Goal: Task Accomplishment & Management: Manage account settings

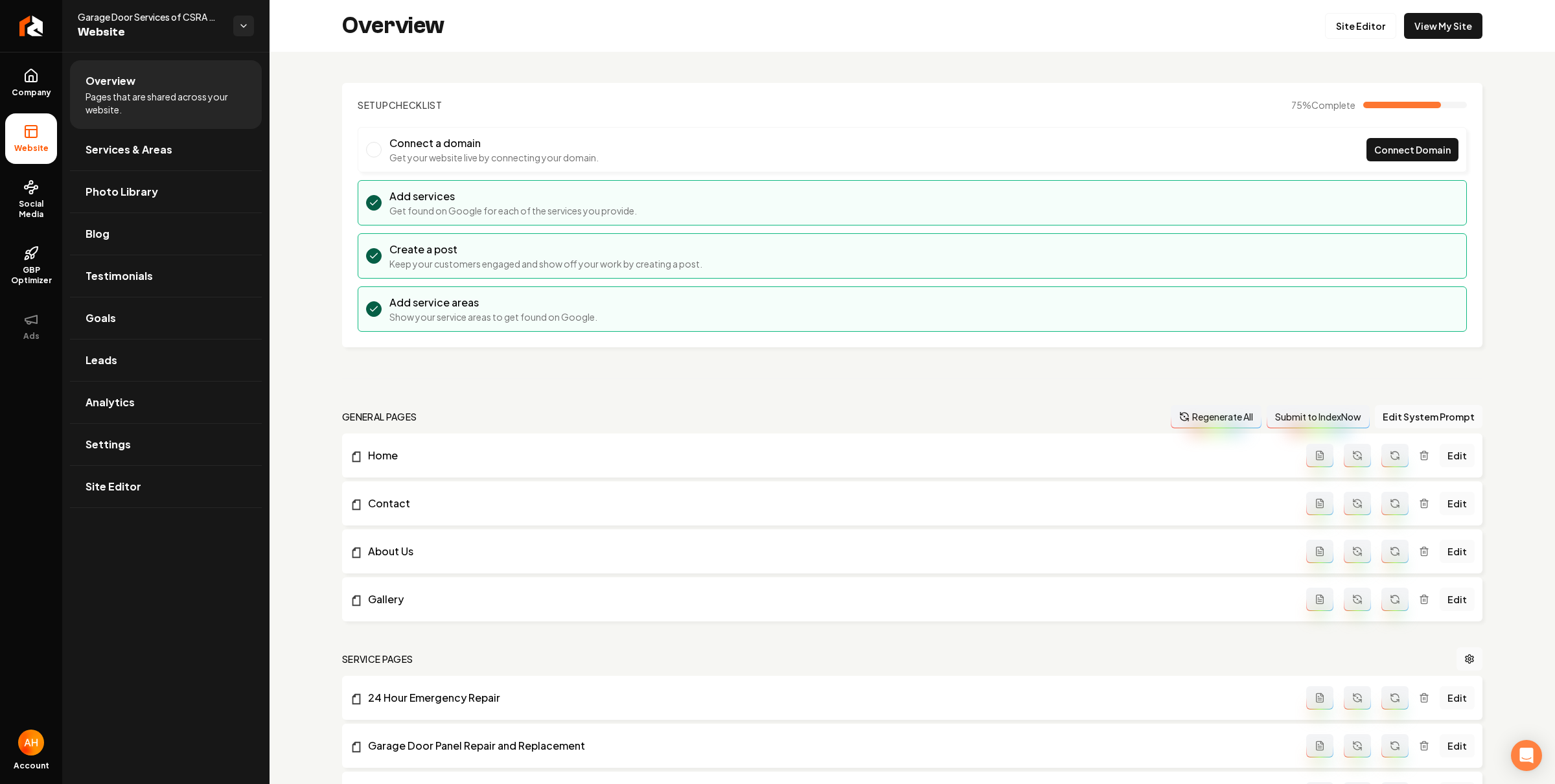
click at [716, 93] on section "Setup Checklist 75 % Complete Connect a domain Get your website live by connect…" at bounding box center [912, 215] width 1140 height 264
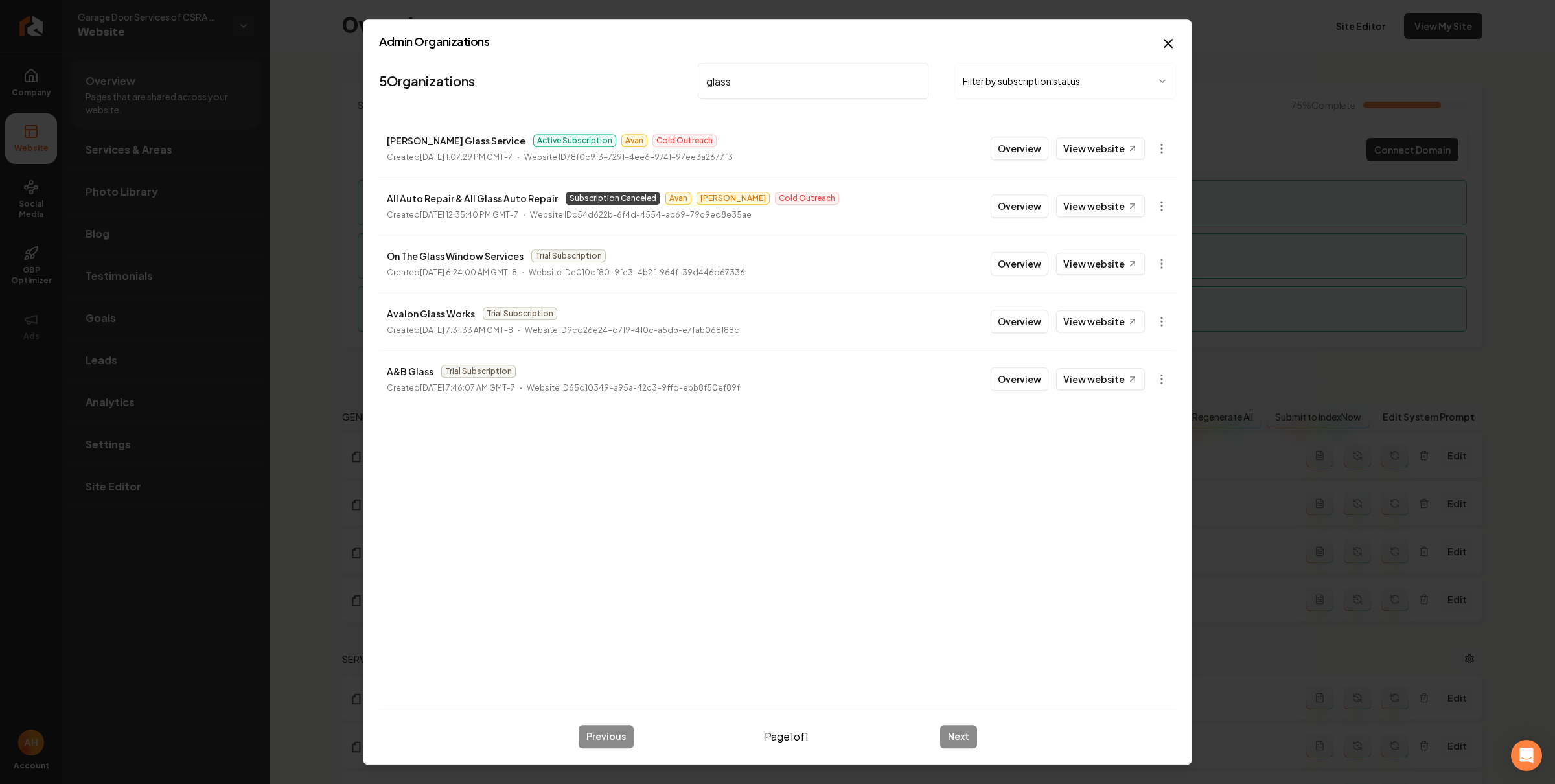
type input "glass"
click at [1140, 259] on link "View in Stripe" at bounding box center [1130, 261] width 82 height 21
click at [830, 67] on input "glass" at bounding box center [813, 81] width 231 height 36
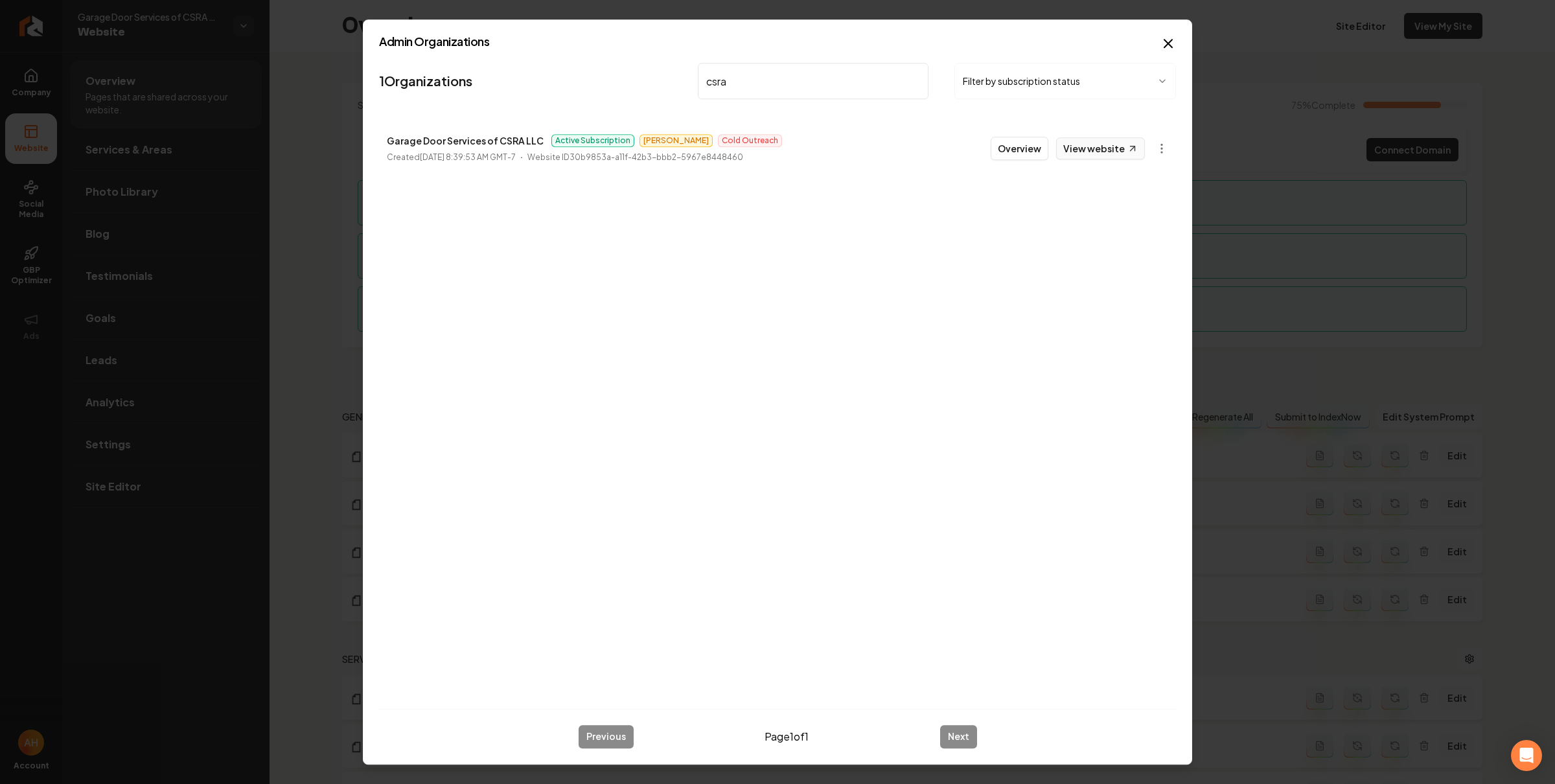
click at [1127, 149] on icon at bounding box center [1132, 148] width 11 height 11
click at [769, 86] on input "csra" at bounding box center [813, 81] width 231 height 36
type input "kamakoa"
click at [1048, 144] on button "Overview" at bounding box center [1020, 148] width 58 height 24
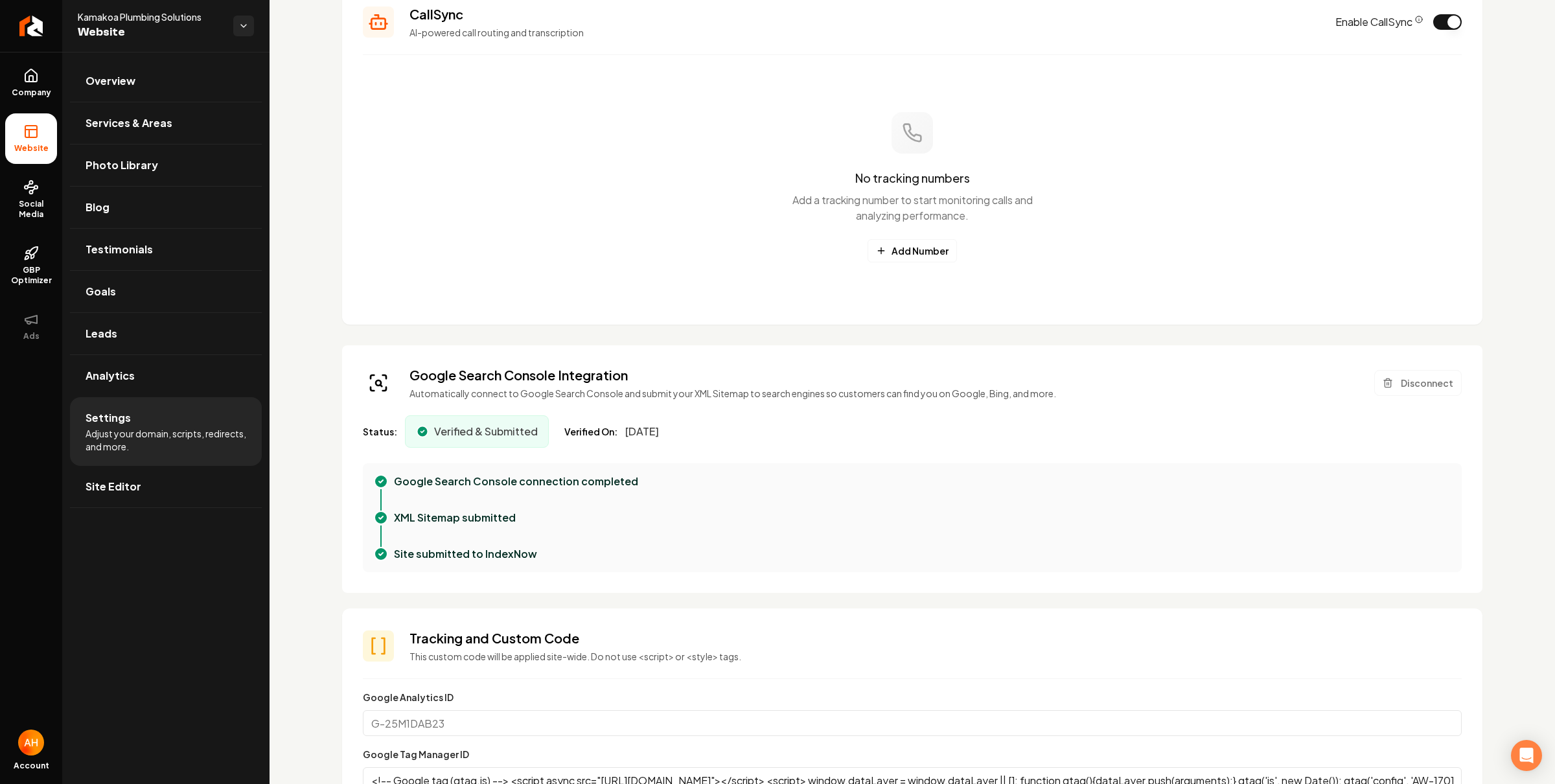
scroll to position [617, 0]
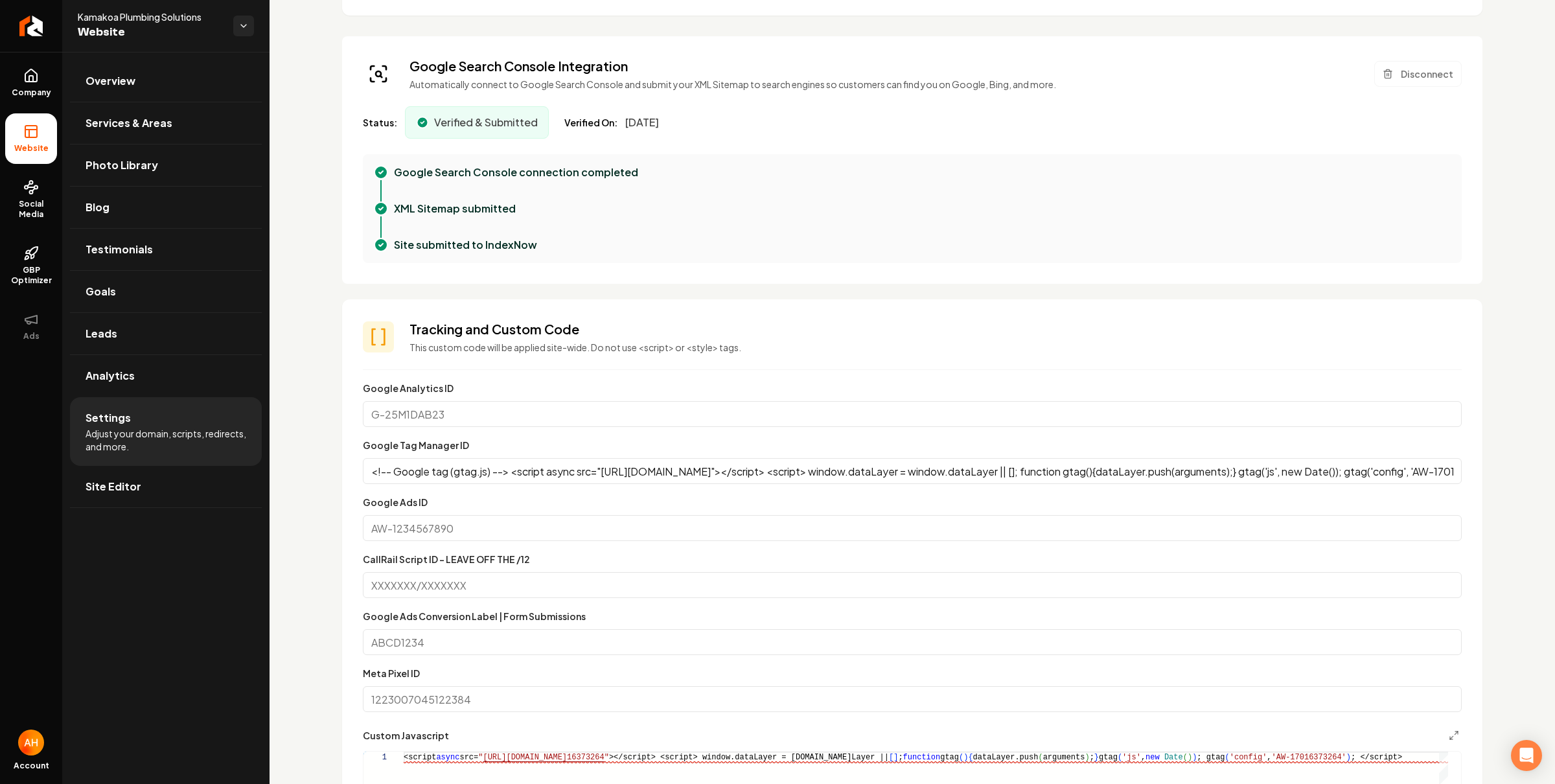
click at [922, 467] on input "<!-- Google tag (gtag.js) --> <script async src="https://www.googletagmanager.c…" at bounding box center [912, 471] width 1099 height 26
paste input "17016373264"
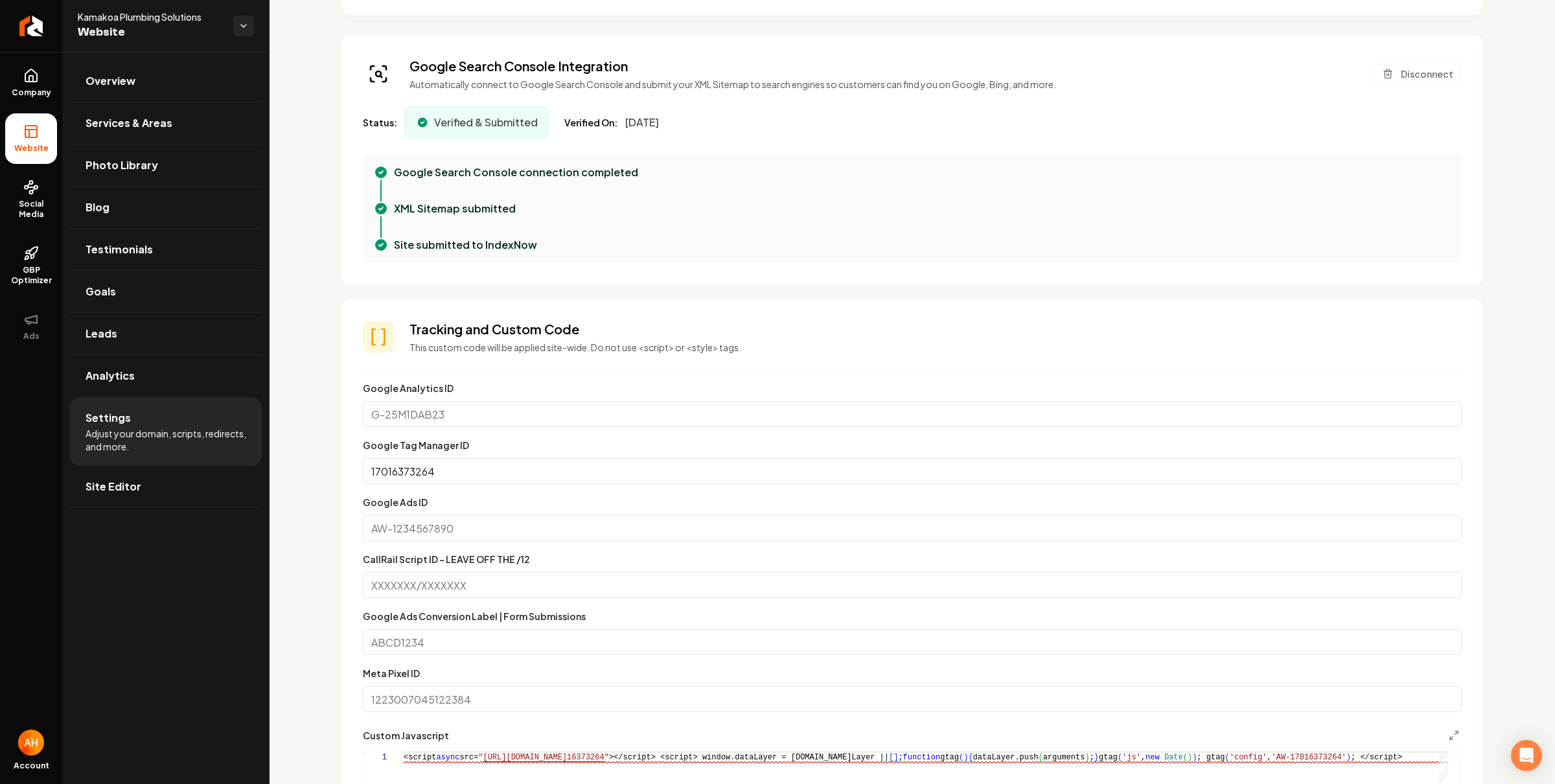
scroll to position [1018, 0]
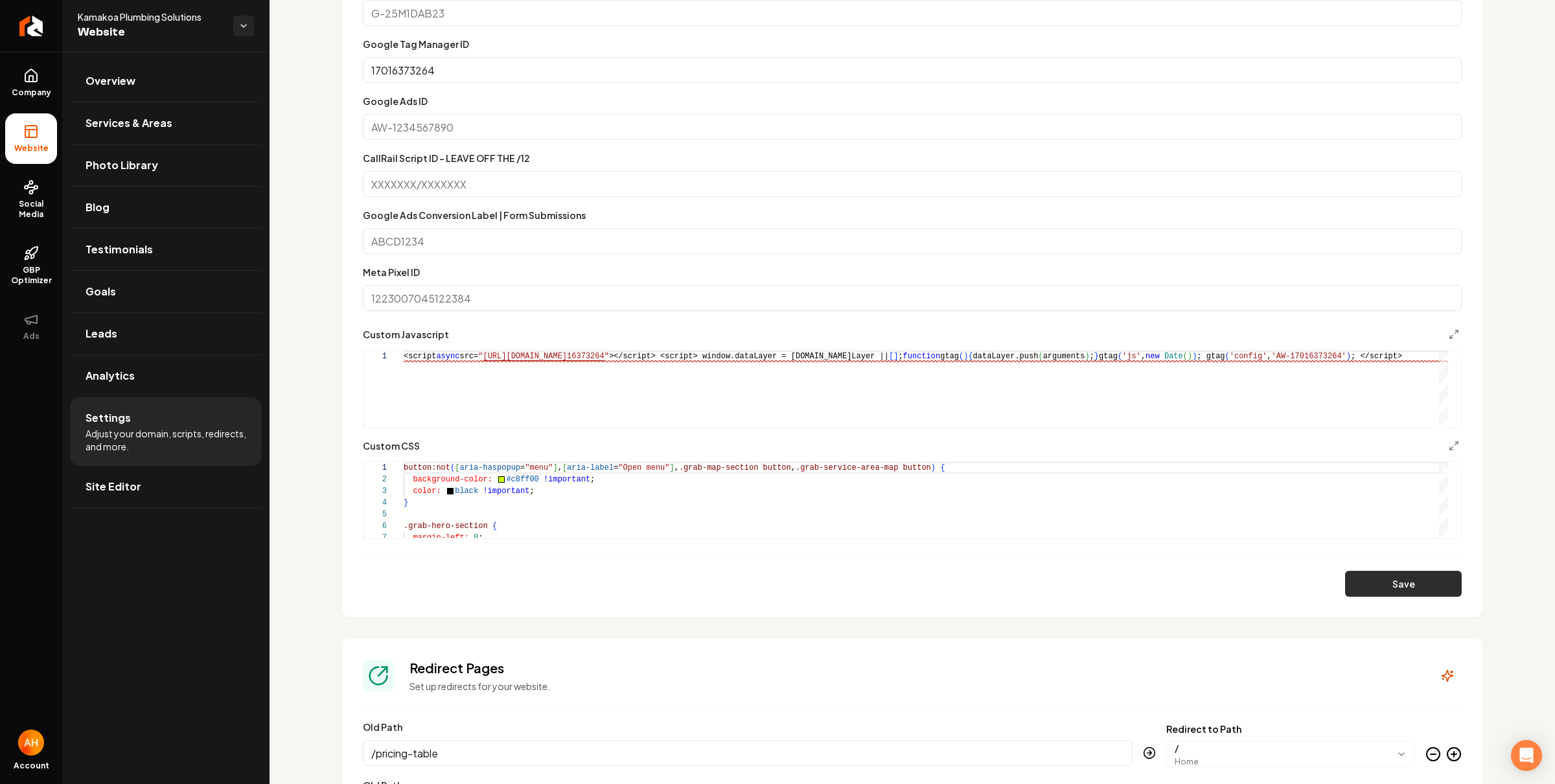
type input "17016373264"
drag, startPoint x: 1377, startPoint y: 590, endPoint x: 1371, endPoint y: 584, distance: 8.5
click at [1377, 589] on button "Save" at bounding box center [1403, 583] width 117 height 26
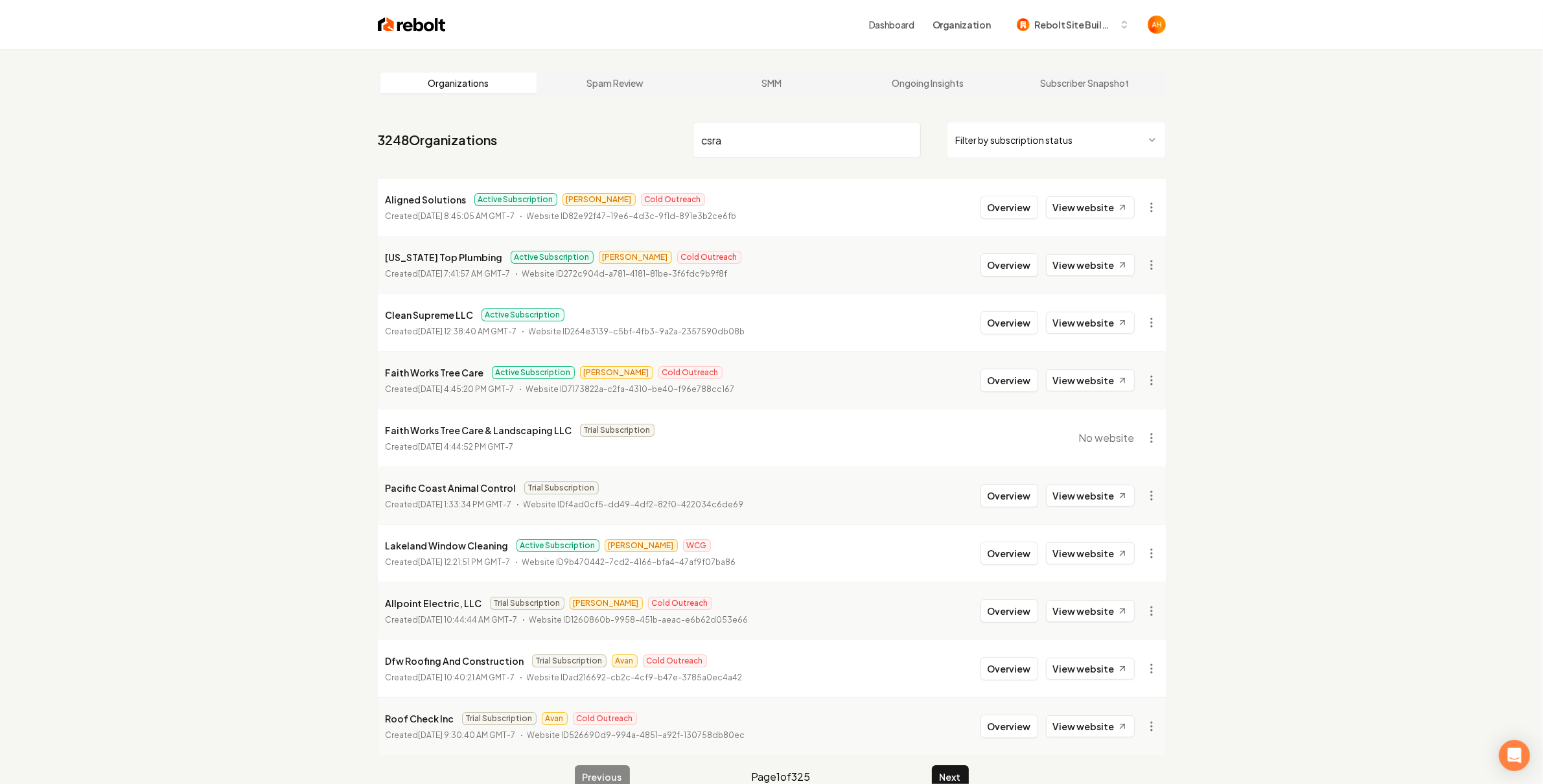
type input "csra"
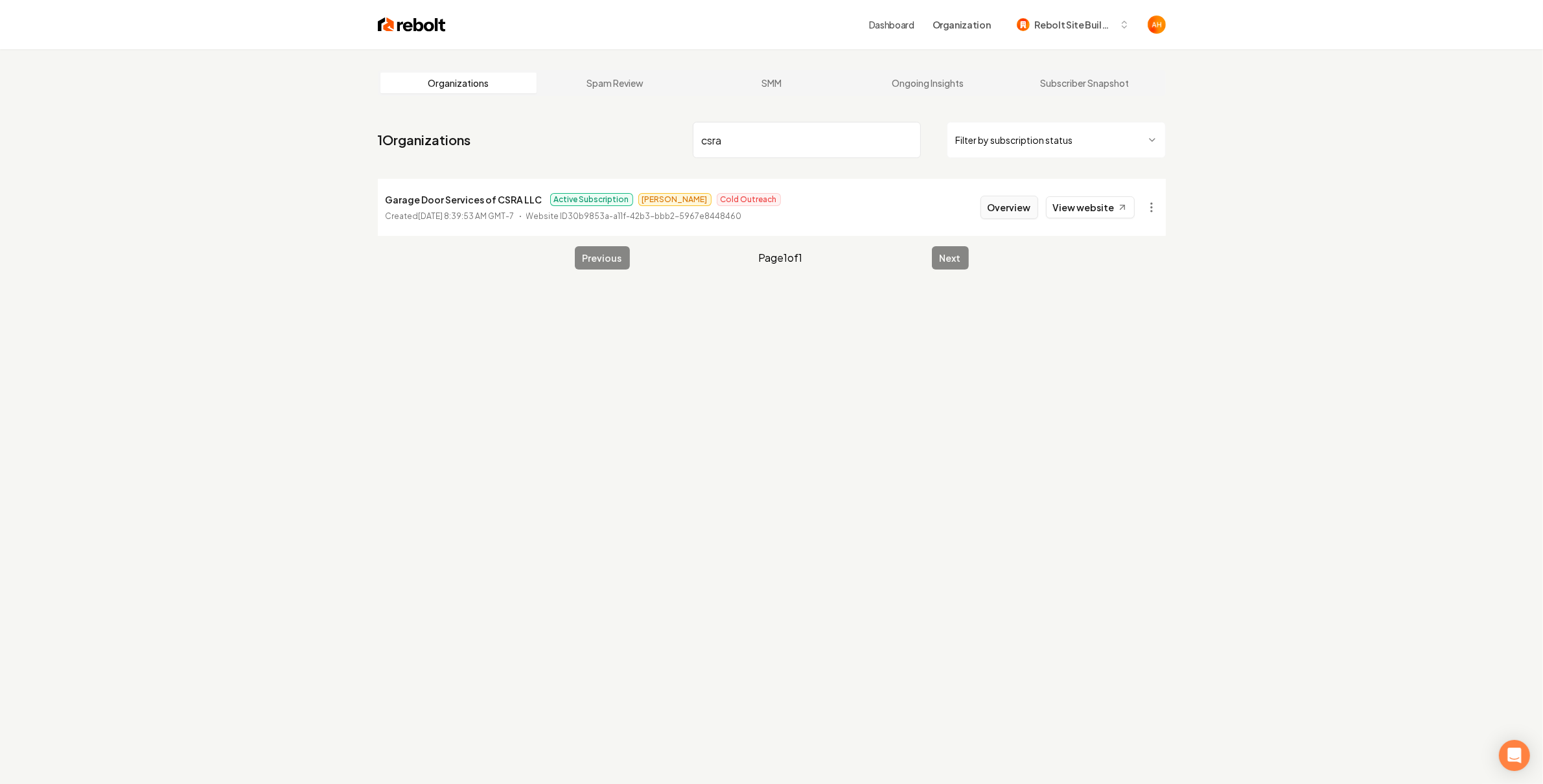
click at [1020, 213] on button "Overview" at bounding box center [1009, 207] width 58 height 24
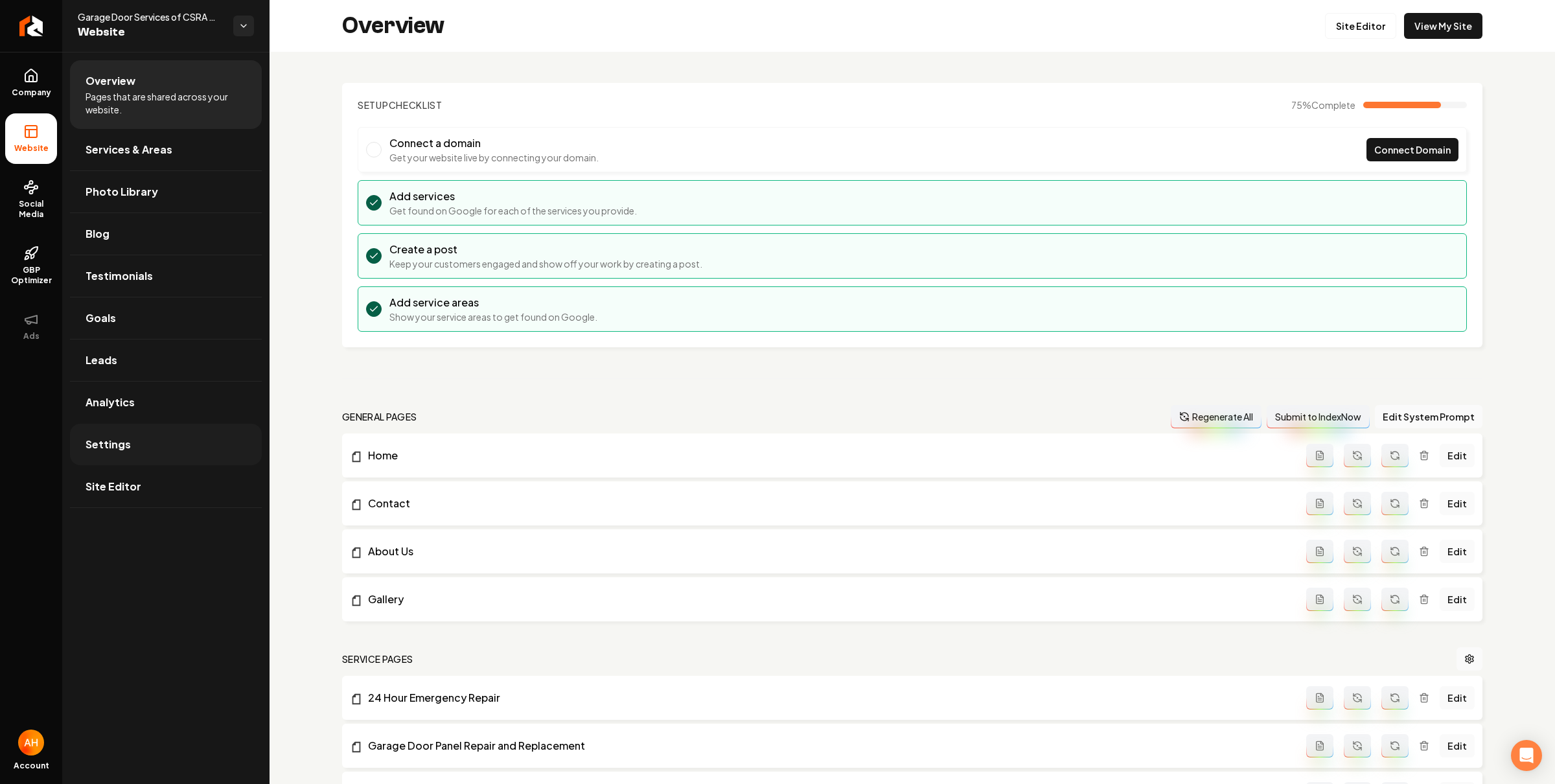
click at [141, 443] on link "Settings" at bounding box center [166, 445] width 192 height 41
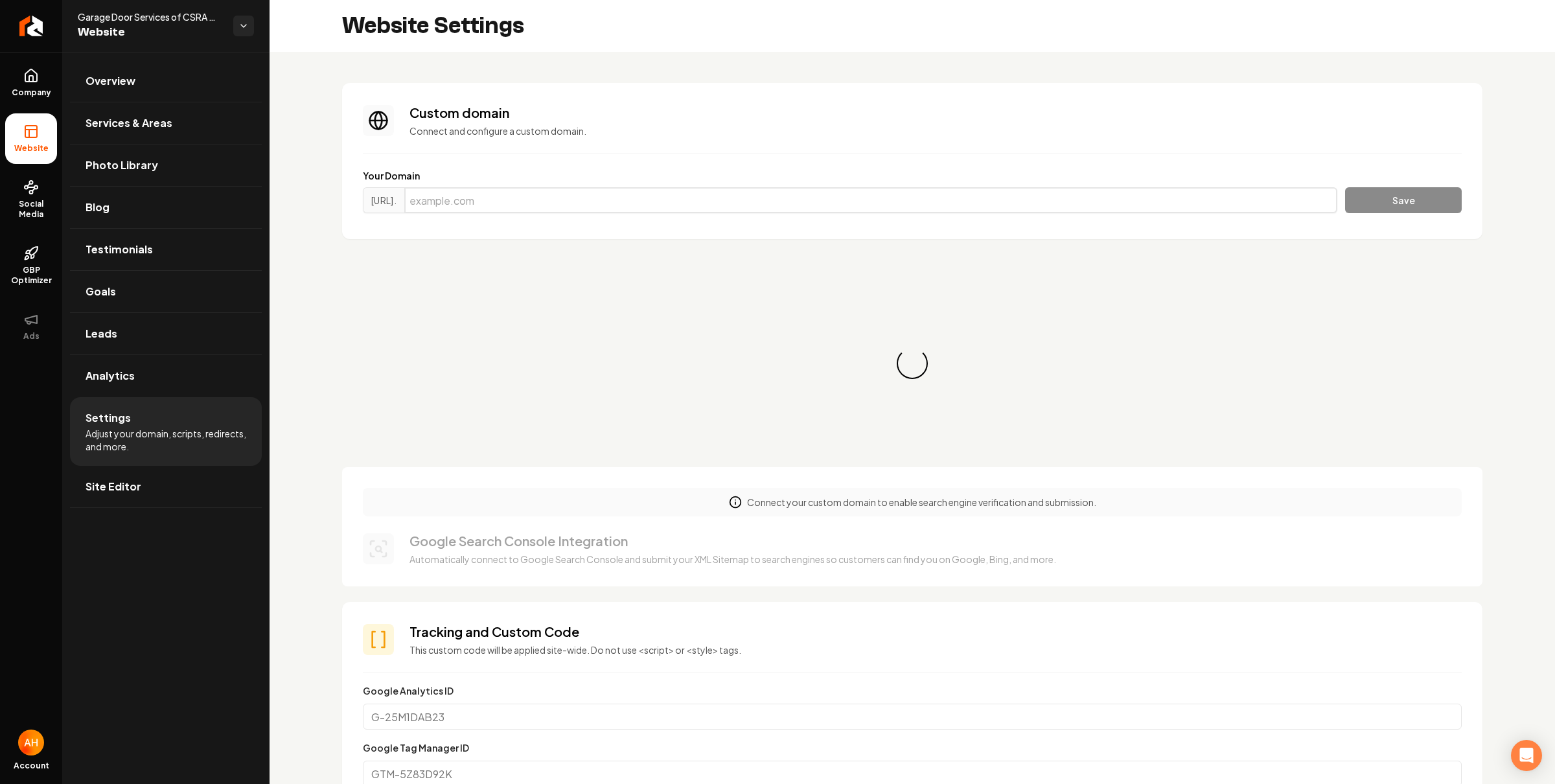
click at [571, 194] on input "Main content area" at bounding box center [871, 200] width 933 height 26
paste input "gdsofcsra.com"
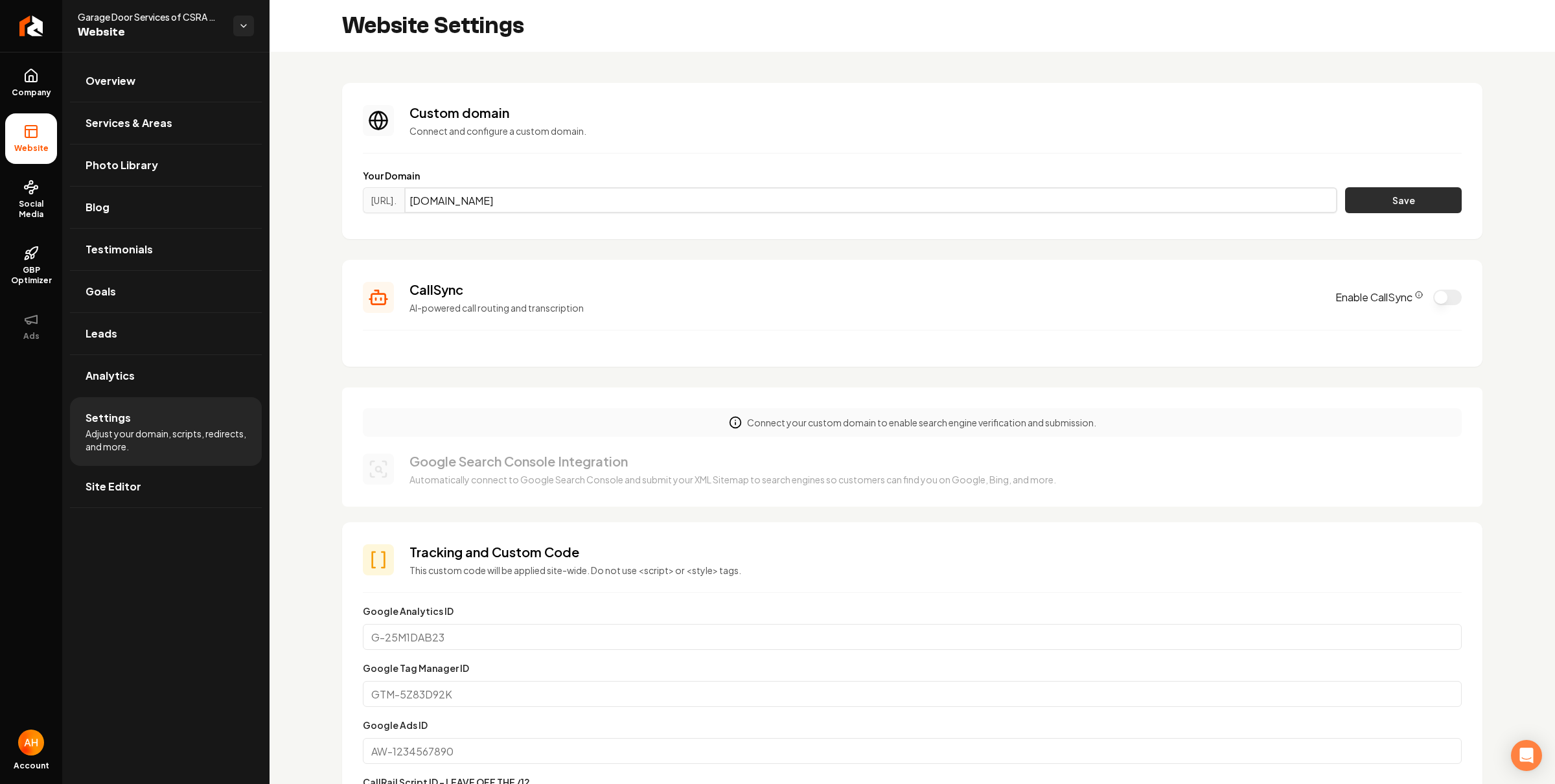
type input "gdsofcsra.com"
click at [1359, 199] on button "Save" at bounding box center [1403, 200] width 117 height 26
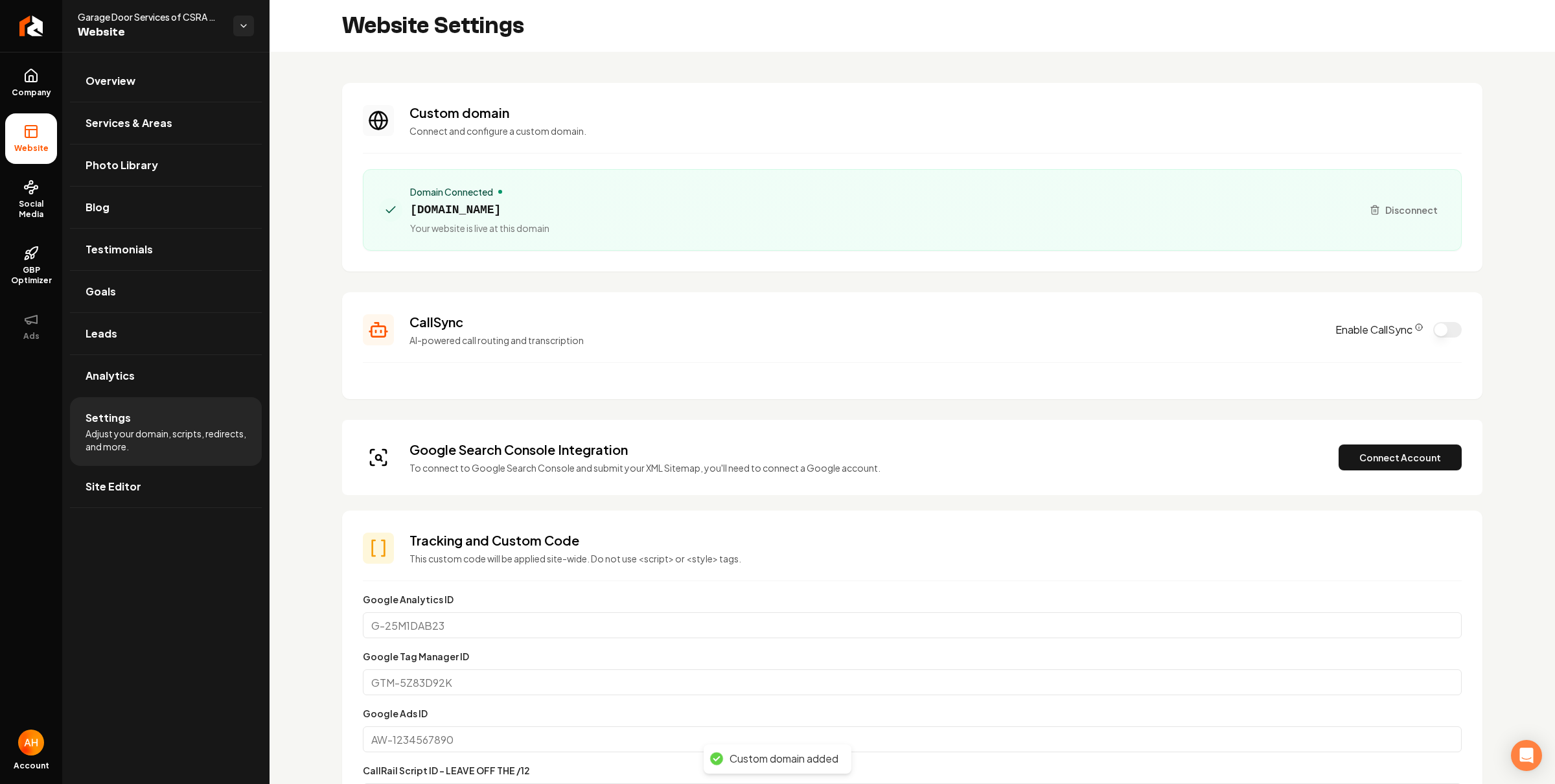
click at [461, 210] on span "gdsofcsra.com" at bounding box center [480, 209] width 139 height 18
copy span "gdsofcsra.com"
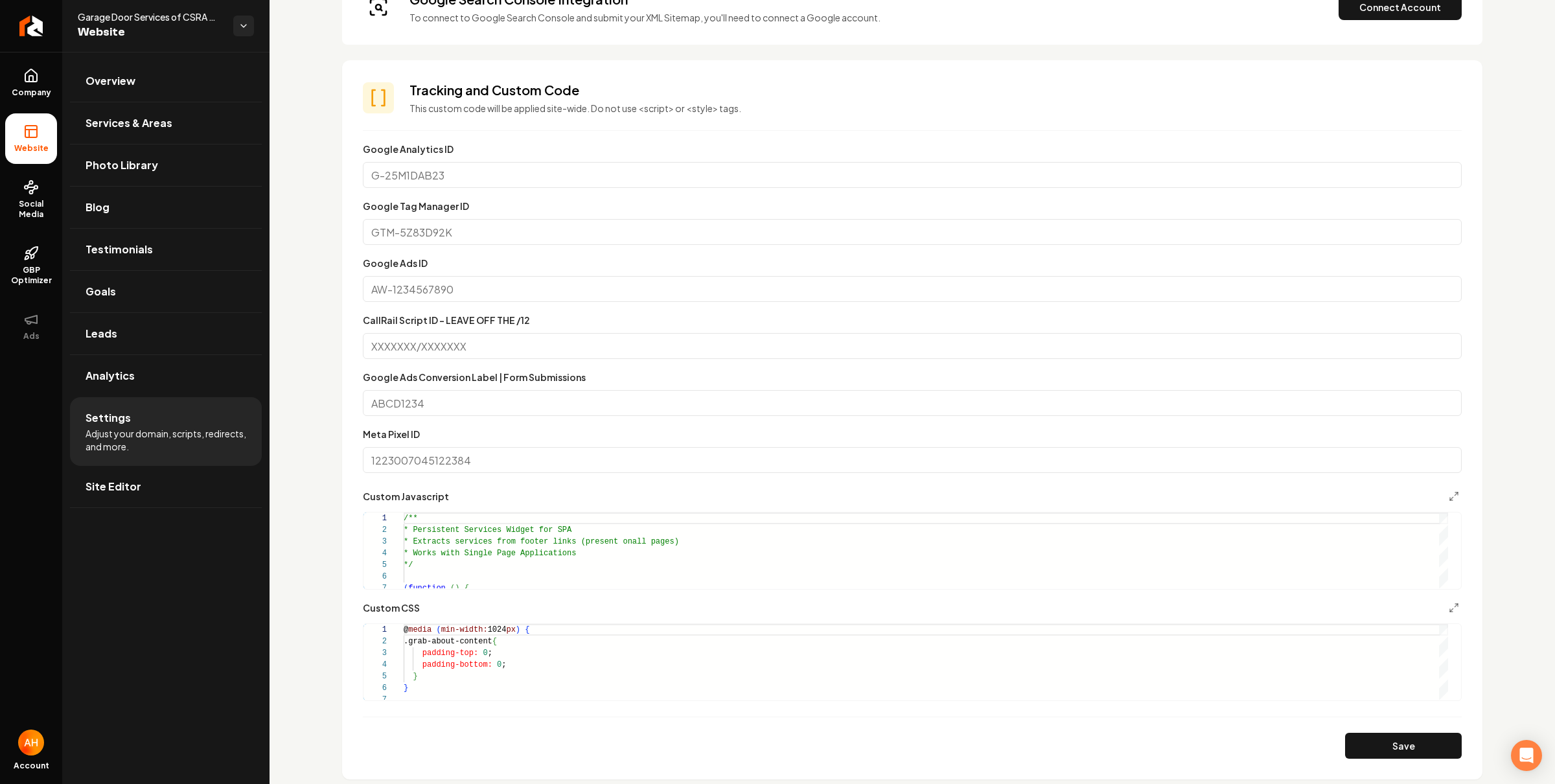
scroll to position [817, 0]
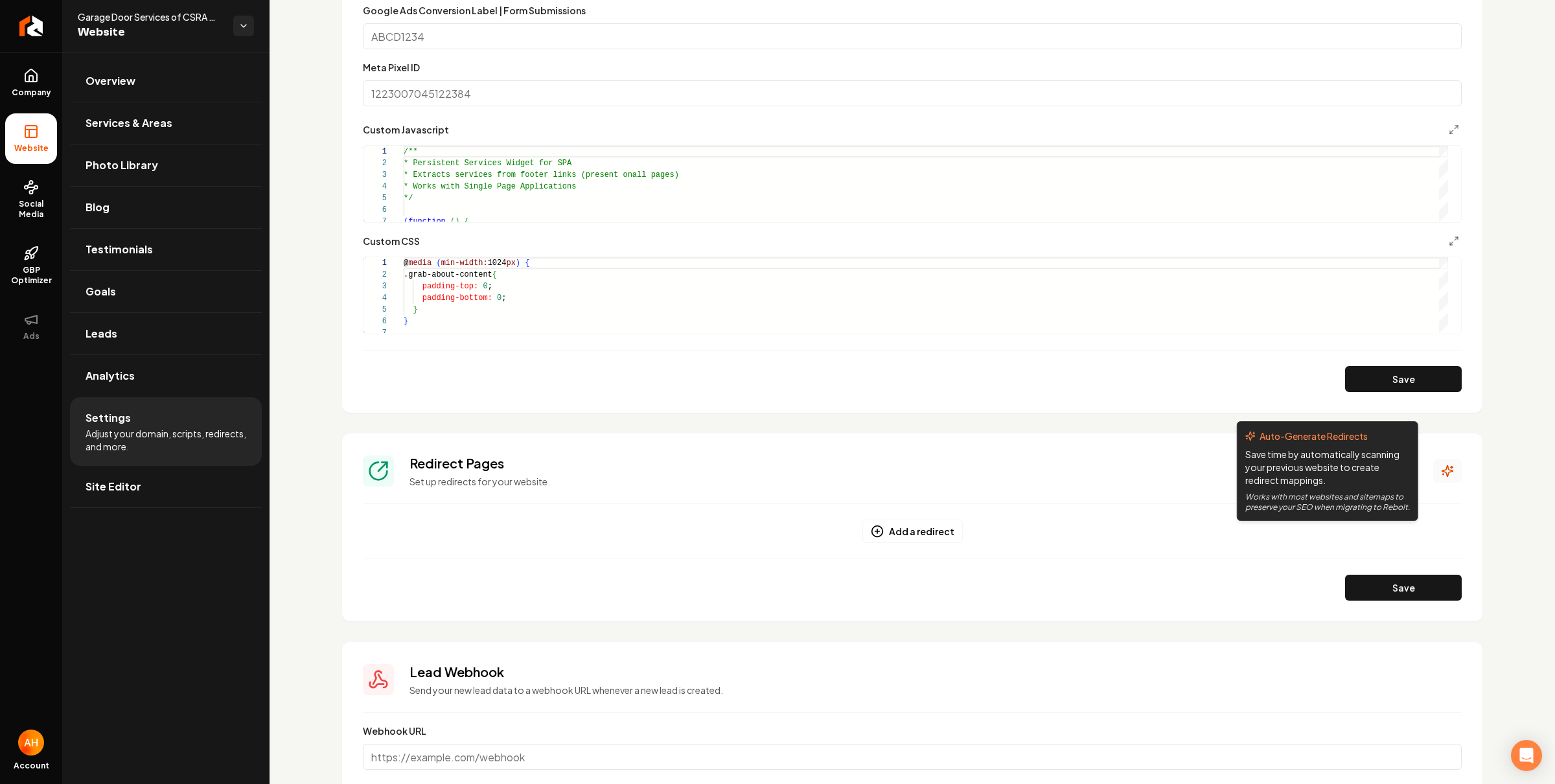
click at [1434, 462] on button "Main content area" at bounding box center [1448, 471] width 29 height 24
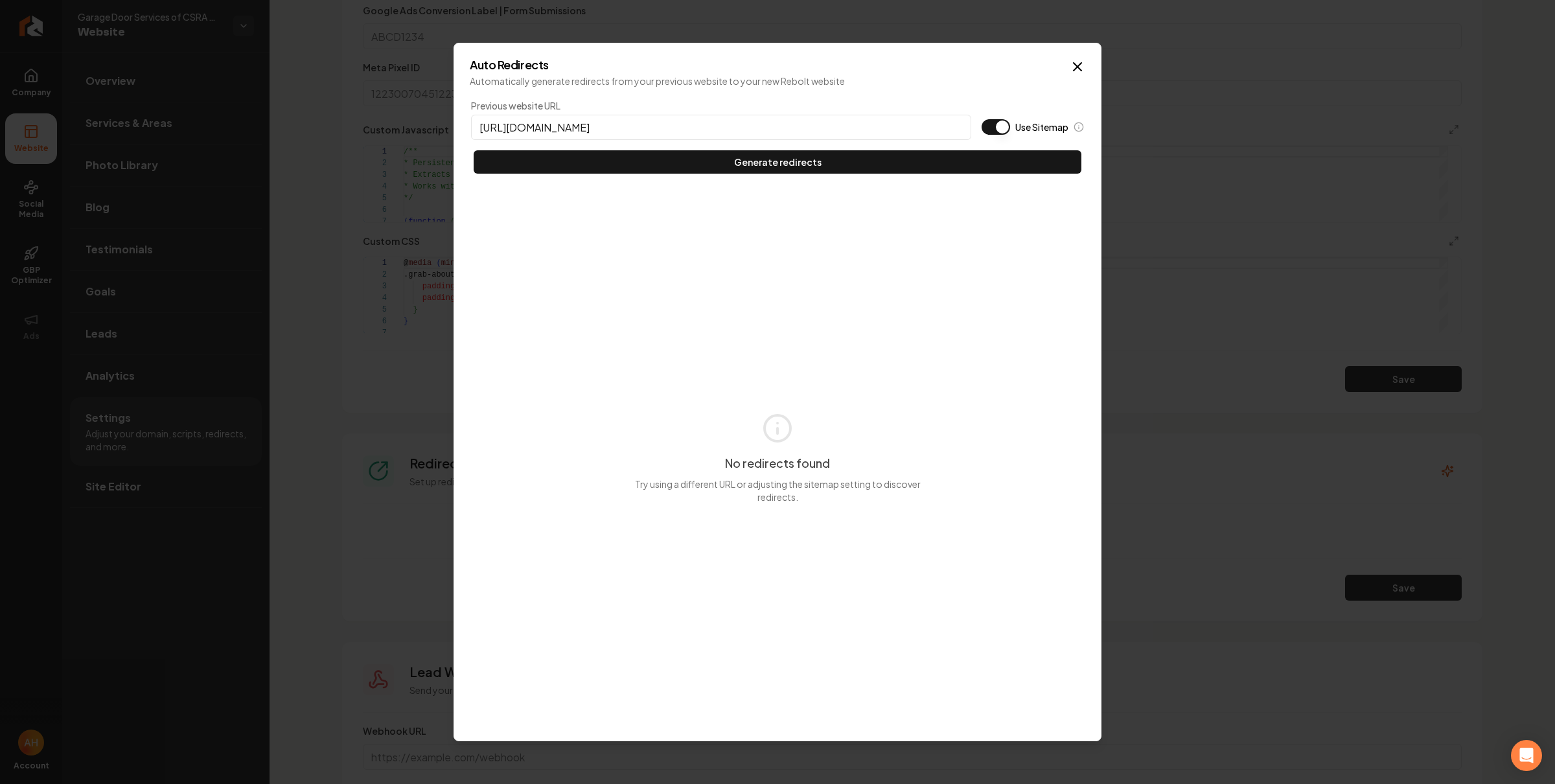
type input "https://gdsofcsra.com"
type button "on"
click at [982, 119] on button "Use Sitemap" at bounding box center [996, 127] width 29 height 16
click at [473, 150] on button "Generate redirects" at bounding box center [777, 162] width 608 height 24
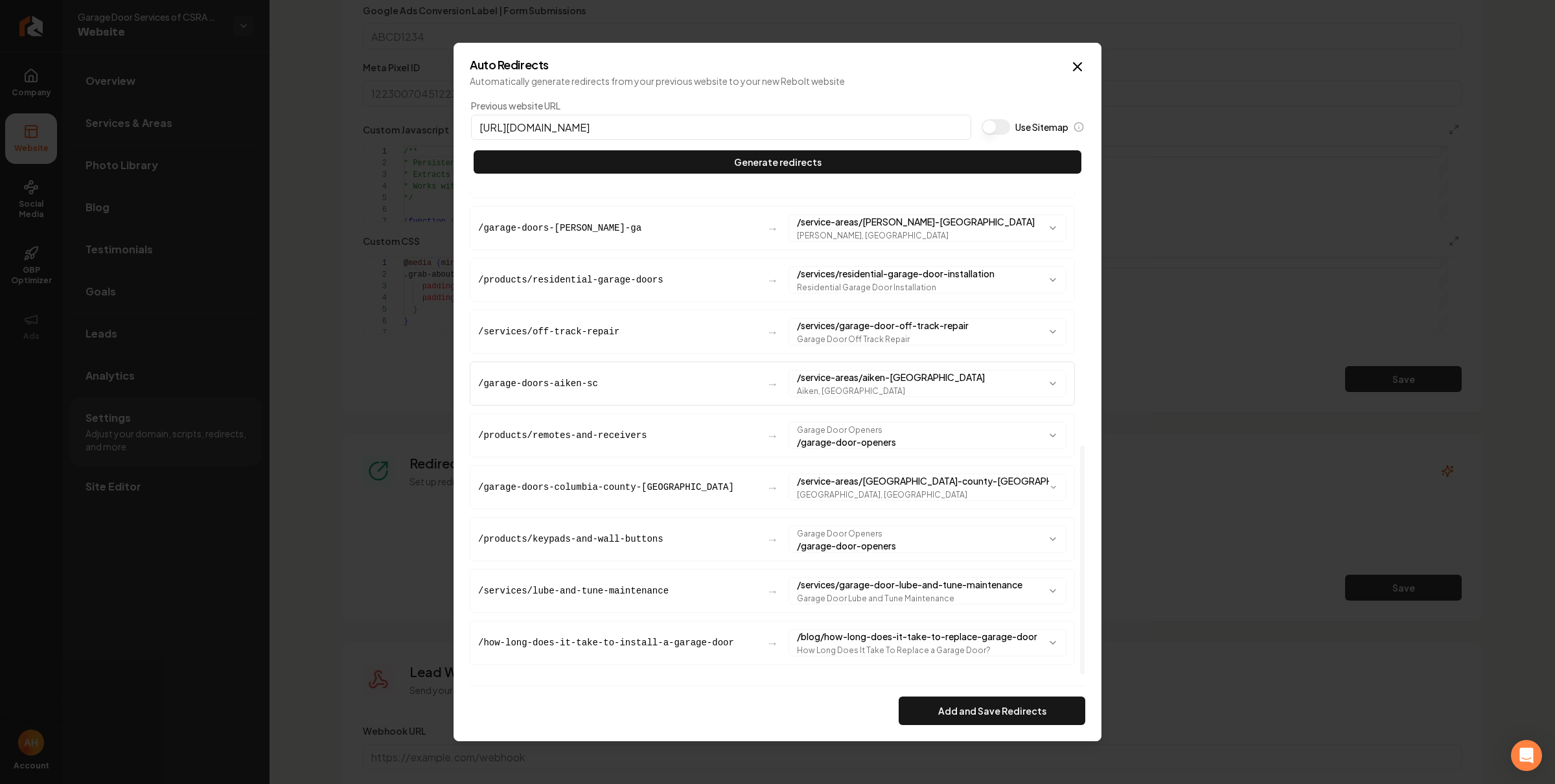
scroll to position [539, 0]
click at [1019, 711] on button "Add and Save Redirects" at bounding box center [992, 710] width 187 height 29
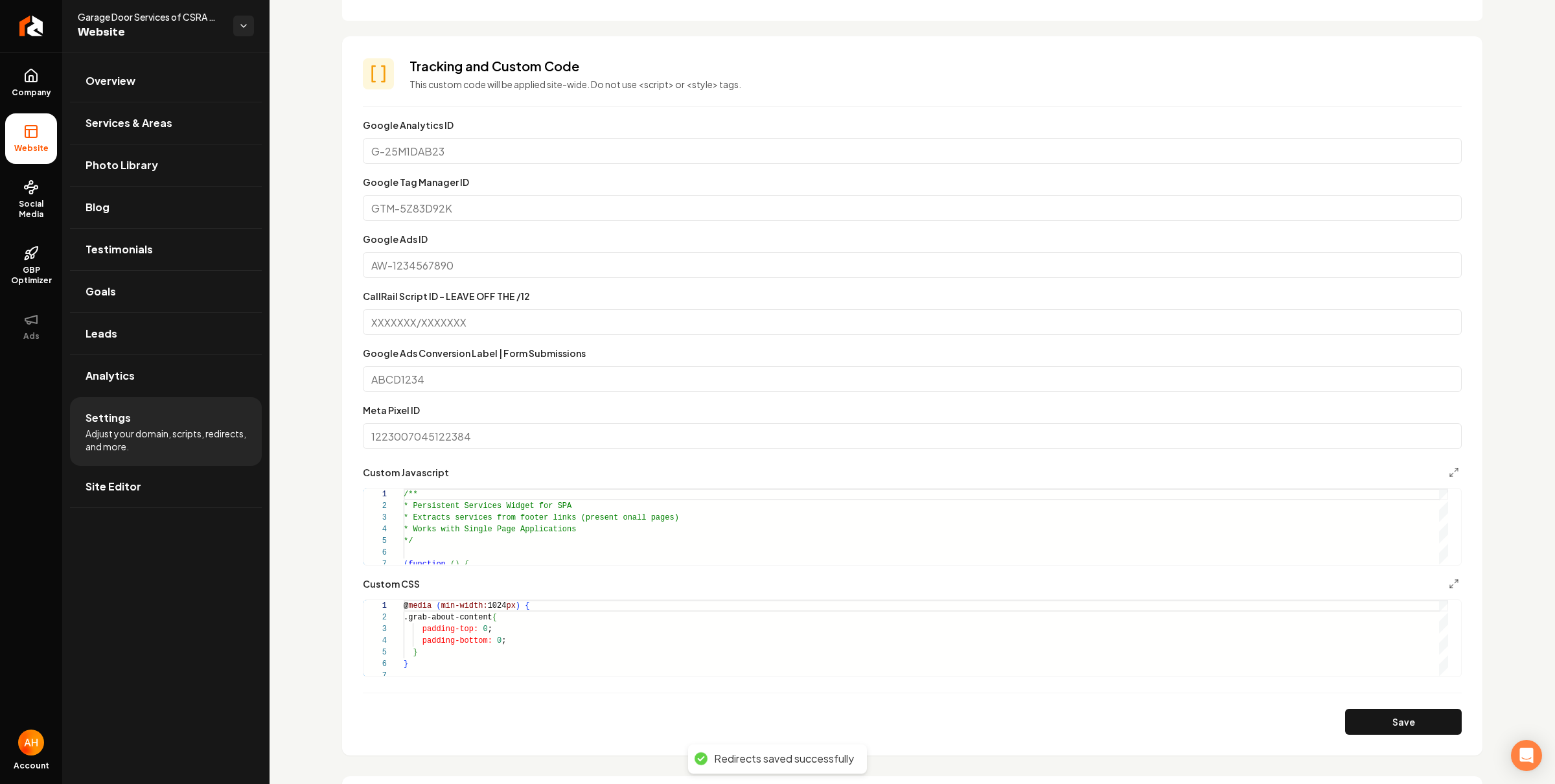
scroll to position [0, 0]
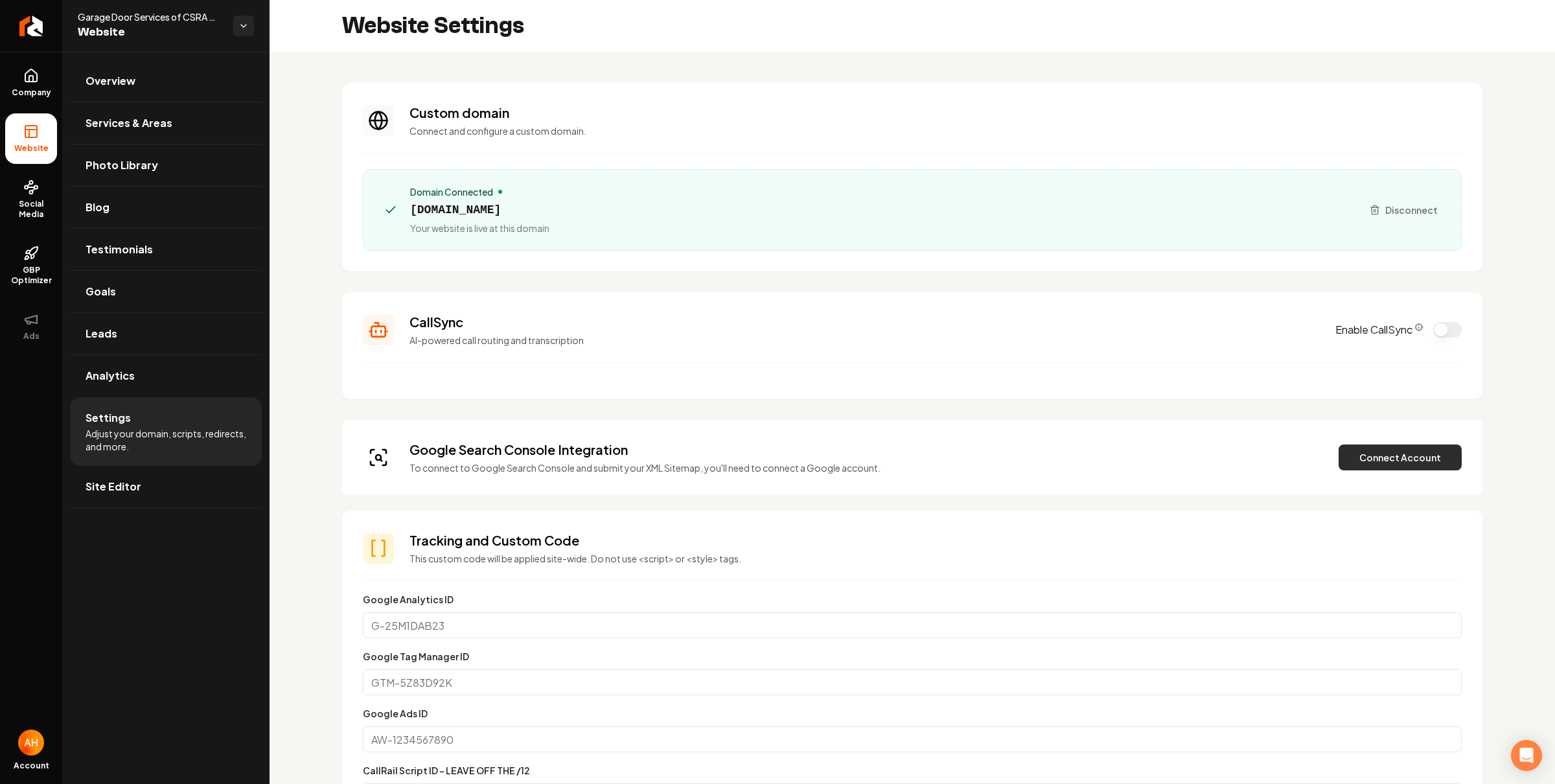
click at [1414, 451] on button "Connect Account" at bounding box center [1400, 457] width 123 height 26
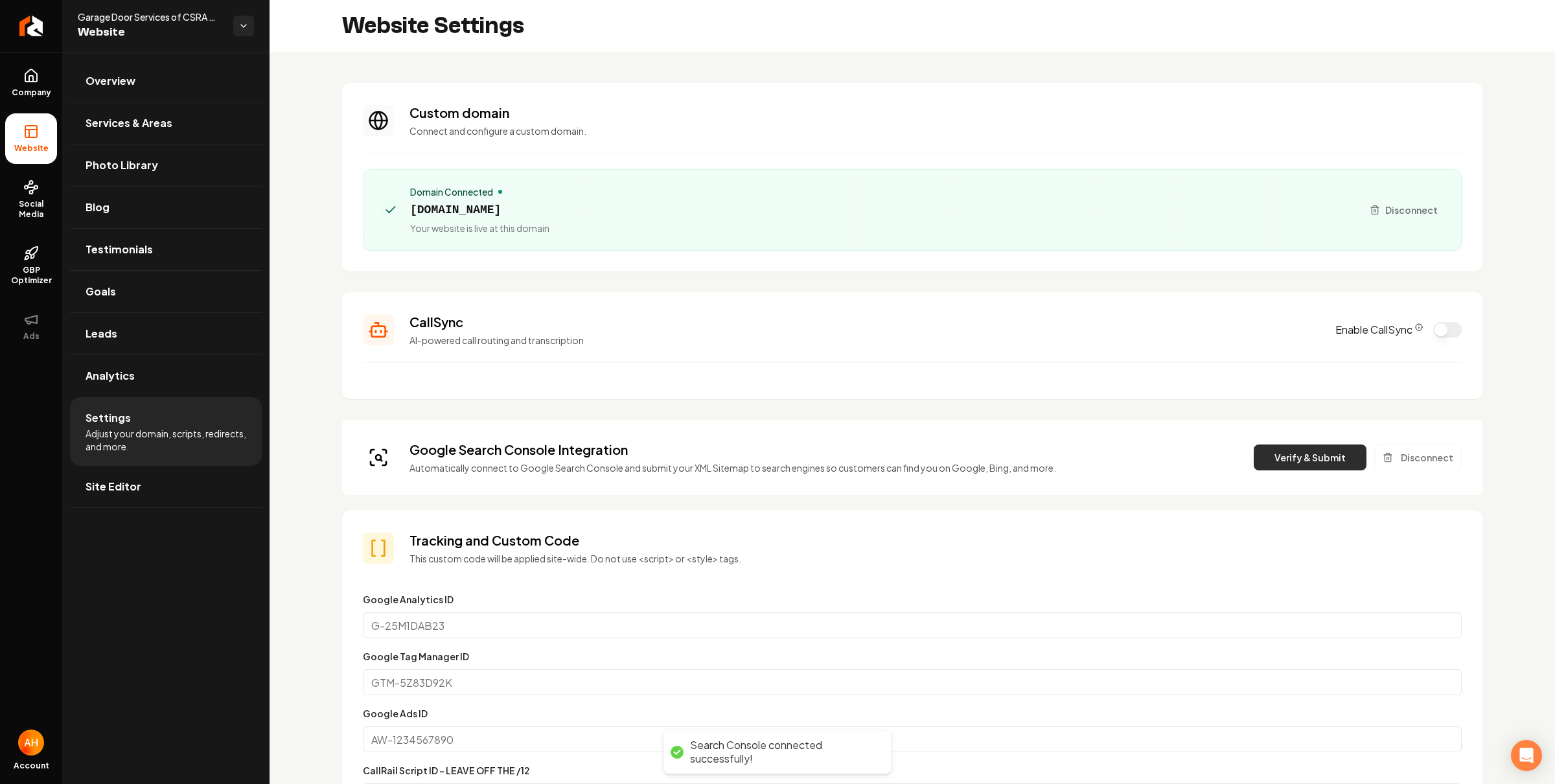
click at [1261, 452] on button "Verify & Submit" at bounding box center [1310, 457] width 113 height 26
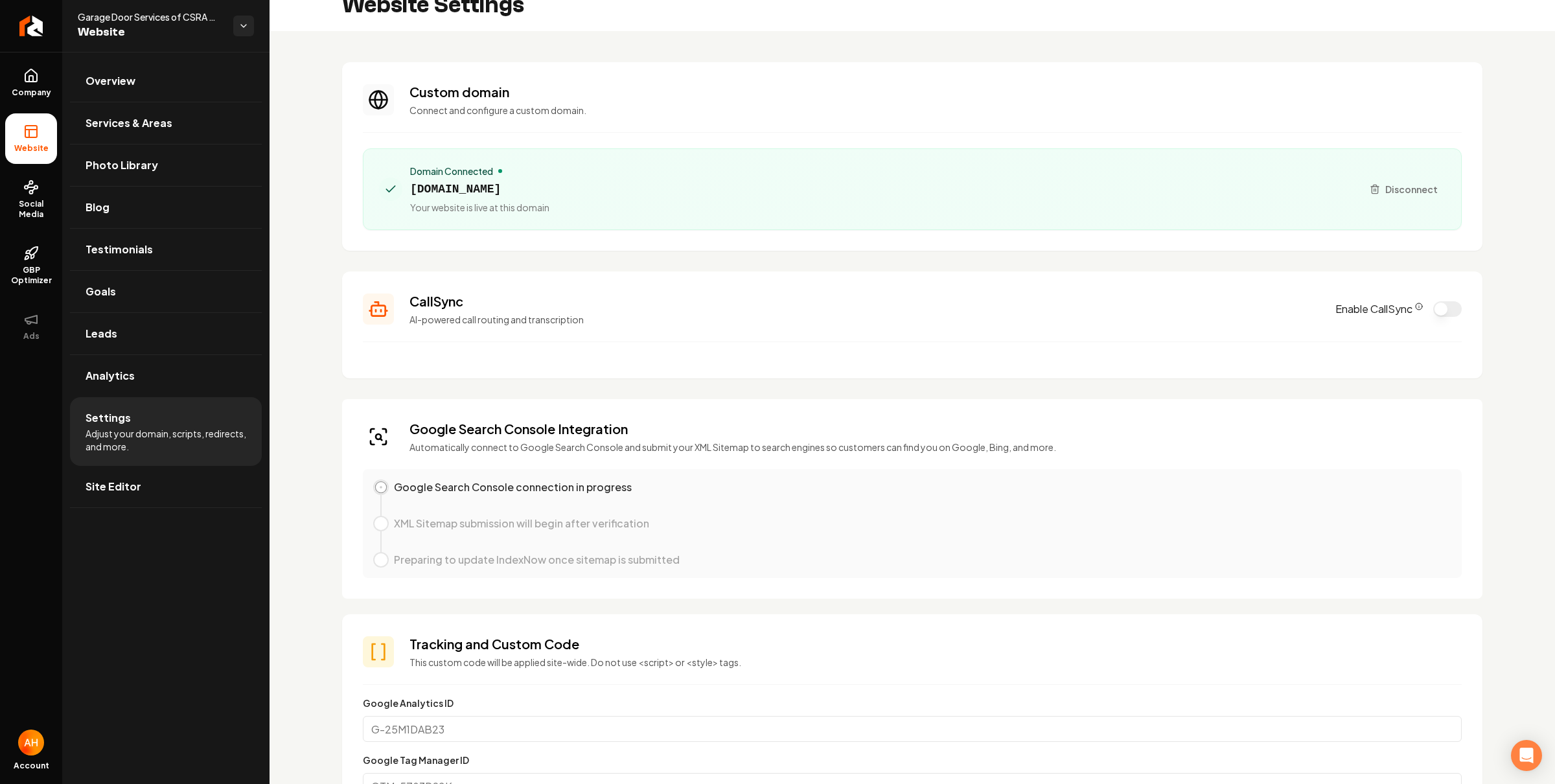
scroll to position [32, 0]
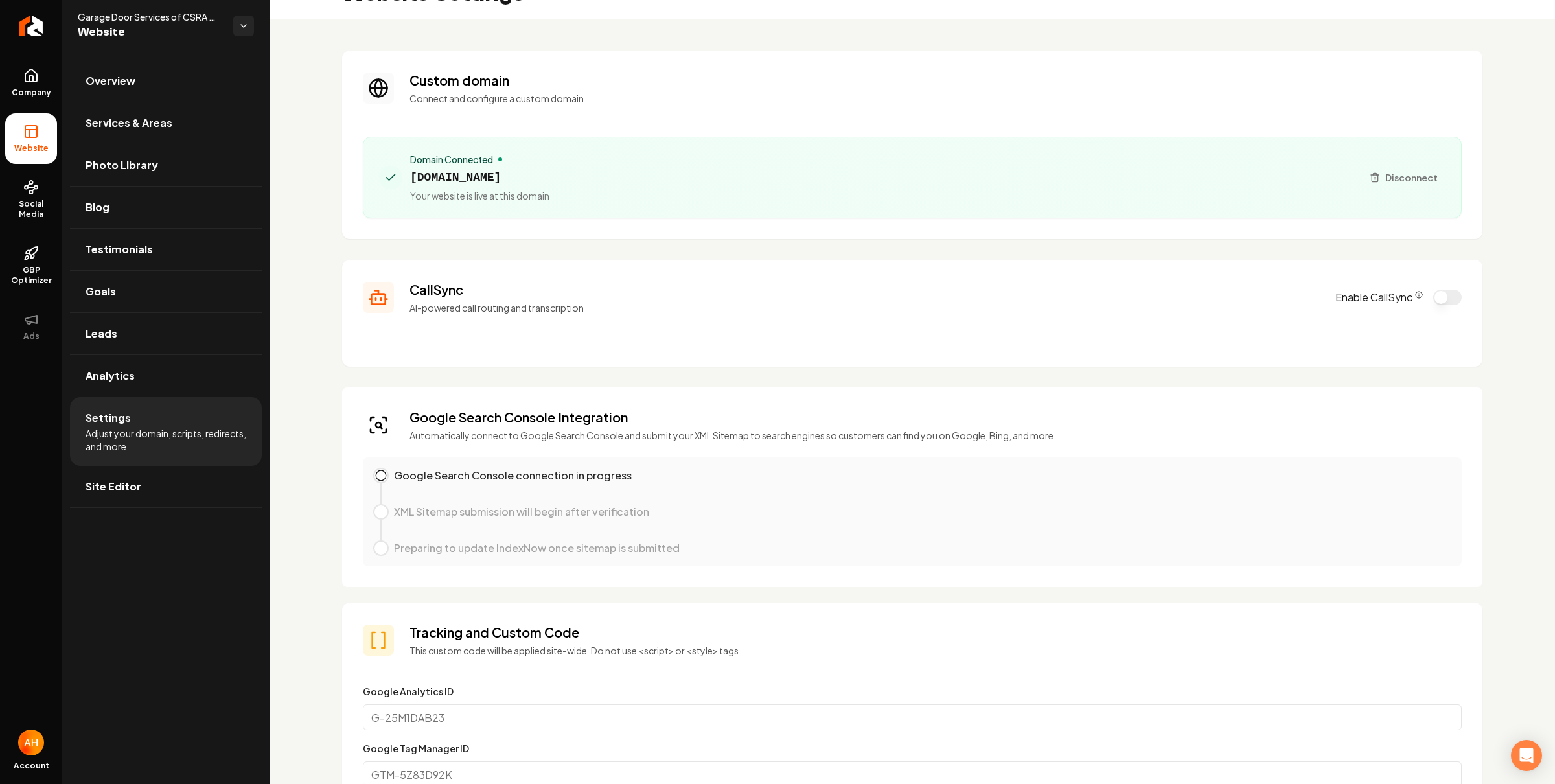
click at [894, 356] on section "CallSync AI-powered call routing and transcription Enable CallSync" at bounding box center [912, 313] width 1140 height 107
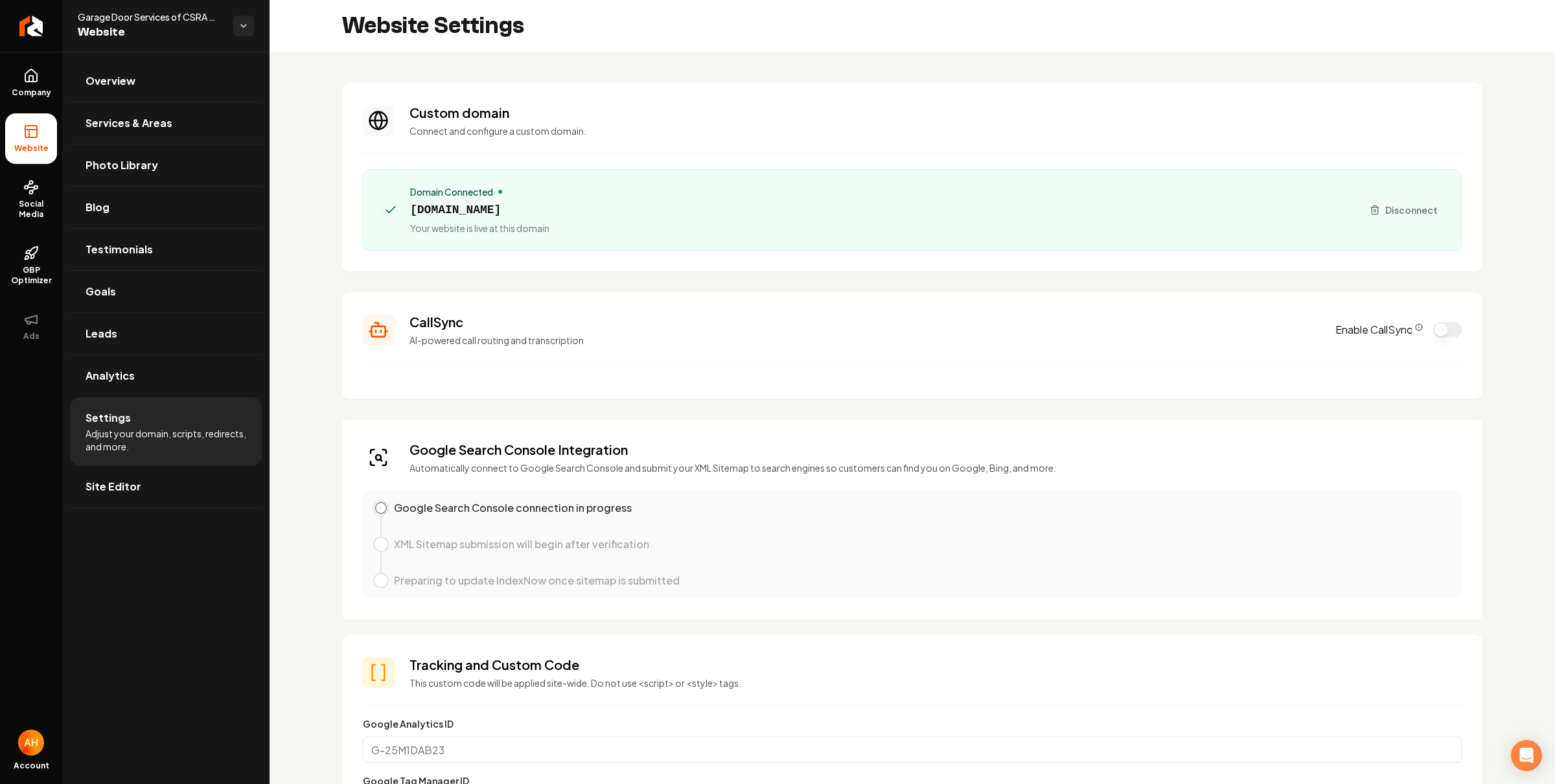
click at [455, 209] on span "gdsofcsra.com" at bounding box center [480, 209] width 139 height 18
copy span "gdsofcsra.com"
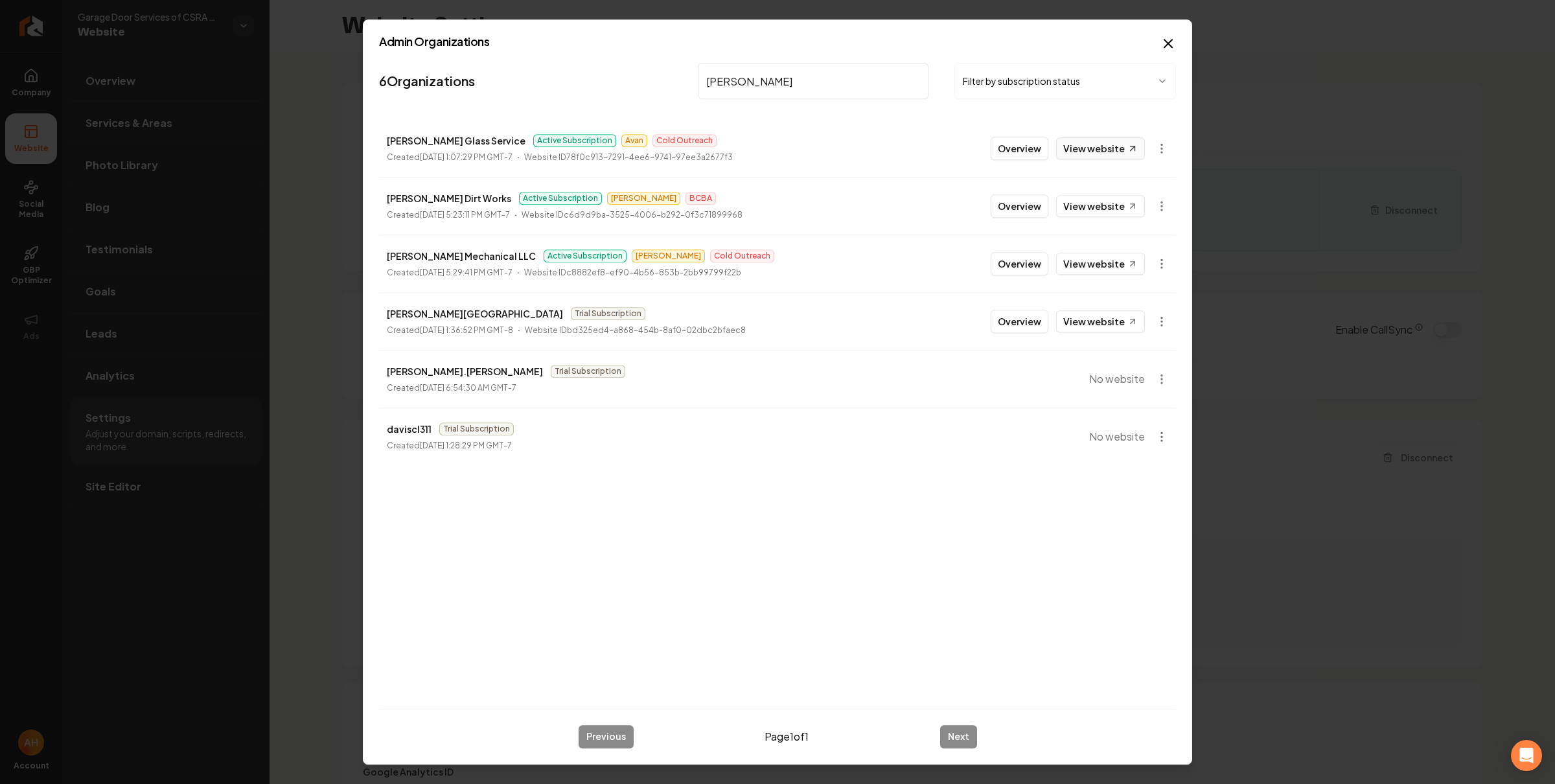
type input "davis"
click at [1100, 142] on link "View website" at bounding box center [1100, 148] width 89 height 22
click at [1022, 137] on button "Overview" at bounding box center [1020, 148] width 58 height 24
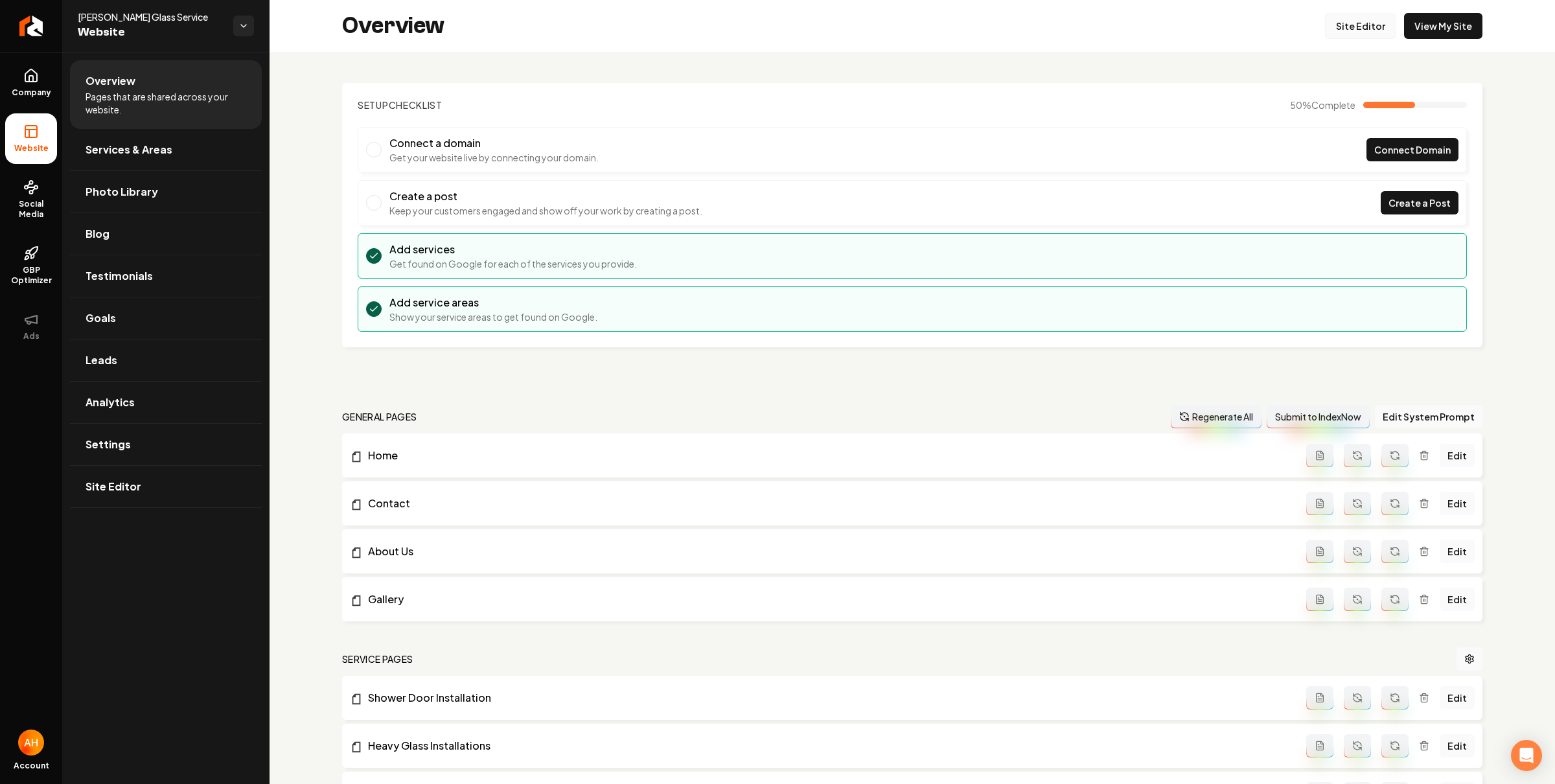
click at [1351, 31] on link "Site Editor" at bounding box center [1361, 26] width 71 height 26
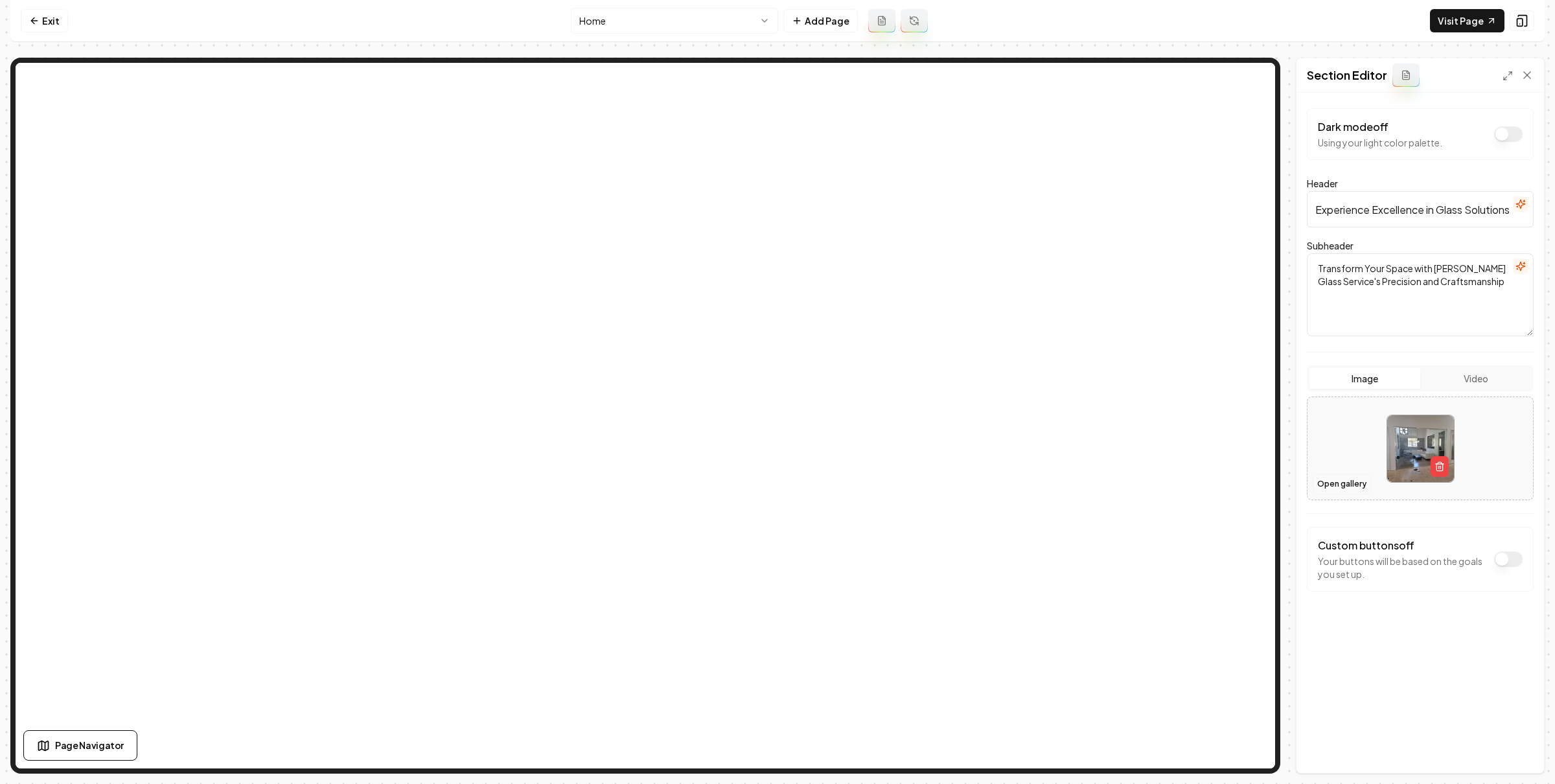
click at [1358, 483] on button "Open gallery" at bounding box center [1342, 483] width 59 height 21
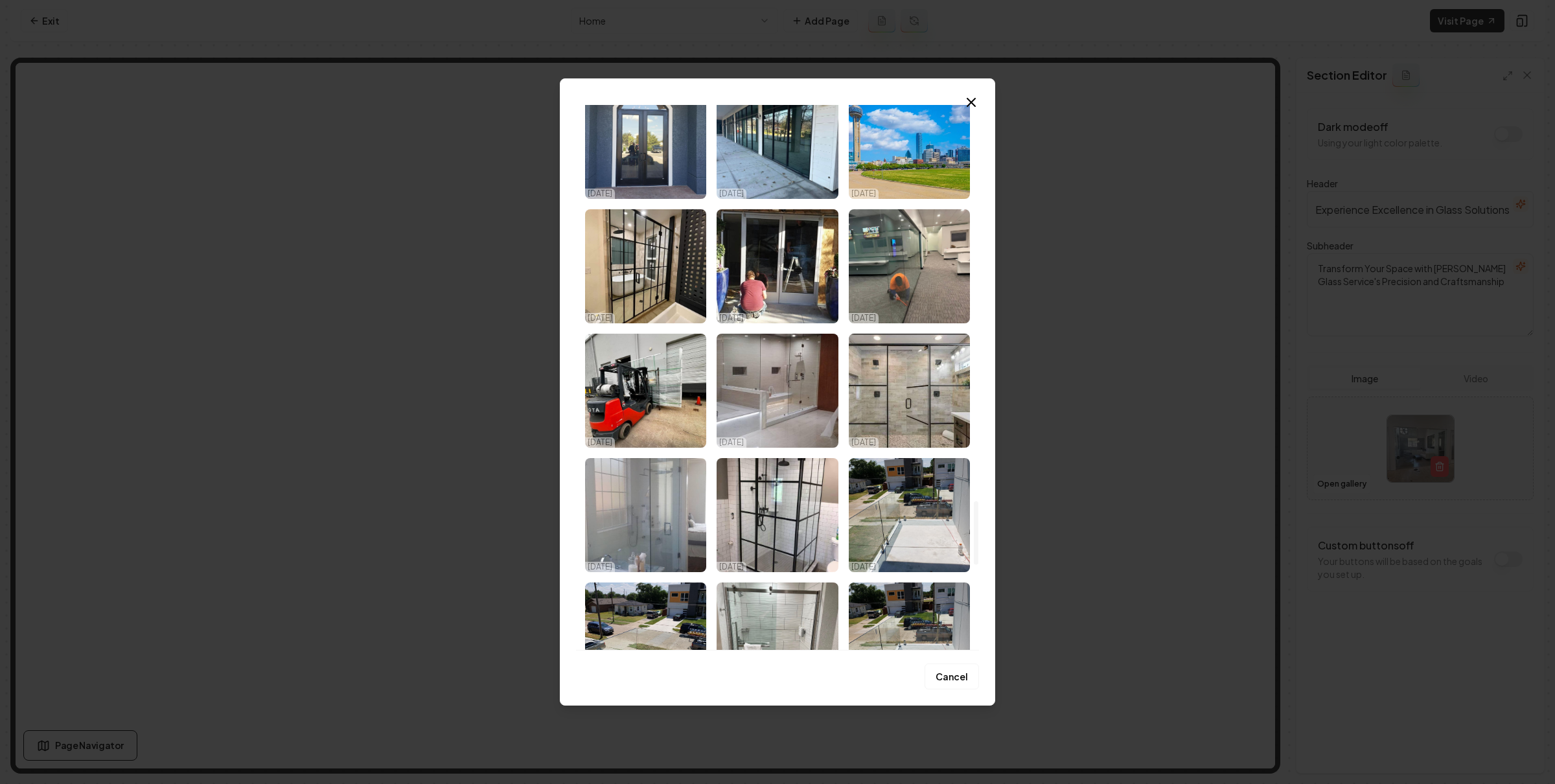
scroll to position [3378, 0]
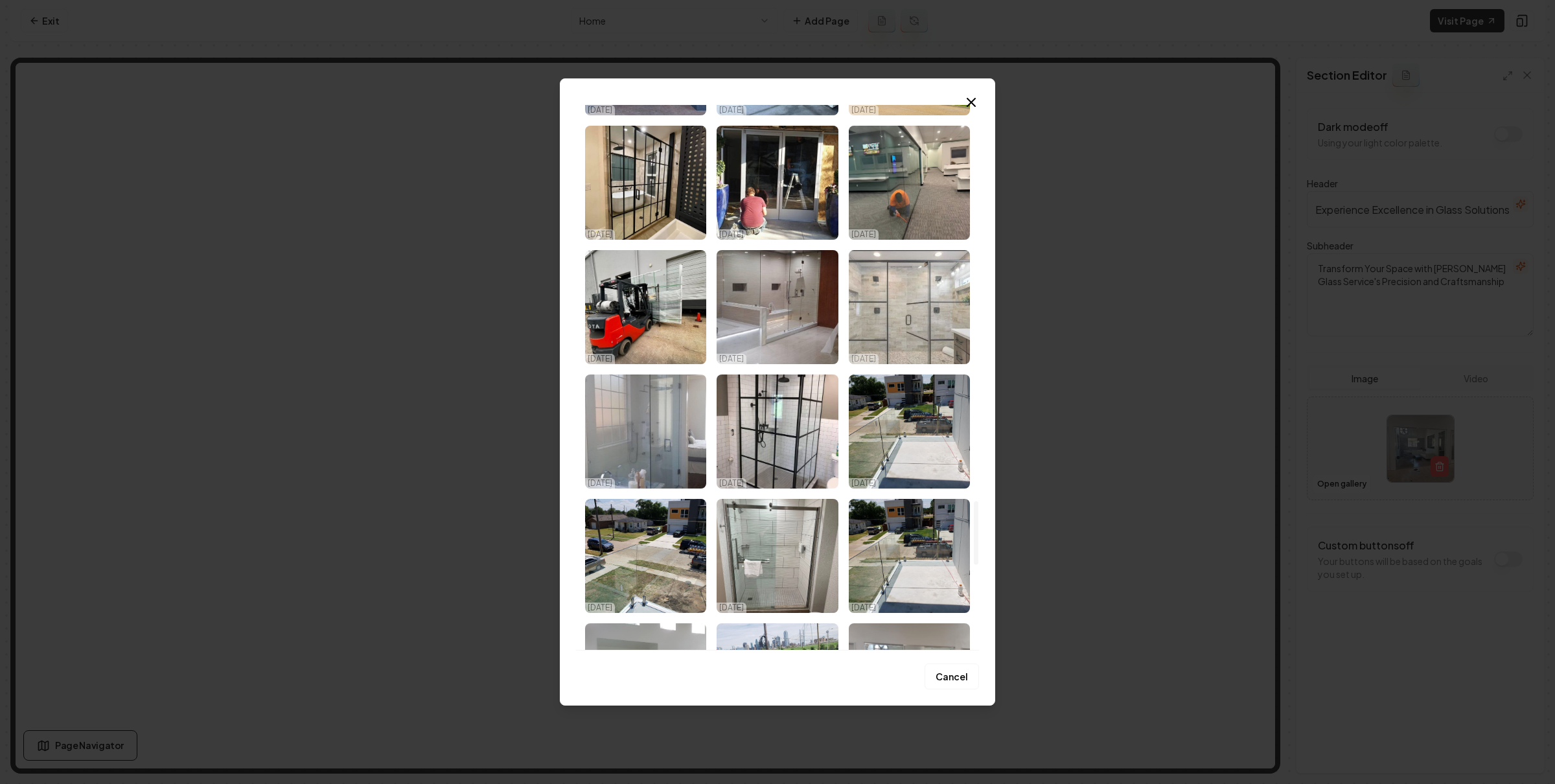
click at [902, 331] on img "Select image image_68e533875c7cd75eb8dc1405.jpg" at bounding box center [909, 307] width 121 height 114
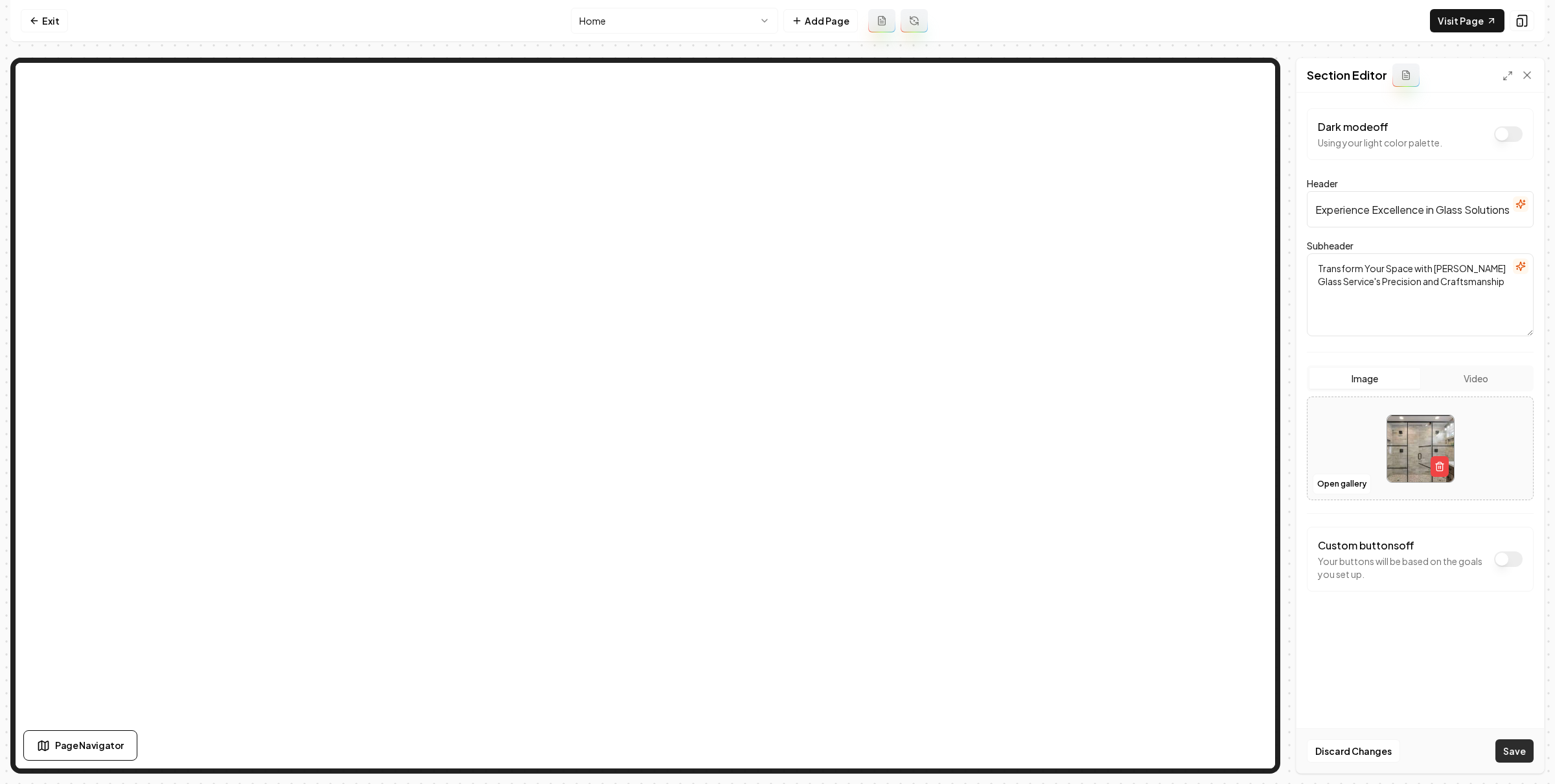
click at [1514, 741] on button "Save" at bounding box center [1514, 750] width 38 height 24
click at [1351, 485] on button "Open gallery" at bounding box center [1342, 483] width 59 height 21
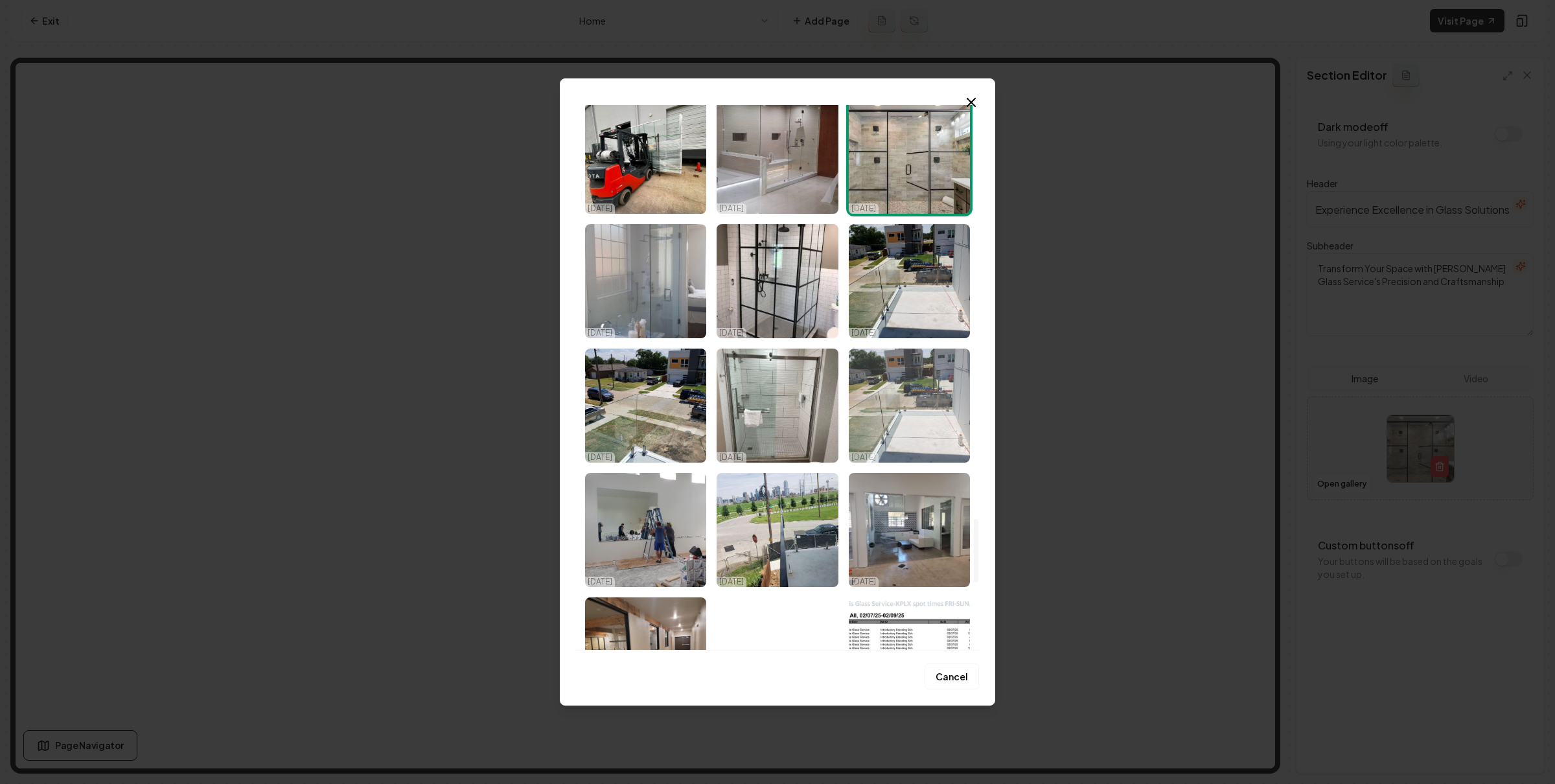
scroll to position [3342, 0]
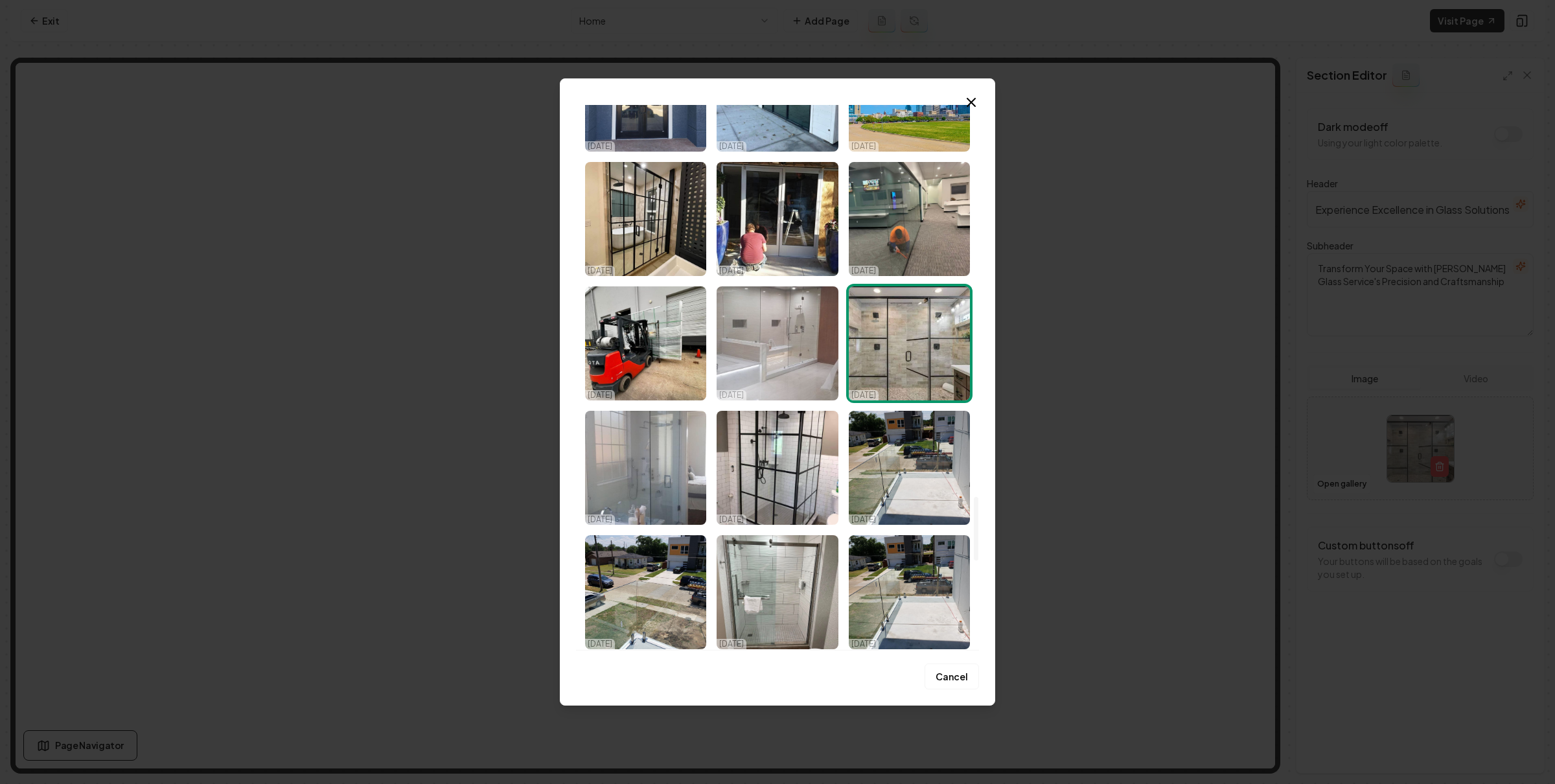
click at [803, 377] on img "Select image image_68e533875c7cd75eb8dc1330.jpg" at bounding box center [776, 344] width 121 height 114
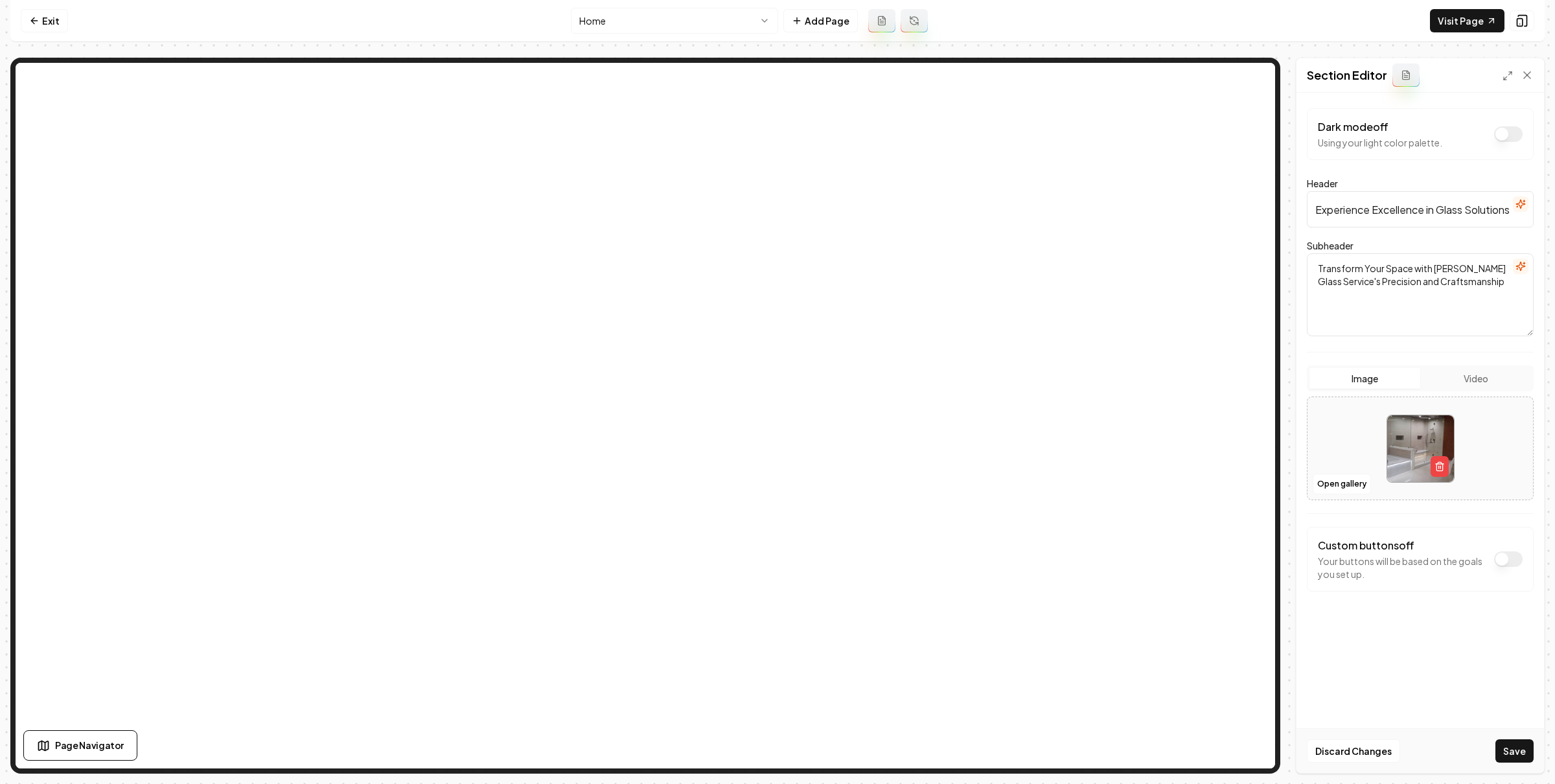
drag, startPoint x: 1527, startPoint y: 746, endPoint x: 1261, endPoint y: 639, distance: 286.7
click at [1527, 746] on button "Save" at bounding box center [1514, 750] width 38 height 24
click at [1345, 481] on button "Open gallery" at bounding box center [1342, 483] width 59 height 21
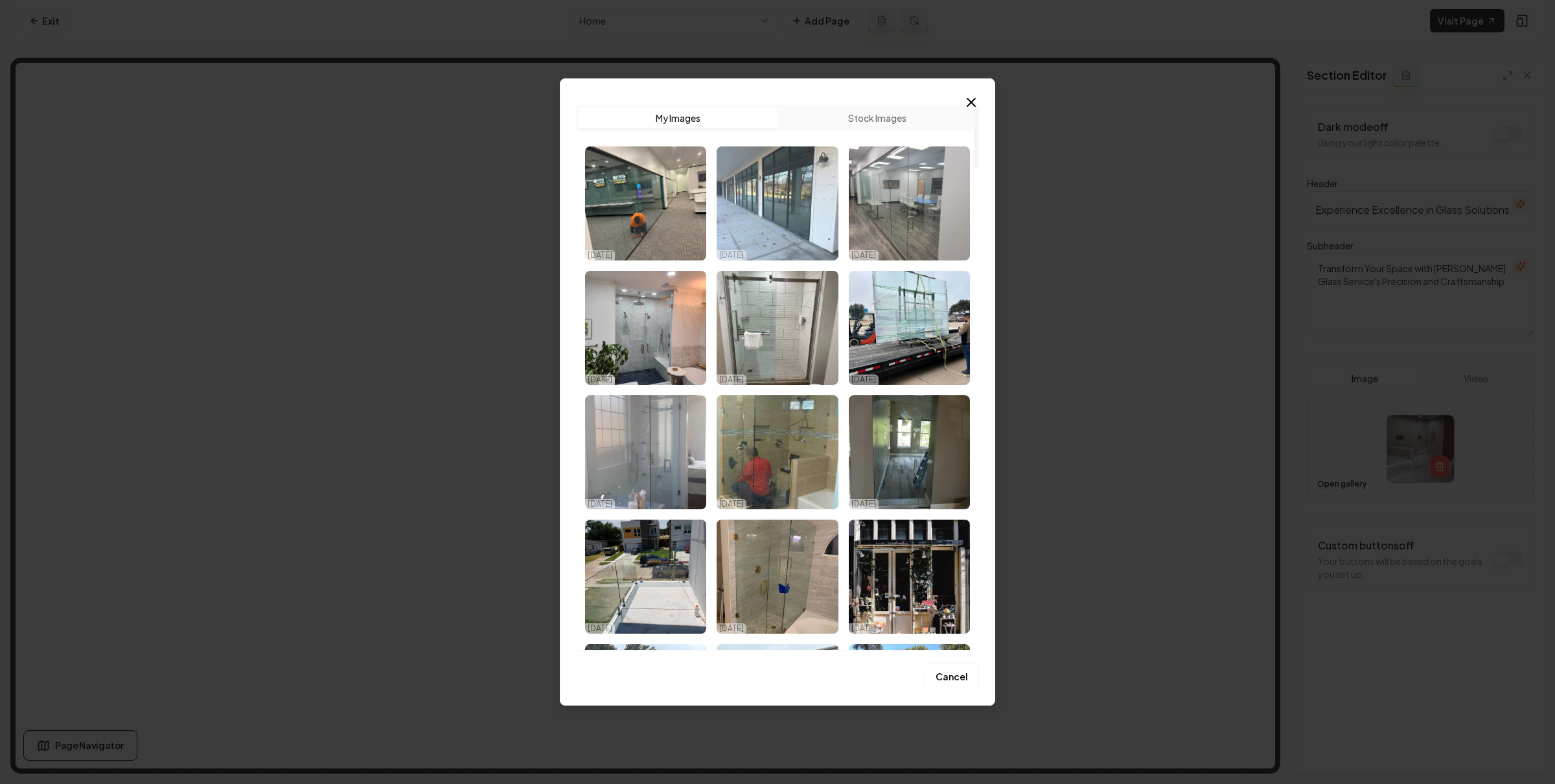
click at [799, 218] on img "Select image image_68e533f15c7cd75eb8de68f9.jpg" at bounding box center [776, 204] width 121 height 114
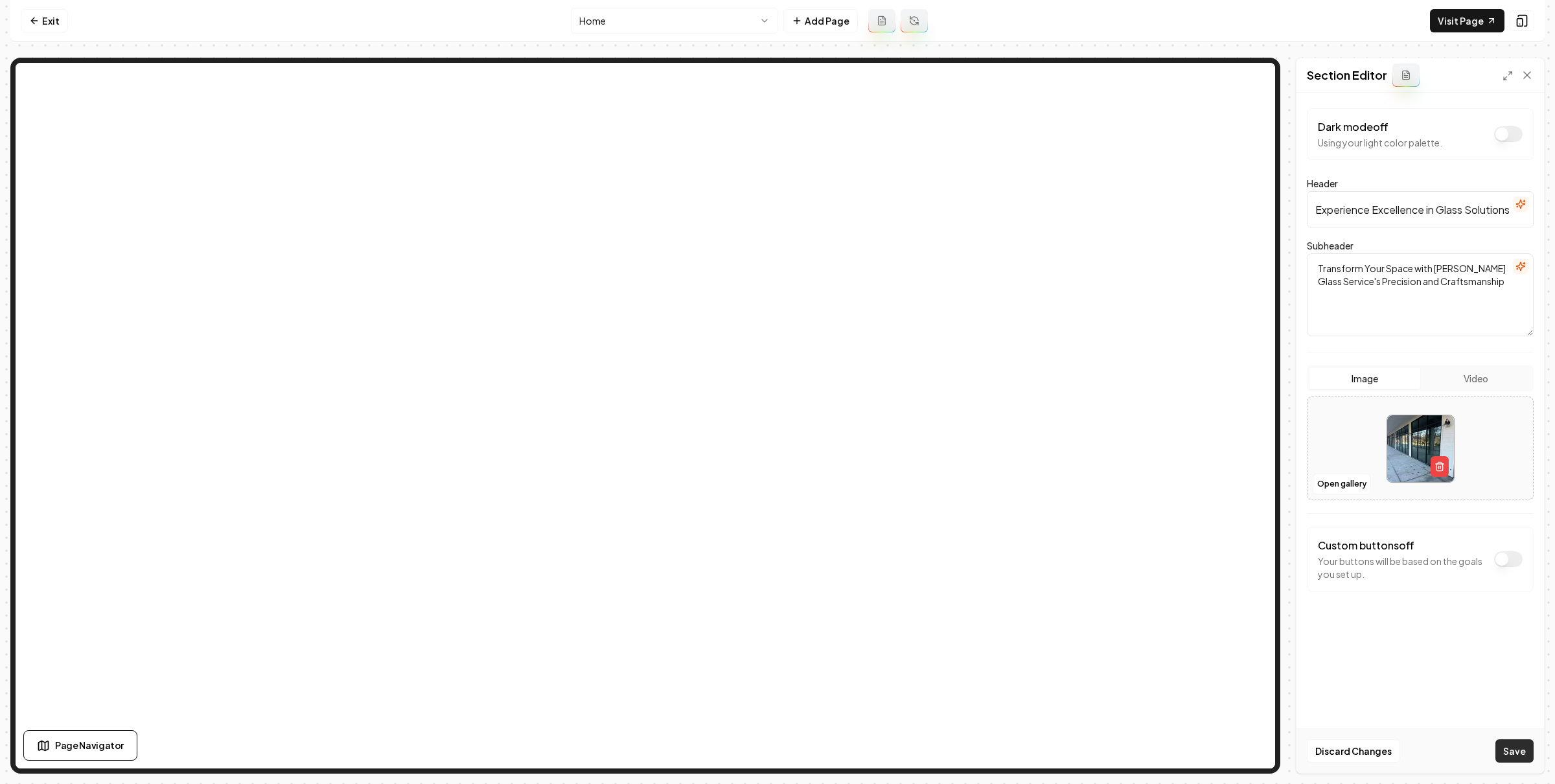
click at [1521, 743] on button "Save" at bounding box center [1514, 750] width 38 height 24
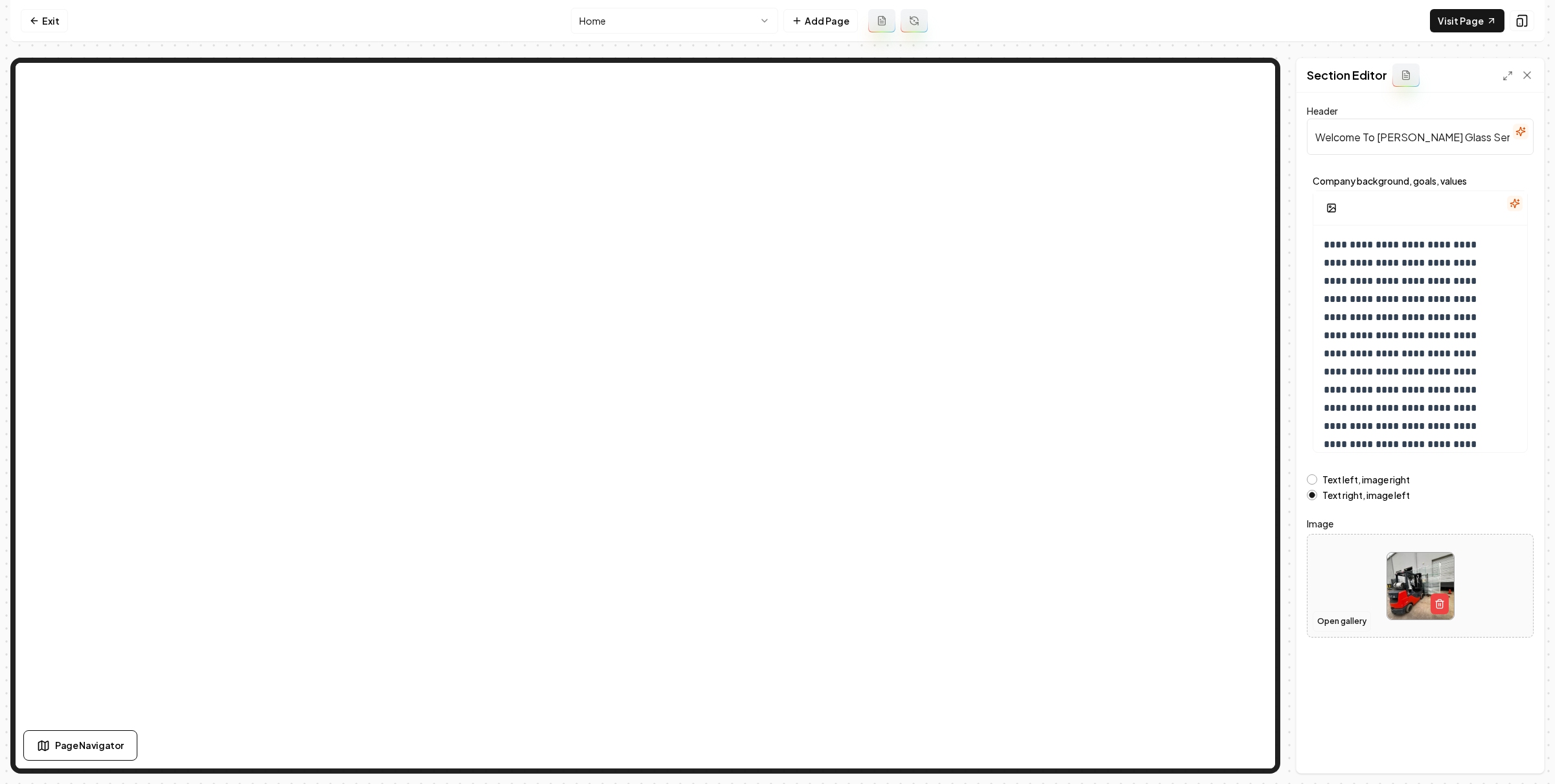
click at [1331, 616] on button "Open gallery" at bounding box center [1342, 621] width 59 height 21
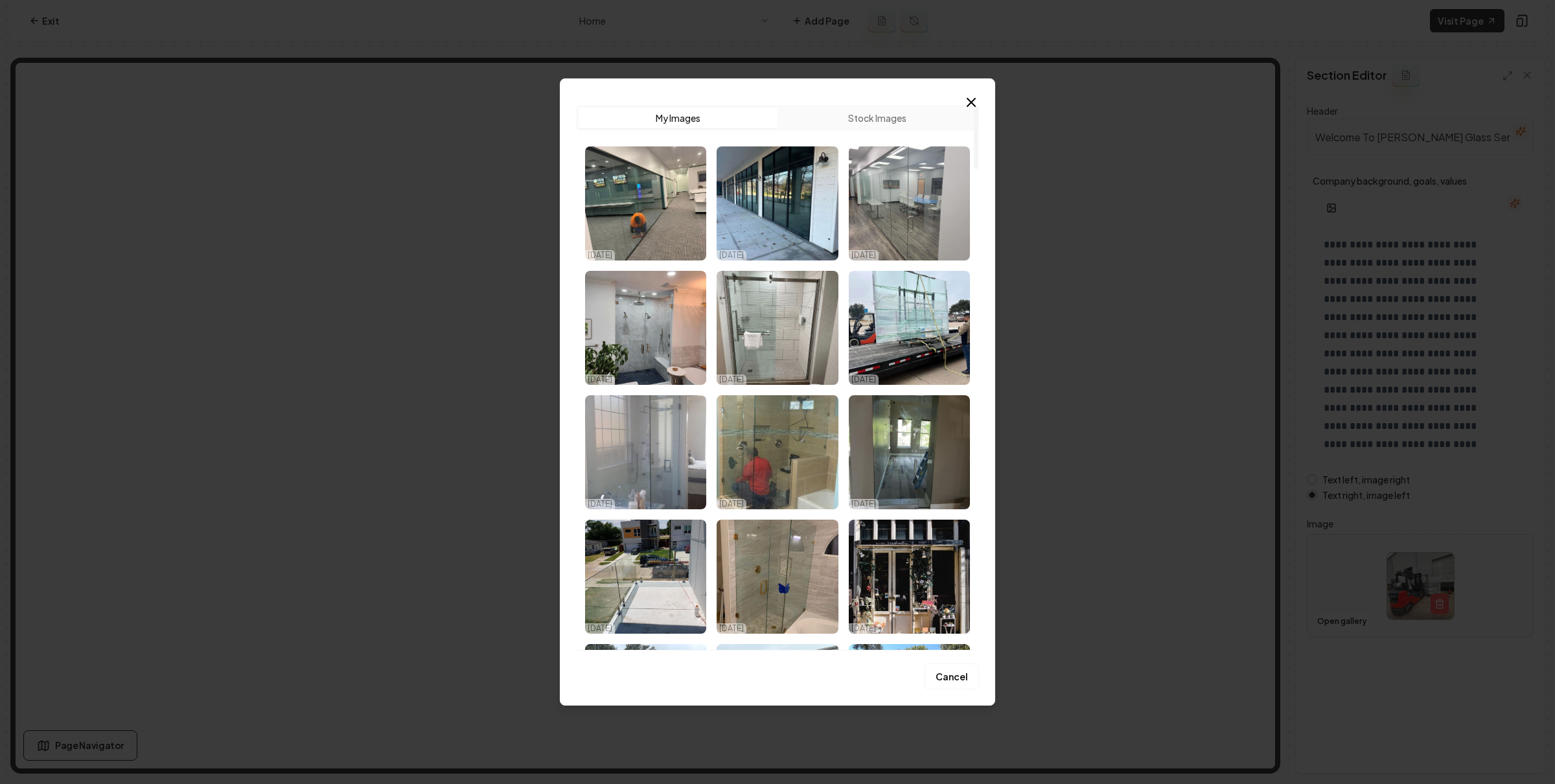
click at [892, 342] on img "Select image image_68e533fa5c7cd75eb8de9f6c.jpg" at bounding box center [909, 328] width 121 height 114
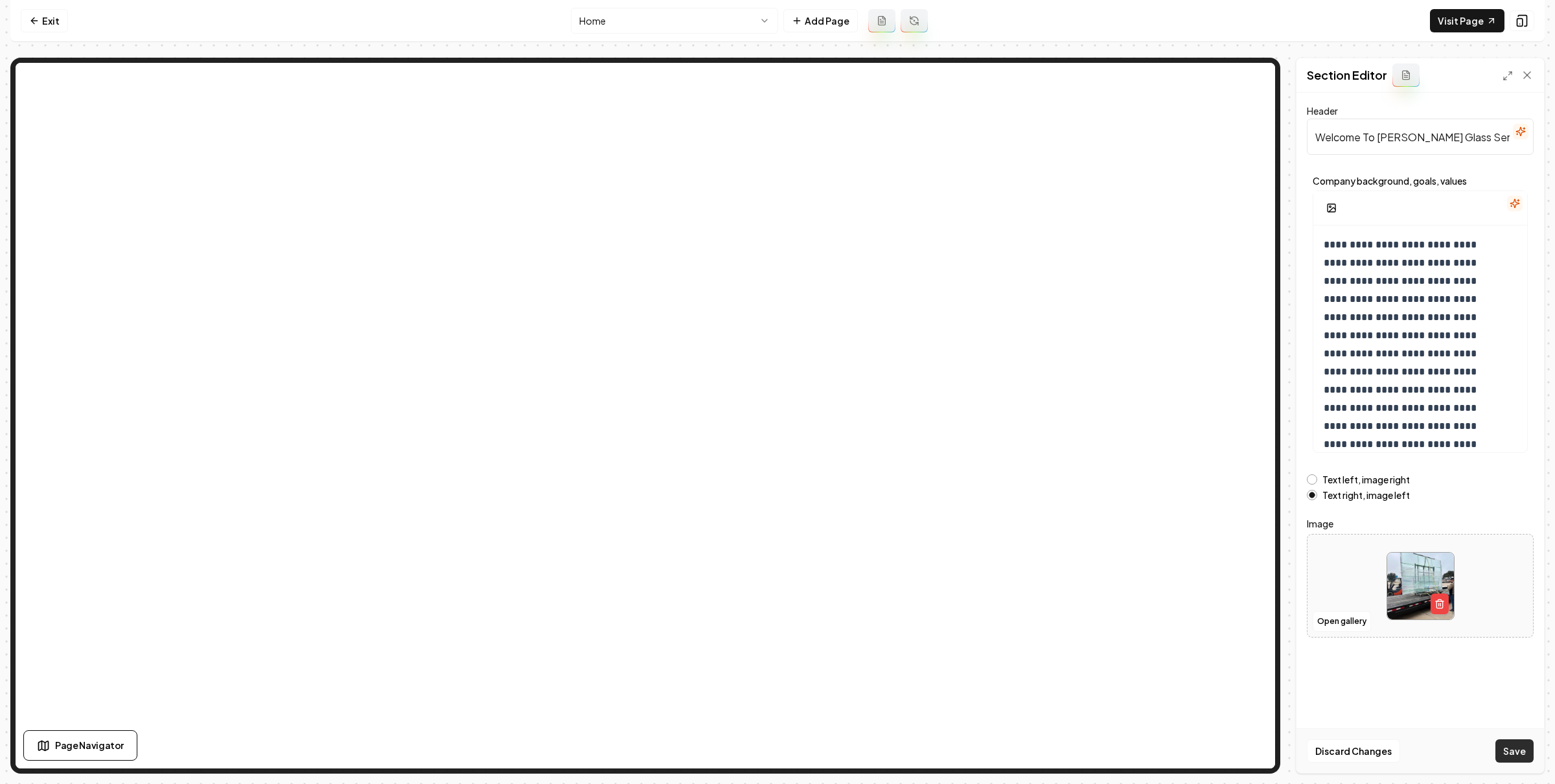
click at [1509, 750] on button "Save" at bounding box center [1514, 750] width 38 height 24
click at [66, 24] on link "Exit" at bounding box center [44, 21] width 47 height 24
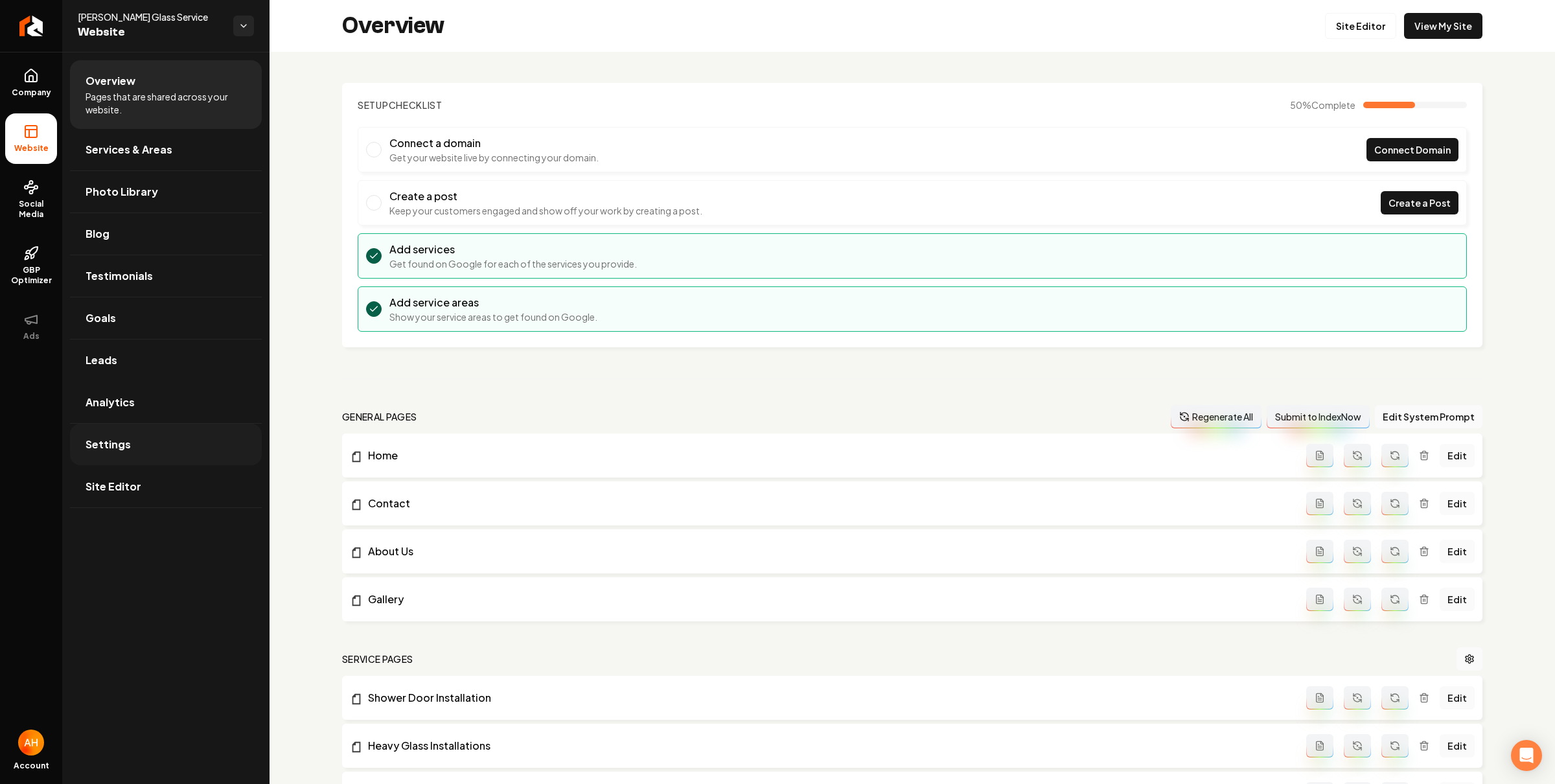
click at [131, 446] on link "Settings" at bounding box center [166, 445] width 192 height 41
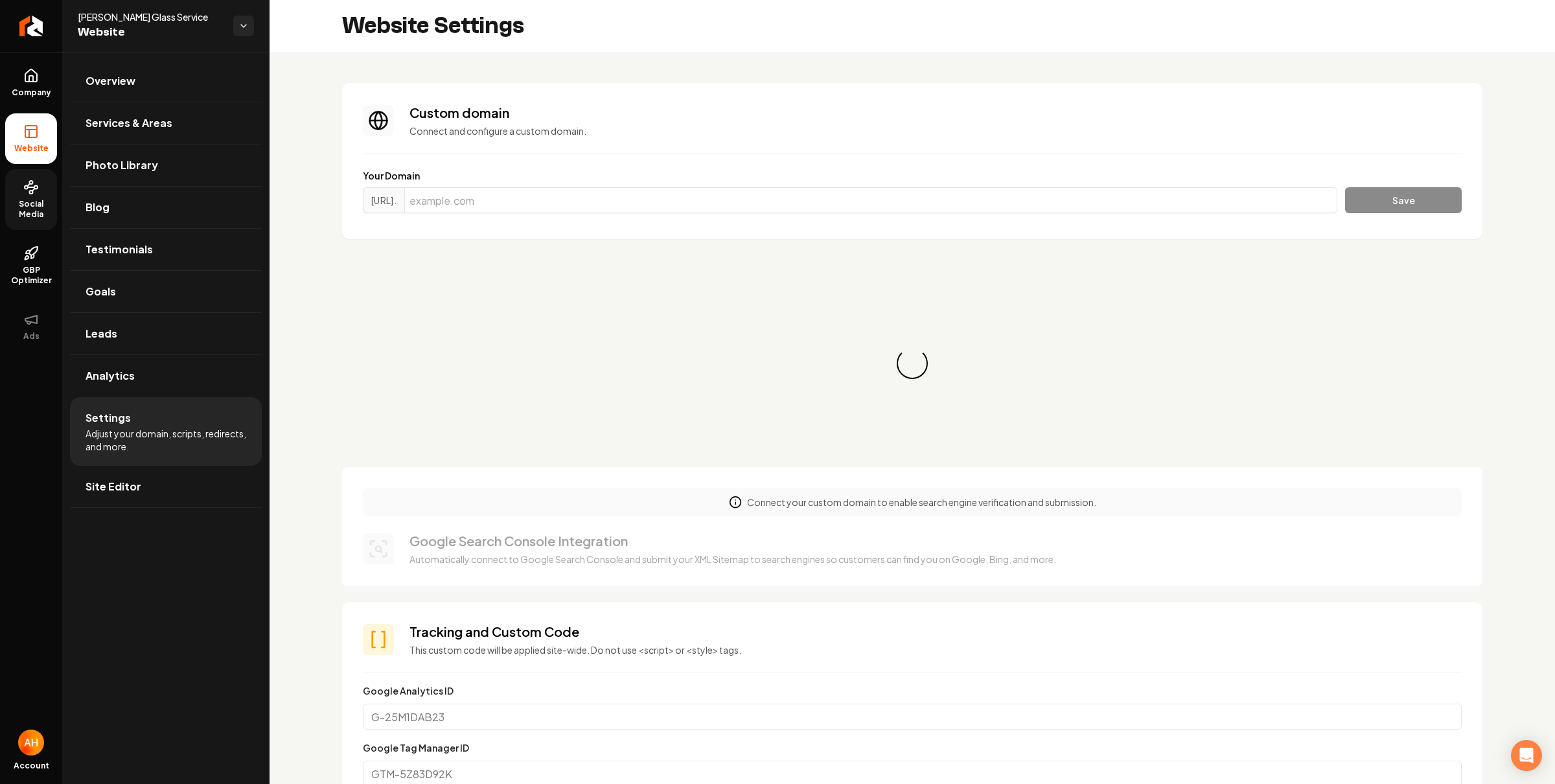
click at [31, 192] on icon at bounding box center [31, 187] width 16 height 16
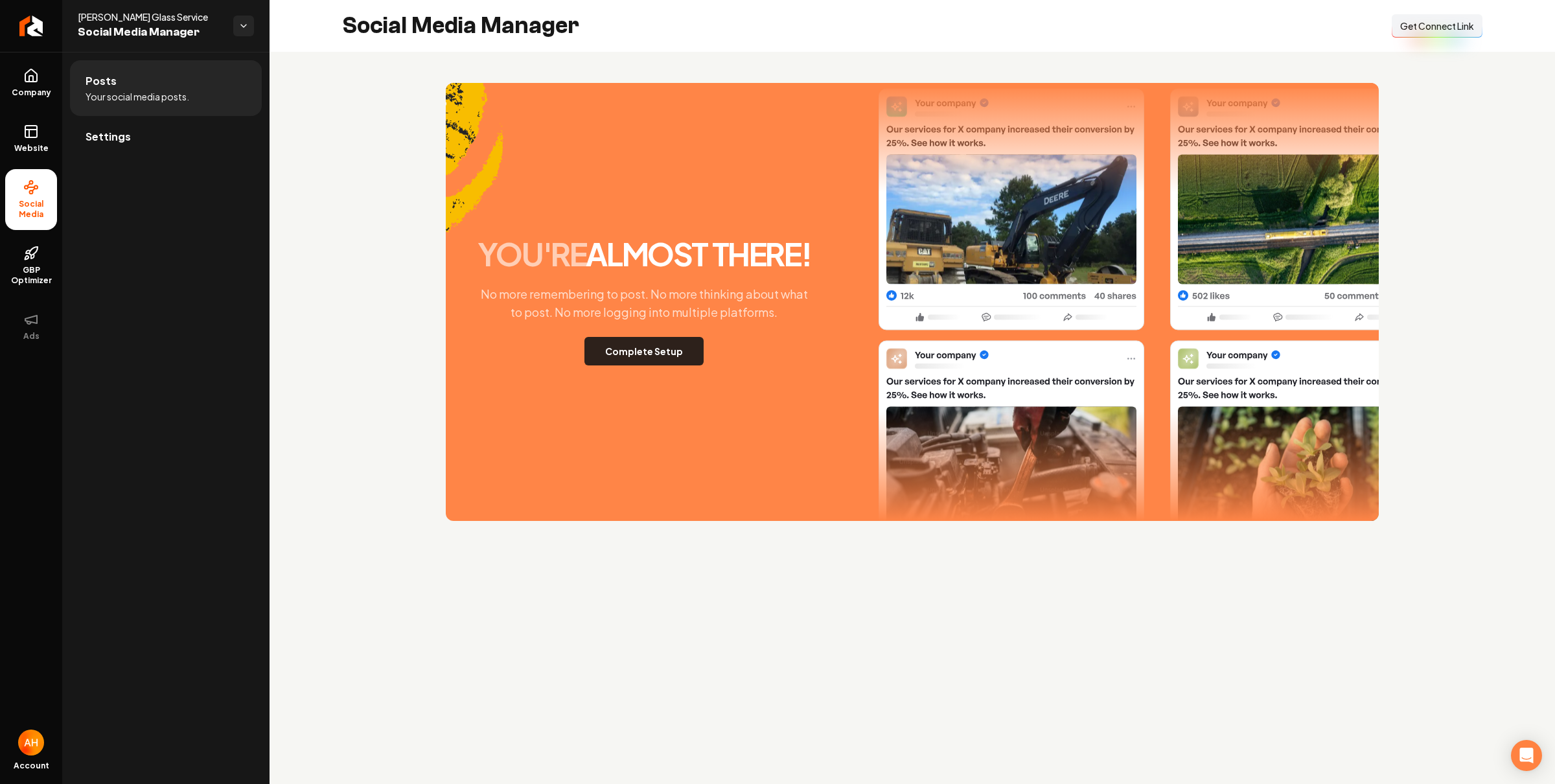
click at [641, 343] on button "Complete Setup" at bounding box center [643, 351] width 119 height 29
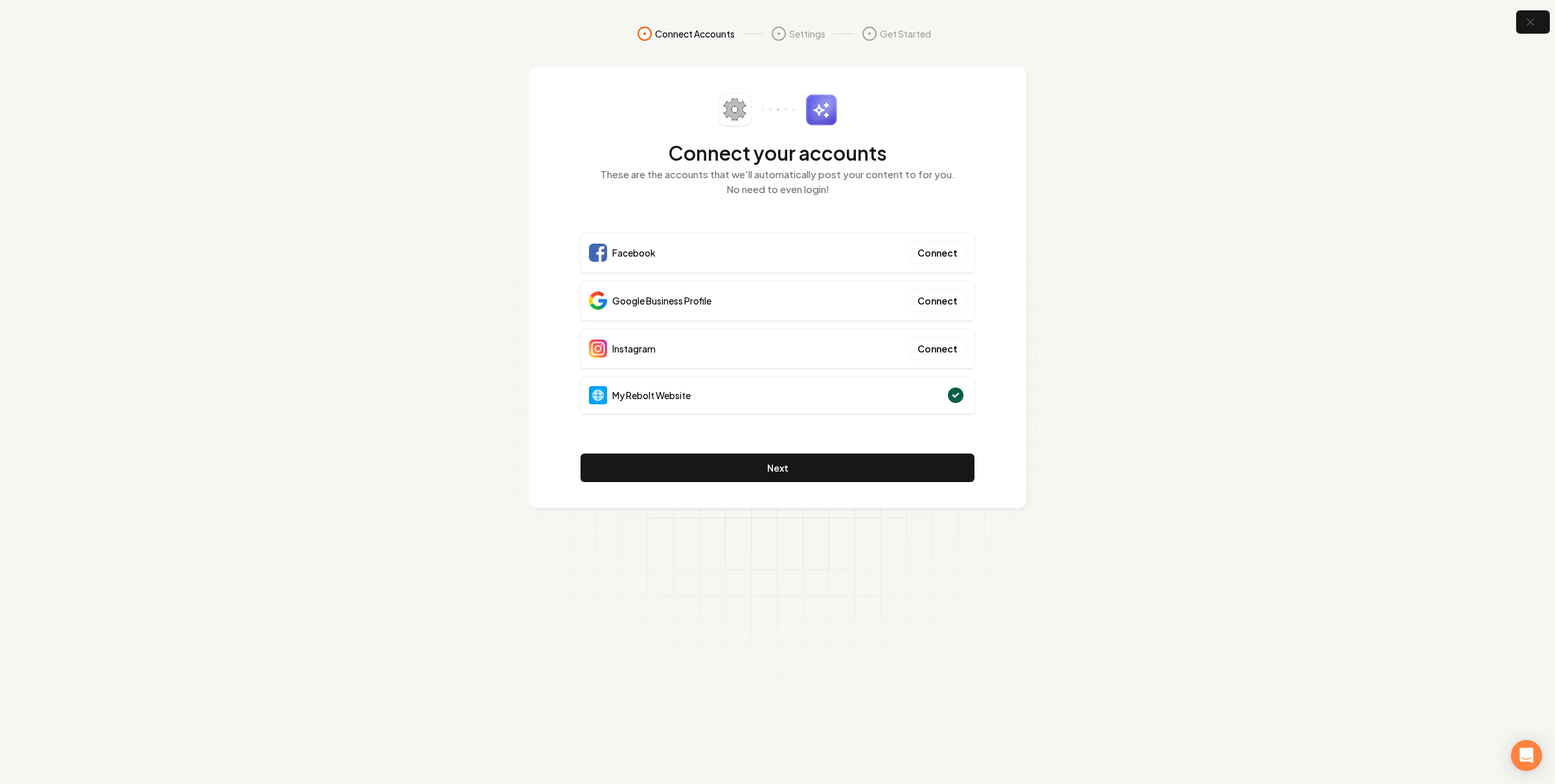
click at [1509, 29] on section "Connect Accounts Settings Get Started Connect your accounts These are the accou…" at bounding box center [777, 392] width 1555 height 784
click at [1525, 27] on icon "button" at bounding box center [1530, 22] width 16 height 16
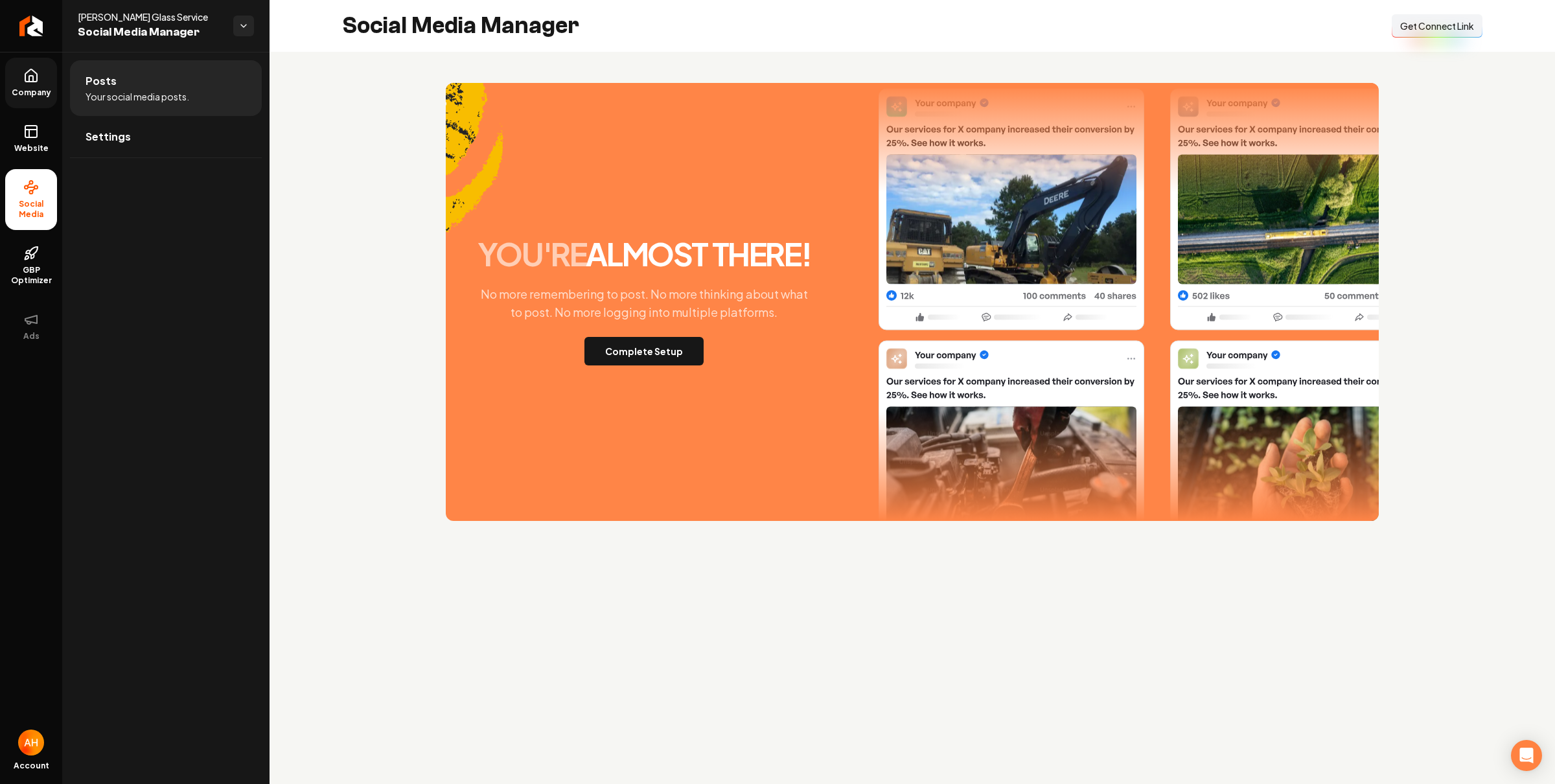
click at [24, 74] on icon at bounding box center [31, 76] width 16 height 16
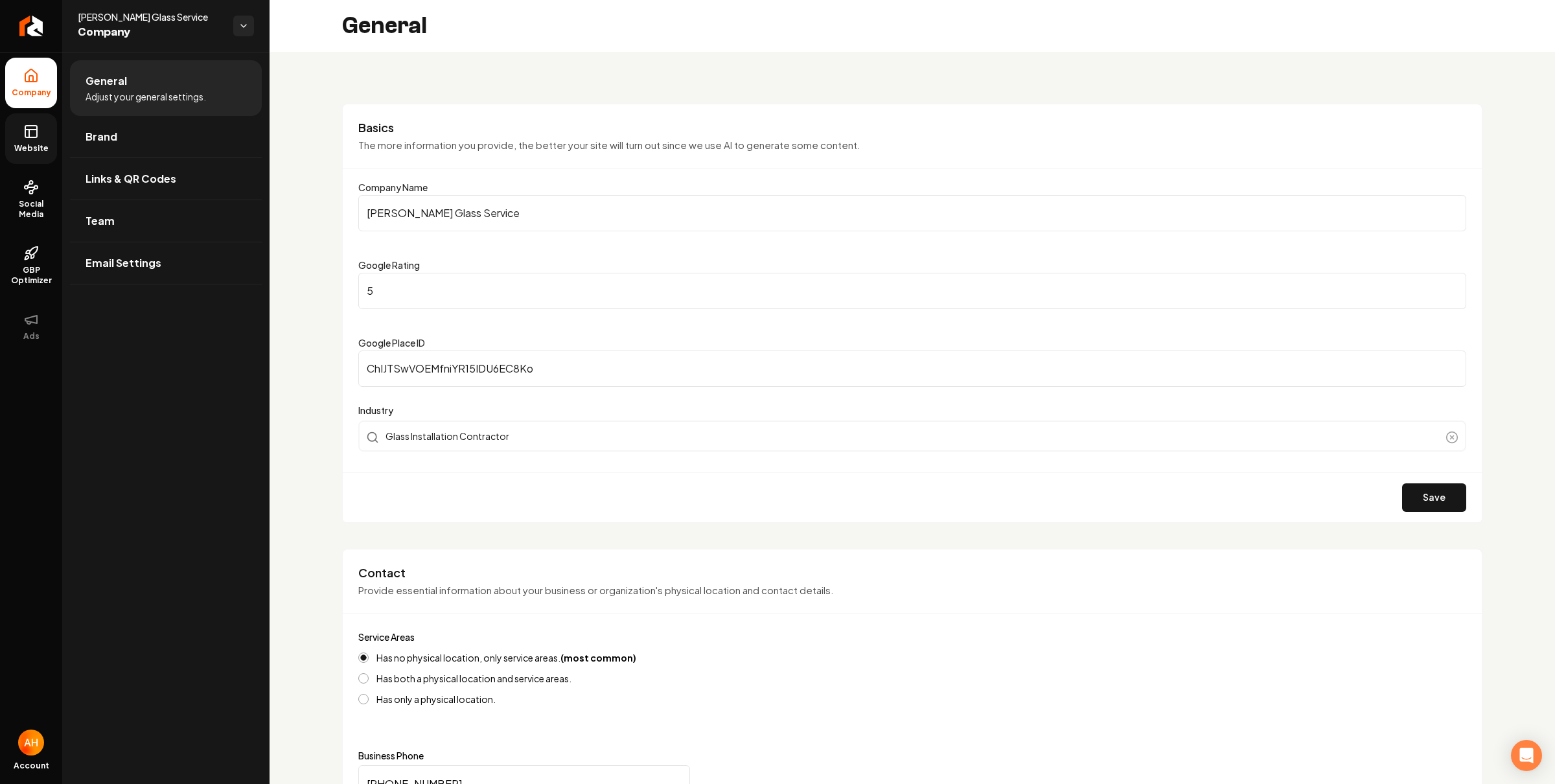
click at [47, 126] on link "Website" at bounding box center [31, 139] width 52 height 51
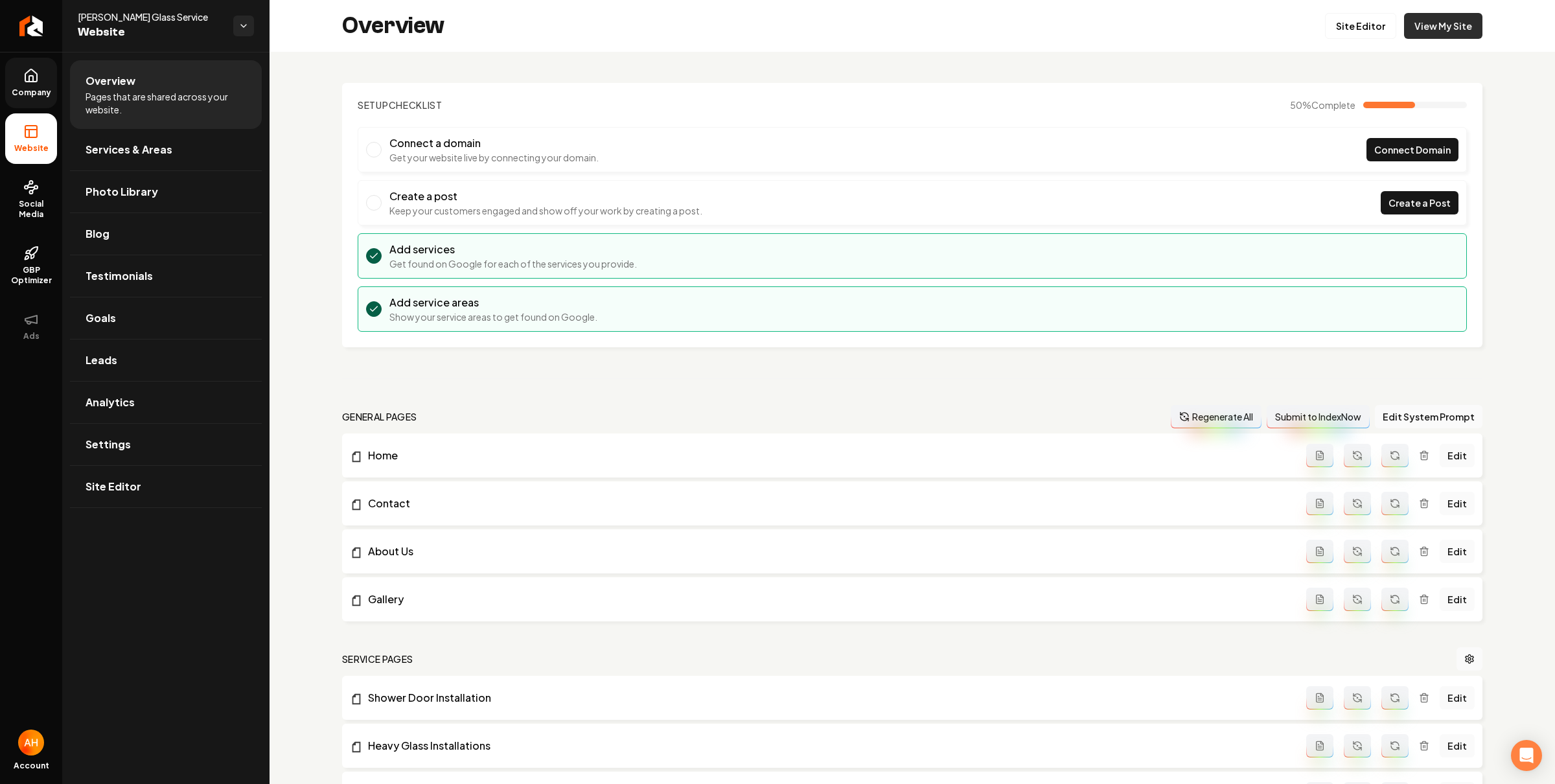
click at [1461, 36] on link "View My Site" at bounding box center [1443, 26] width 79 height 26
click at [20, 205] on span "Social Media" at bounding box center [31, 209] width 52 height 21
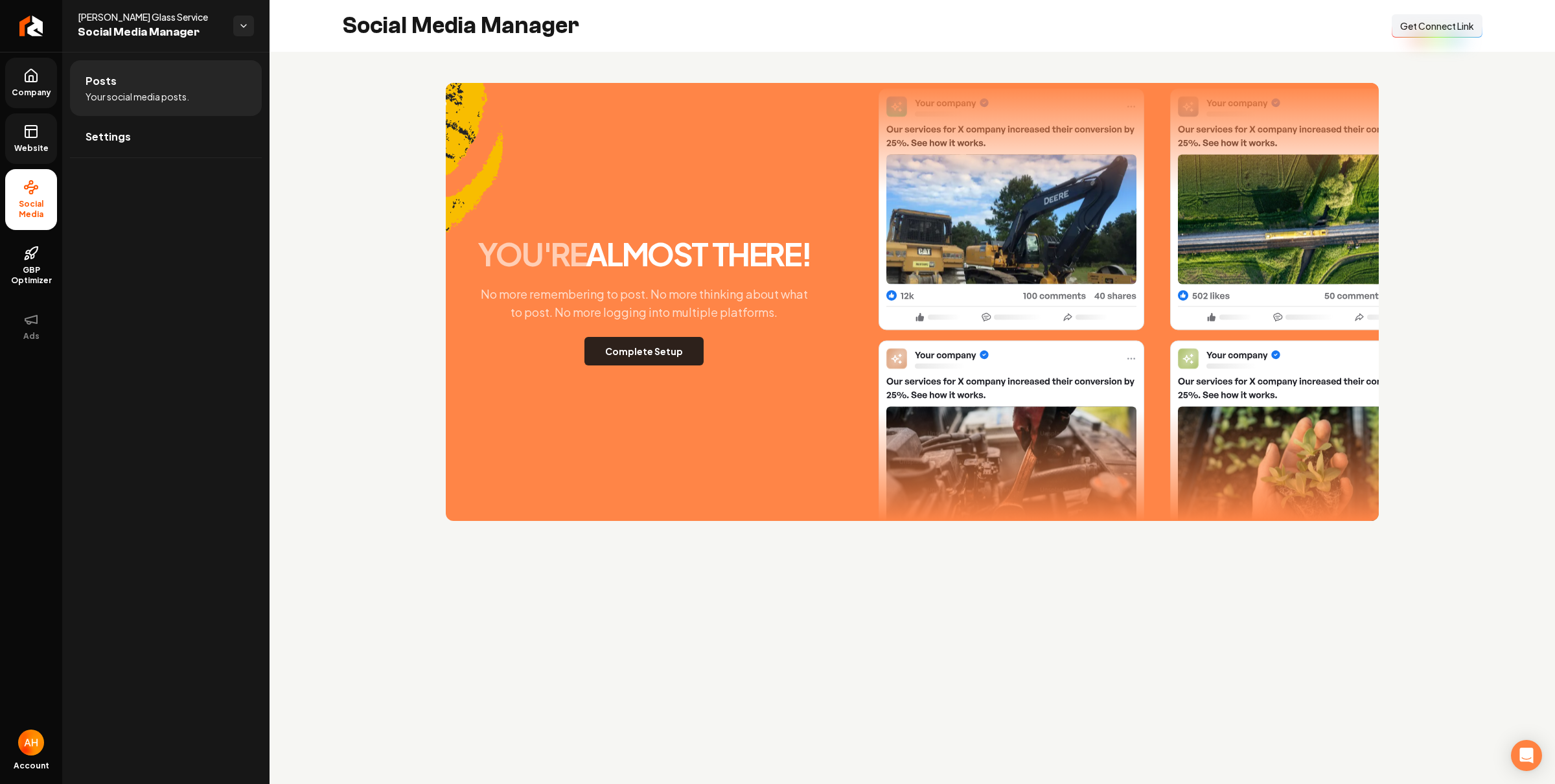
click at [654, 354] on button "Complete Setup" at bounding box center [643, 351] width 119 height 29
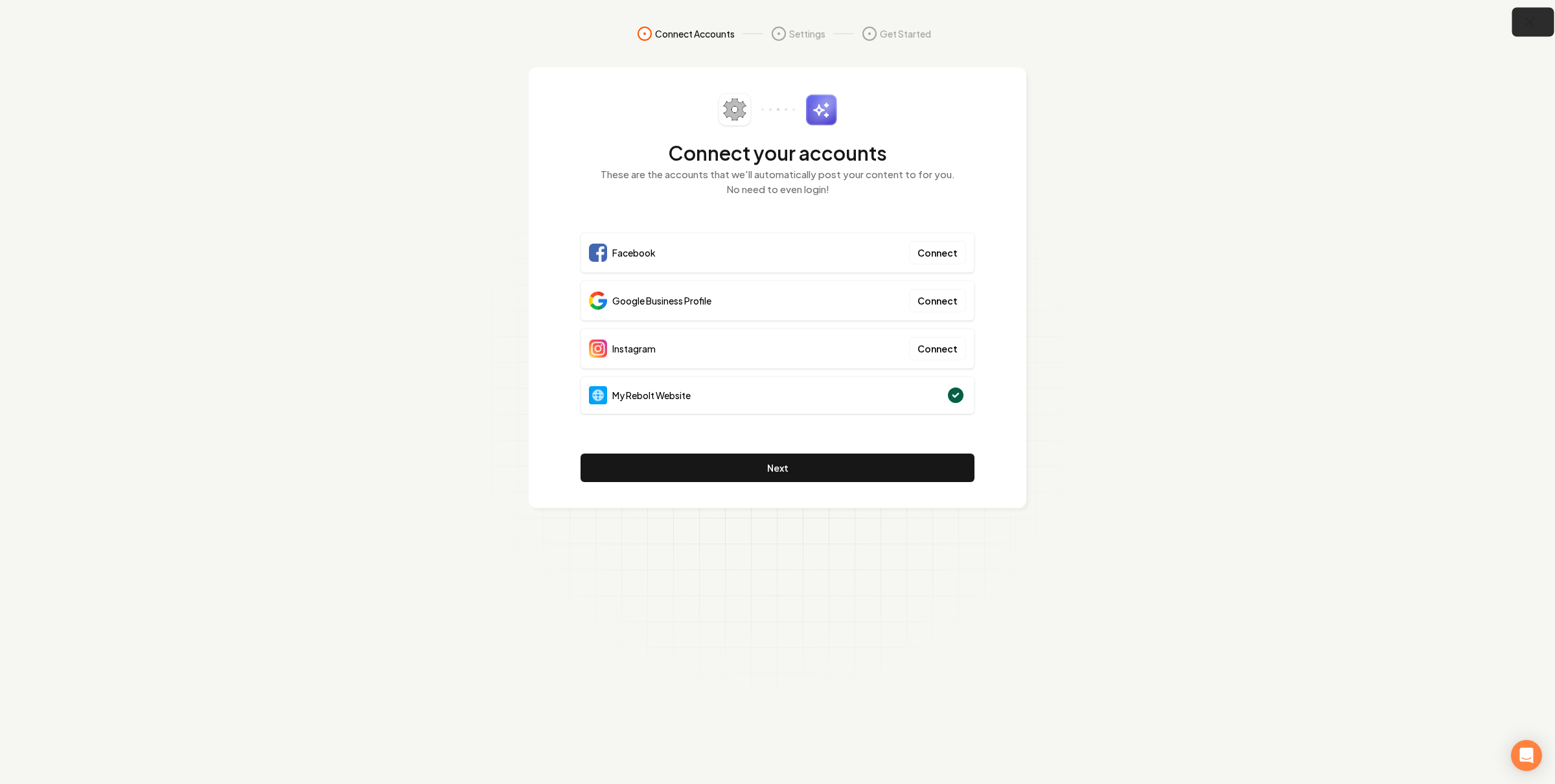
click at [1523, 21] on icon "button" at bounding box center [1530, 22] width 16 height 16
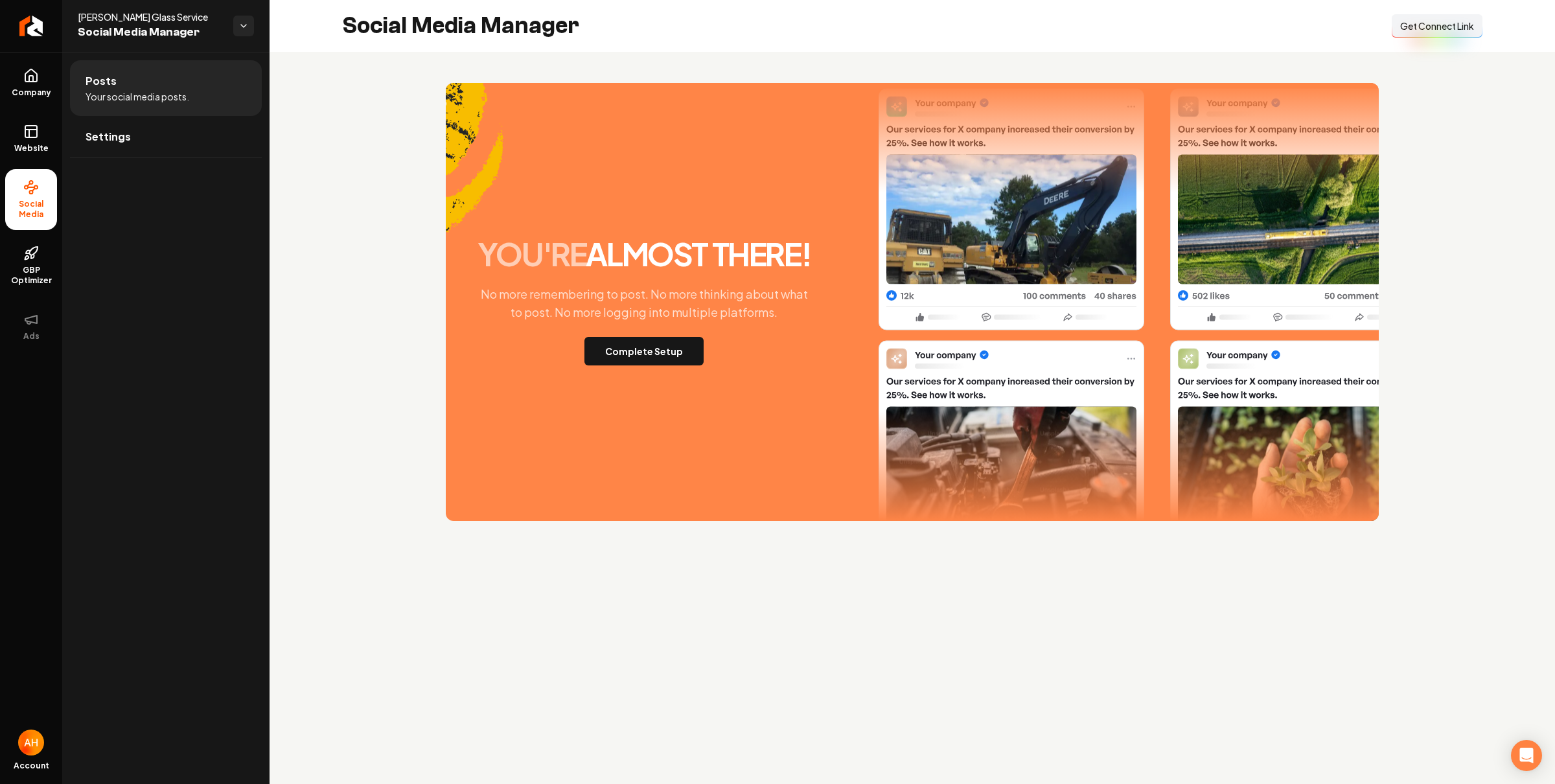
click at [1418, 28] on span "Get Connect Link" at bounding box center [1436, 26] width 74 height 13
click at [688, 342] on button "Complete Setup" at bounding box center [643, 351] width 119 height 29
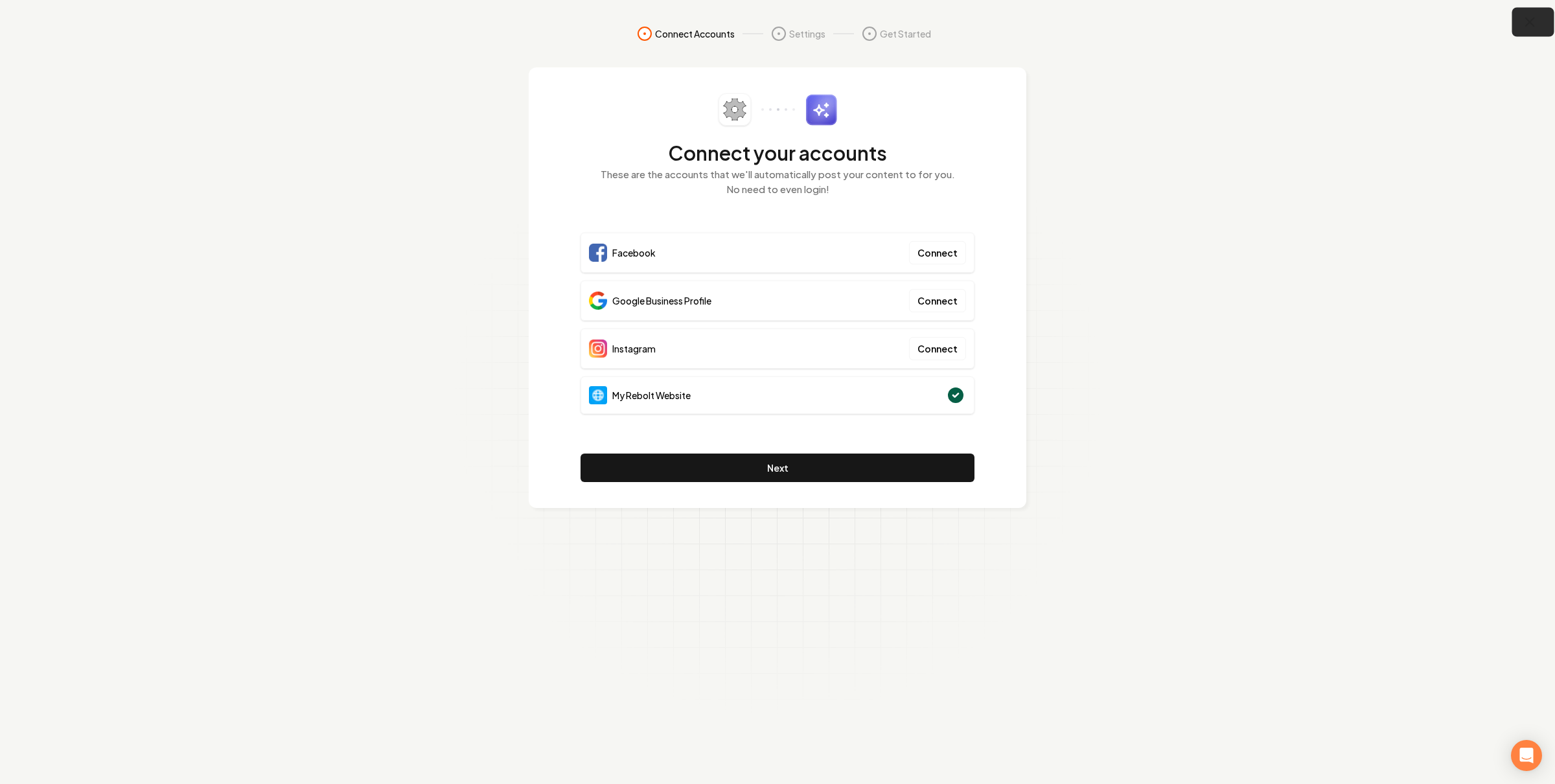
click at [1530, 17] on icon "button" at bounding box center [1530, 22] width 16 height 16
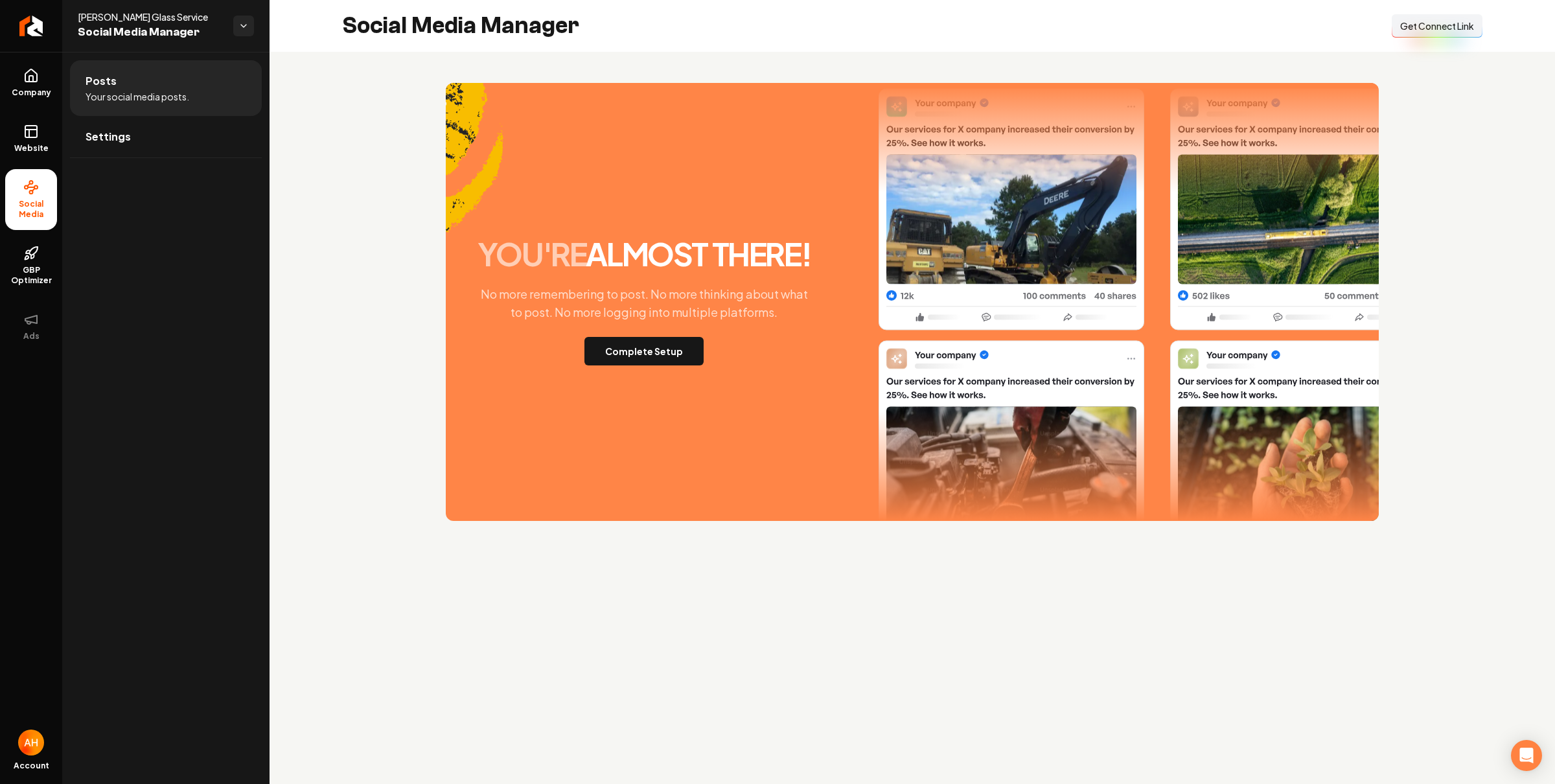
click at [637, 344] on button "Complete Setup" at bounding box center [643, 351] width 119 height 29
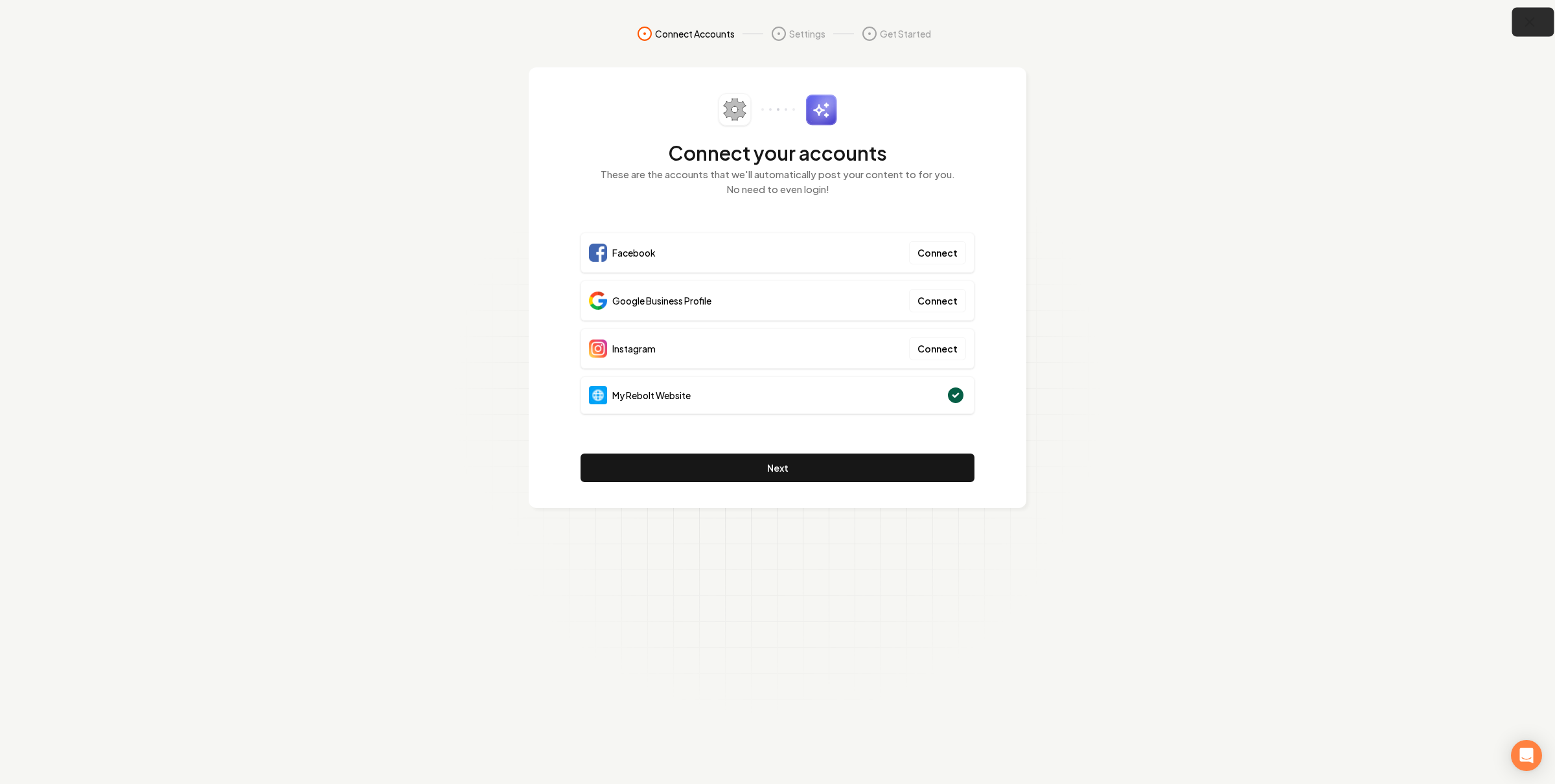
click at [1522, 26] on icon "button" at bounding box center [1530, 22] width 16 height 16
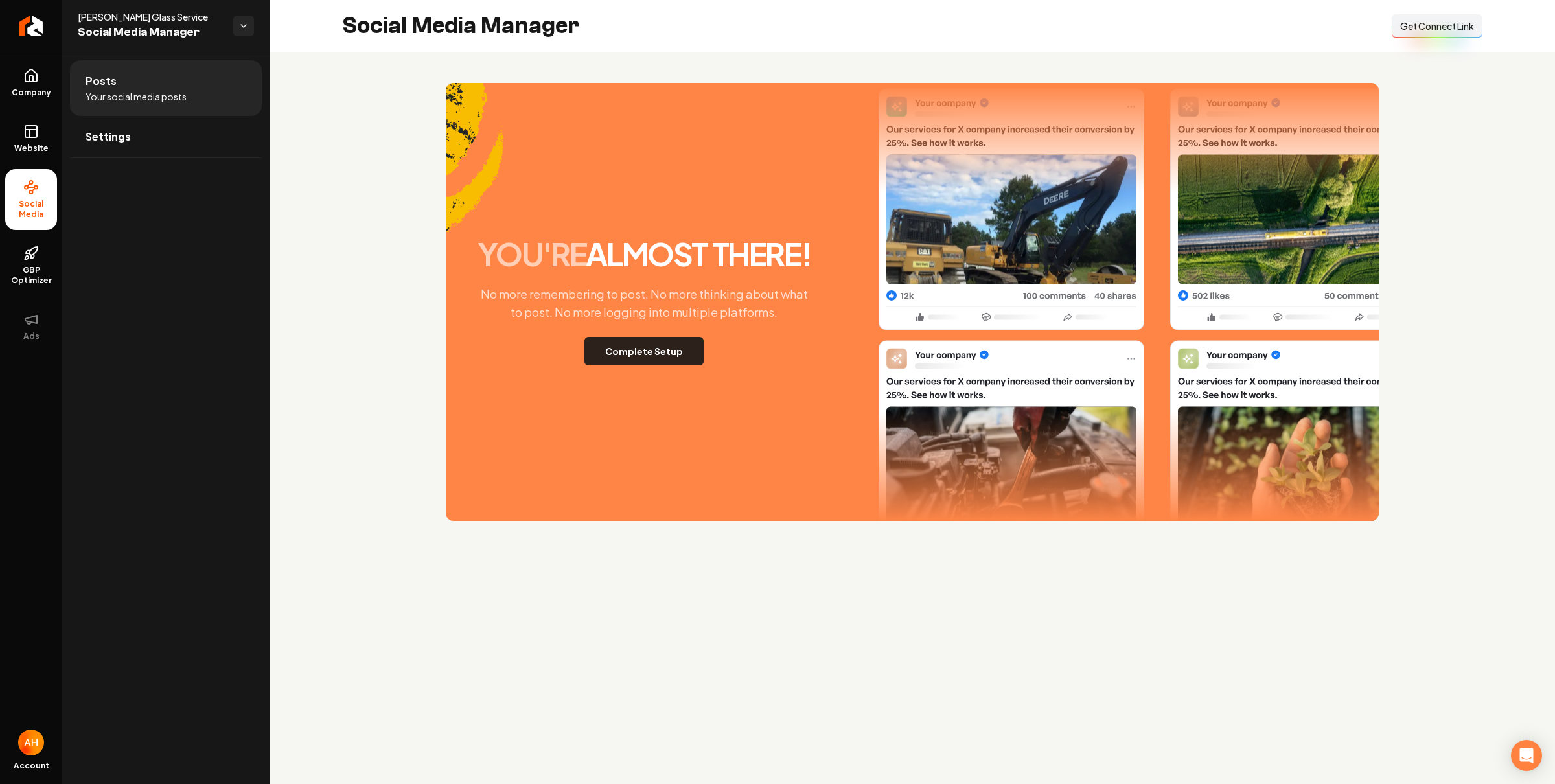
click at [635, 356] on button "Complete Setup" at bounding box center [643, 351] width 119 height 29
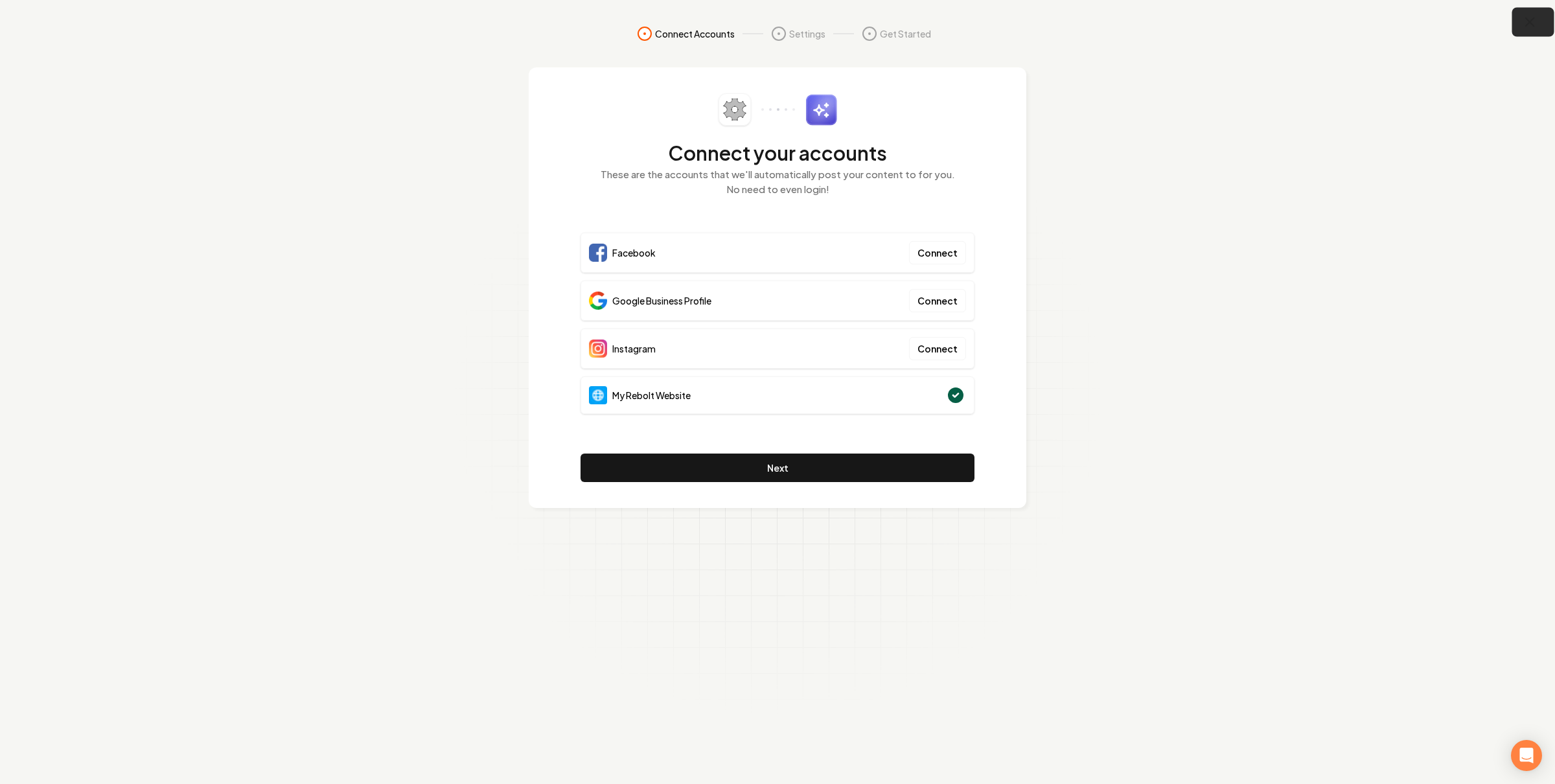
click at [1524, 18] on icon "button" at bounding box center [1530, 22] width 16 height 16
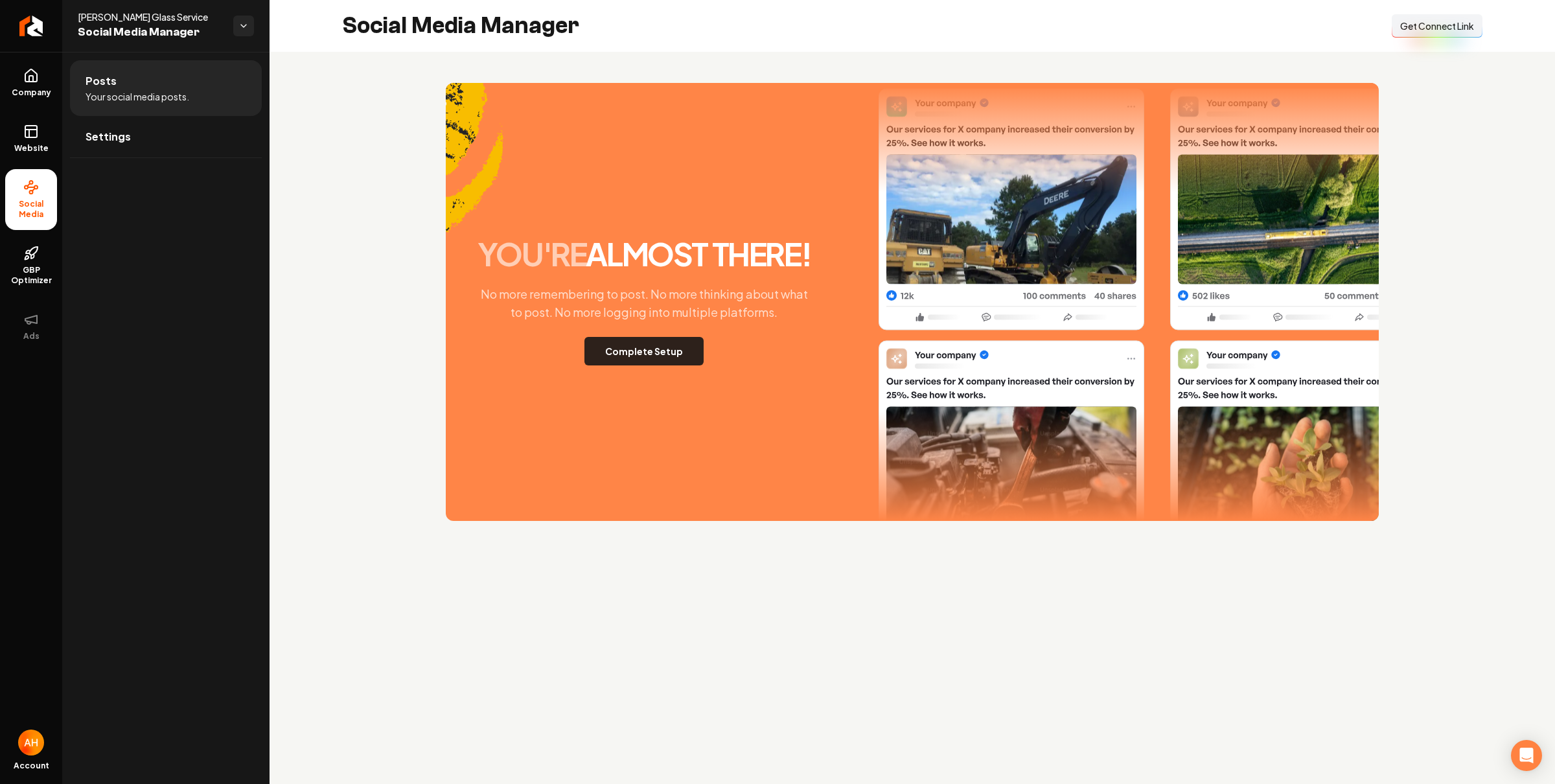
click at [641, 344] on button "Complete Setup" at bounding box center [643, 351] width 119 height 29
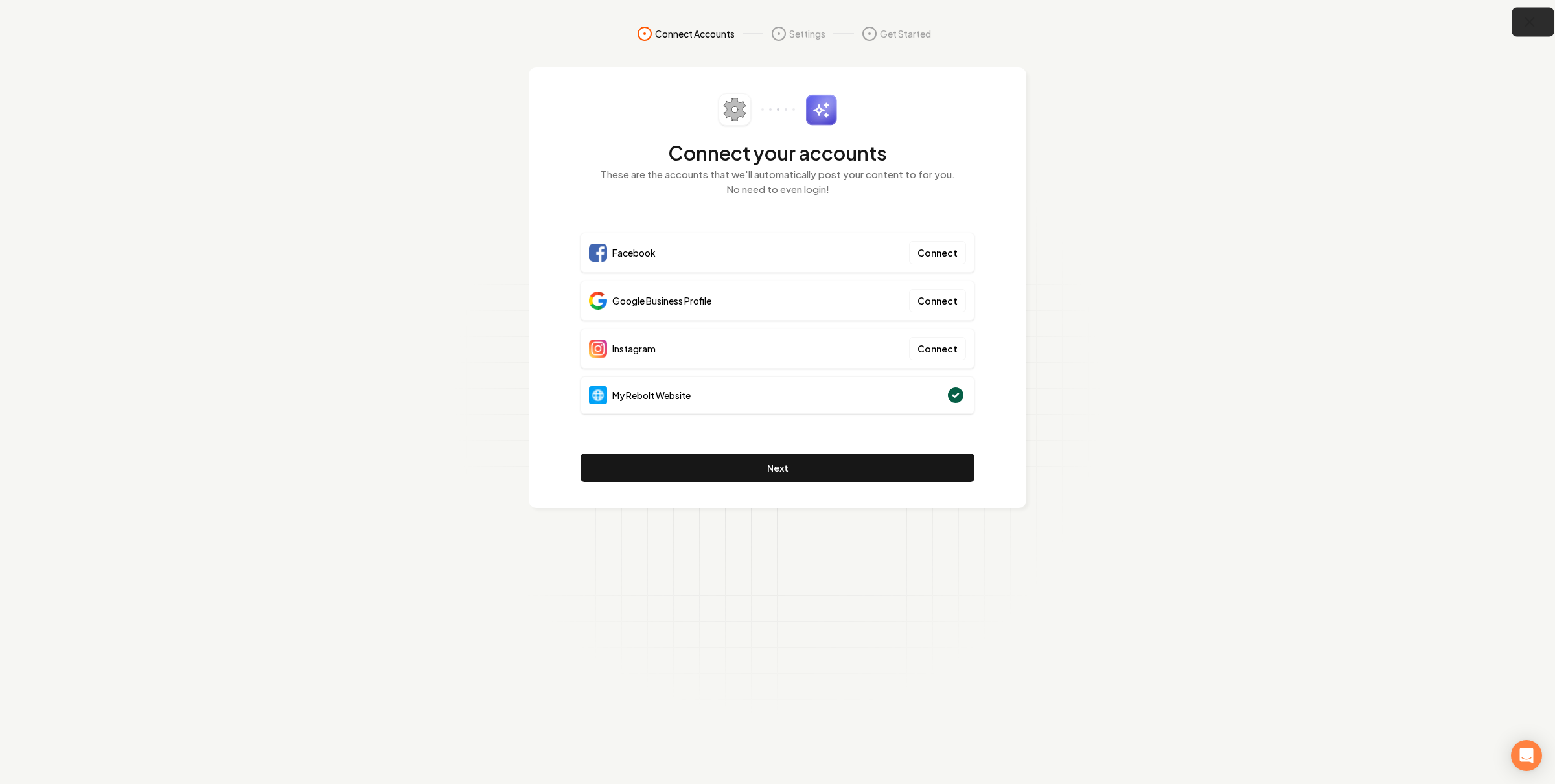
click at [1524, 25] on icon "button" at bounding box center [1530, 22] width 16 height 16
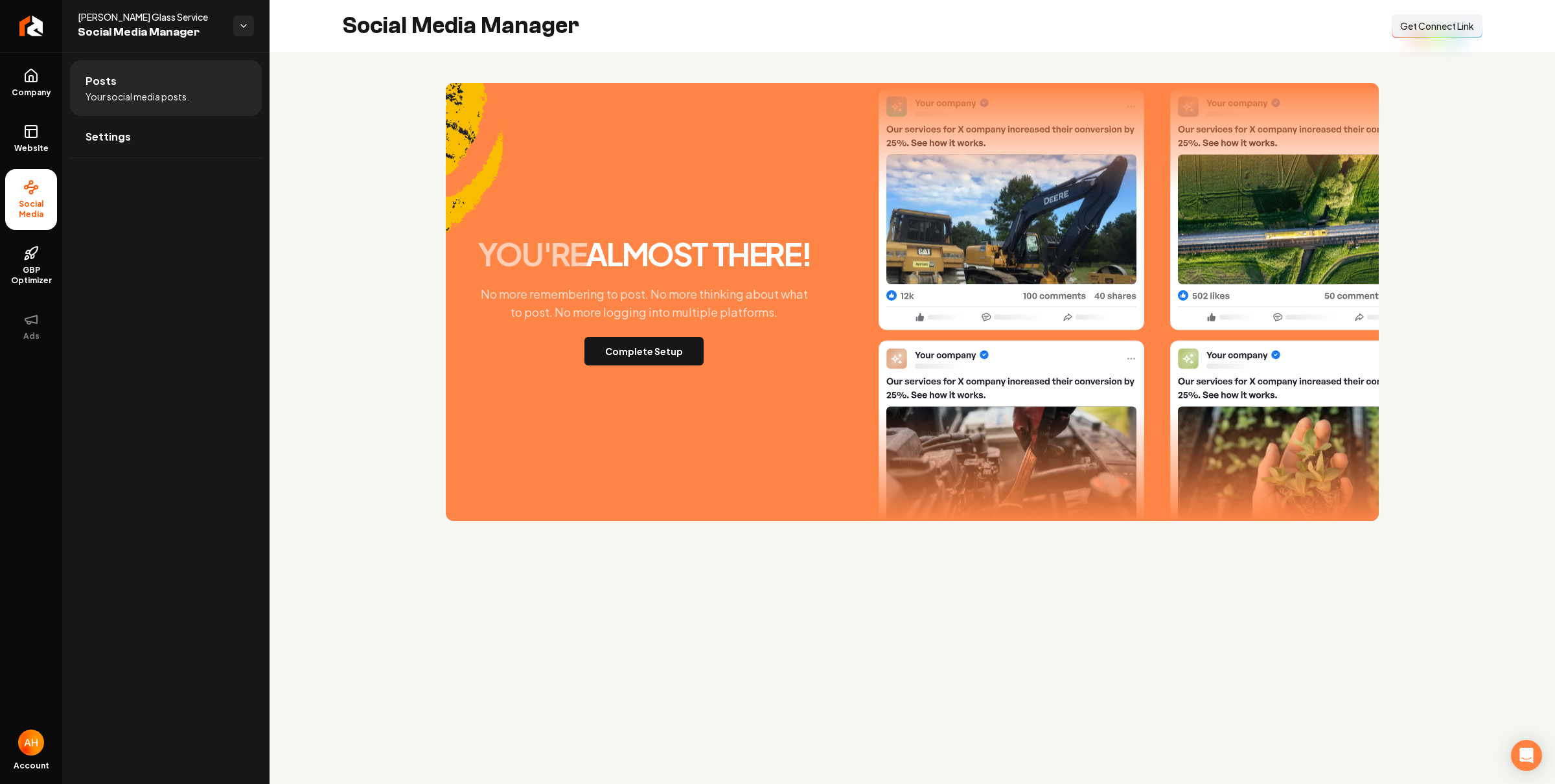
click at [678, 367] on div "you're almost there! No more remembering to post. No more thinking about what t…" at bounding box center [912, 302] width 933 height 438
click at [676, 357] on button "Complete Setup" at bounding box center [643, 351] width 119 height 29
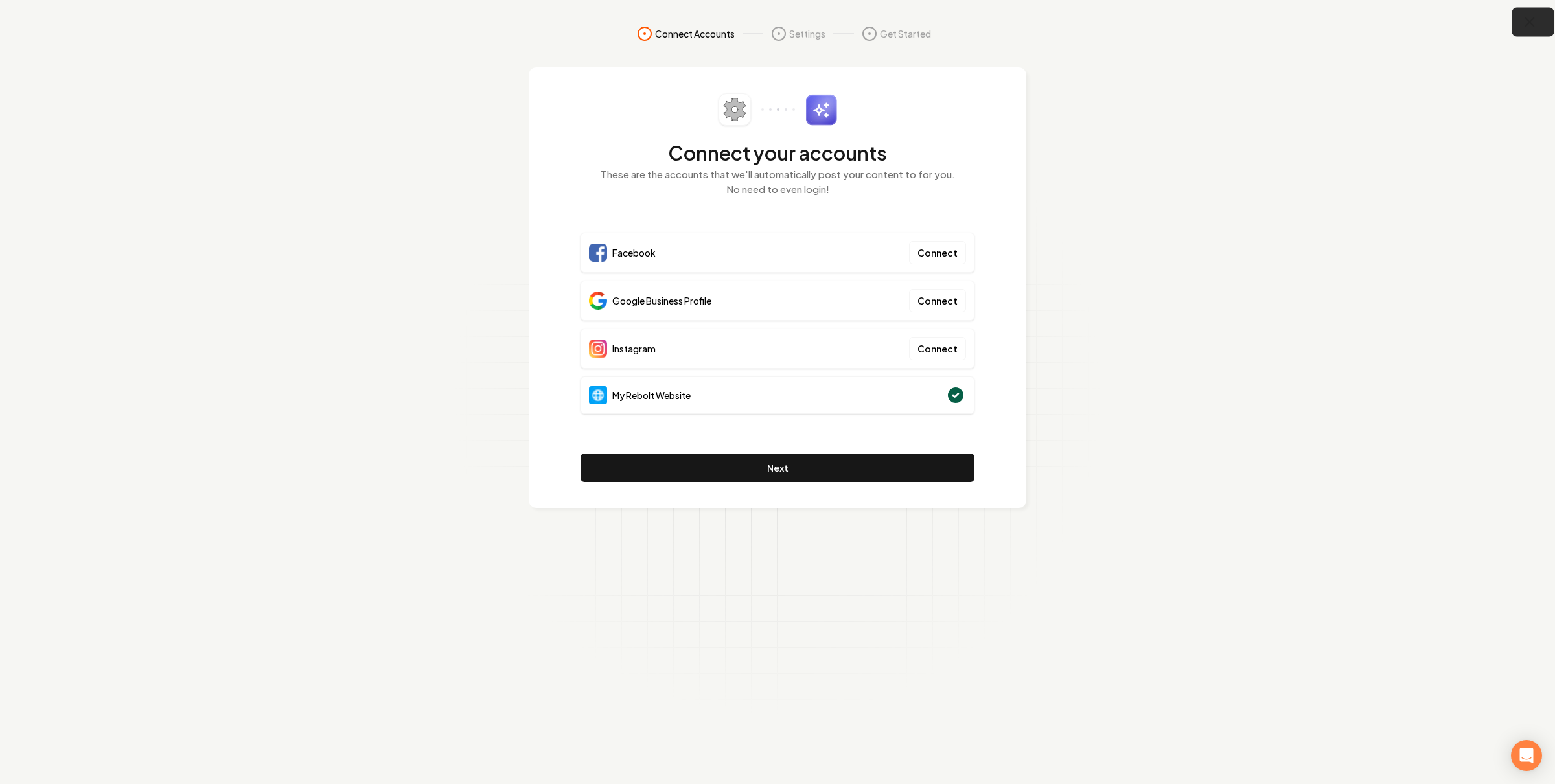
click at [1524, 25] on icon "button" at bounding box center [1530, 22] width 16 height 16
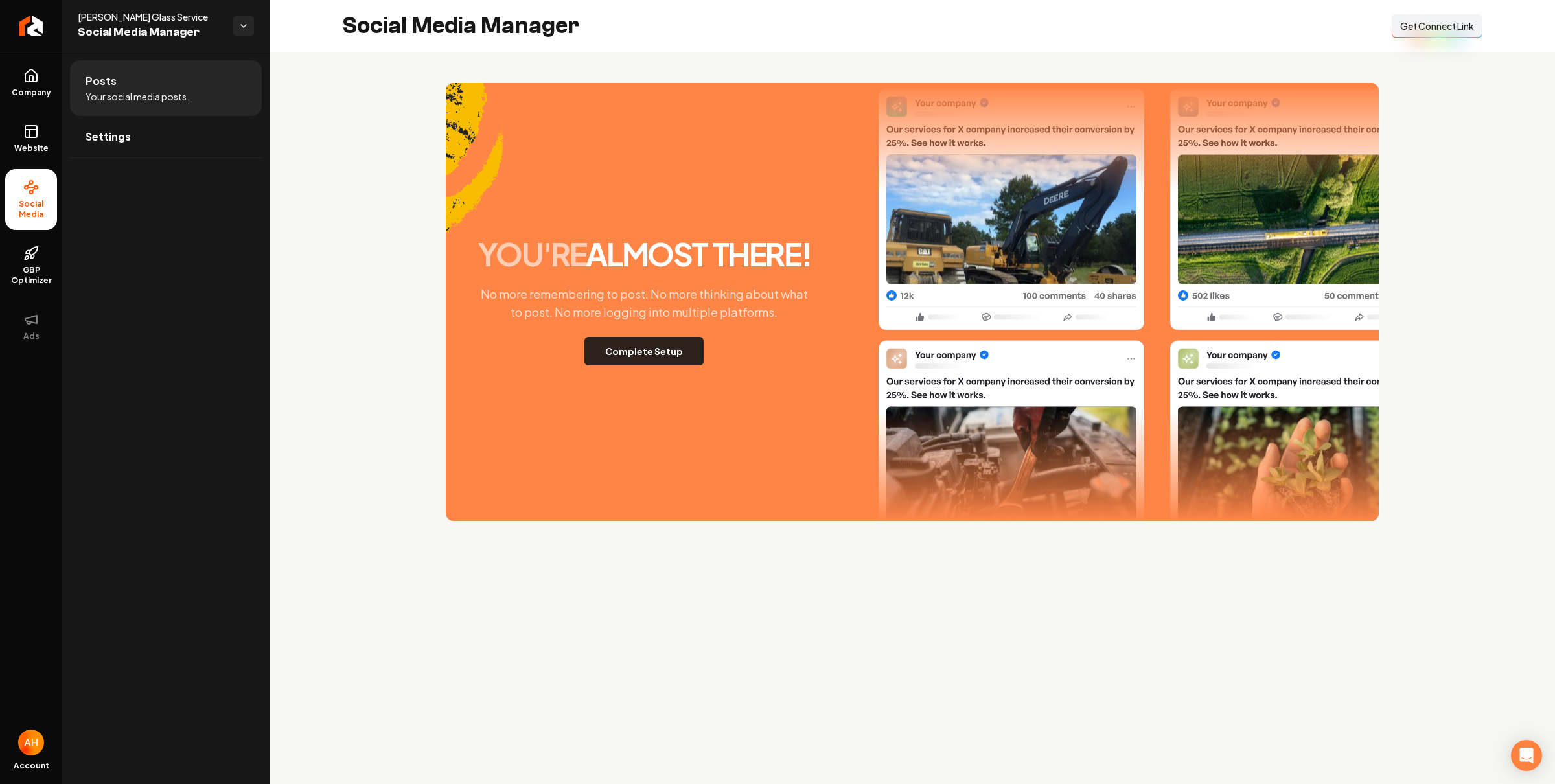
click at [628, 345] on button "Complete Setup" at bounding box center [643, 351] width 119 height 29
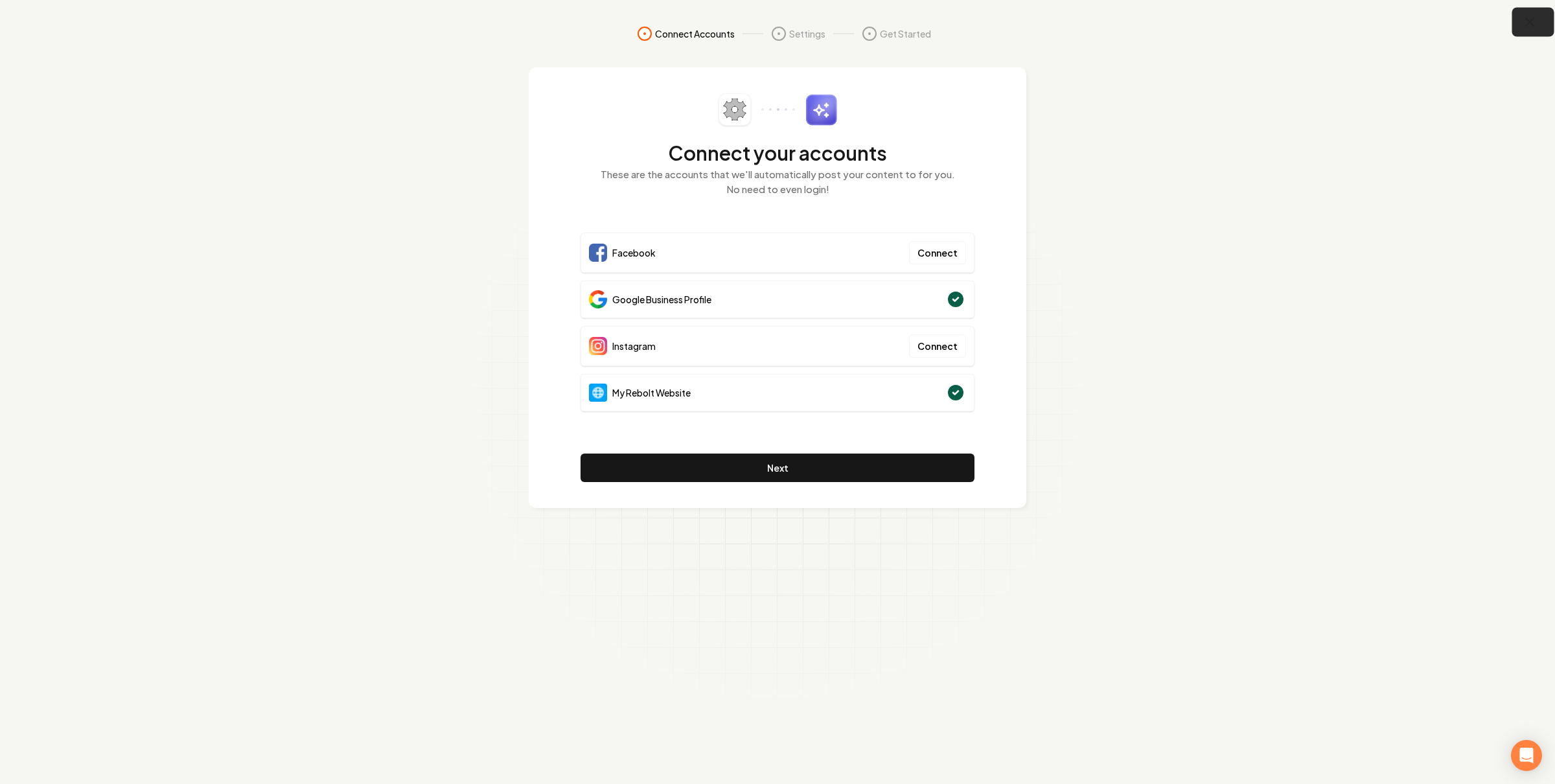
click at [1525, 15] on icon "button" at bounding box center [1530, 22] width 16 height 16
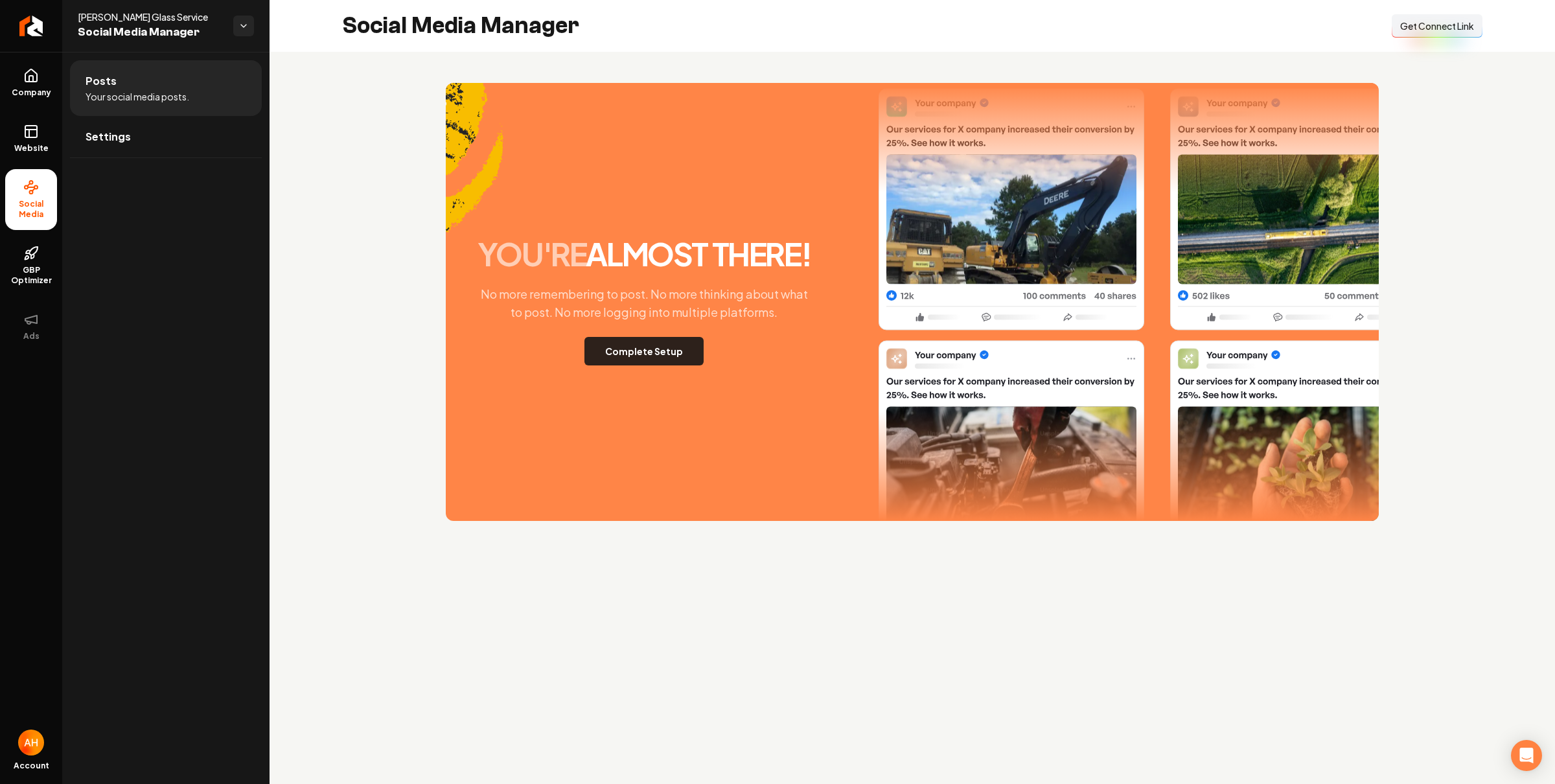
click at [667, 353] on button "Complete Setup" at bounding box center [643, 351] width 119 height 29
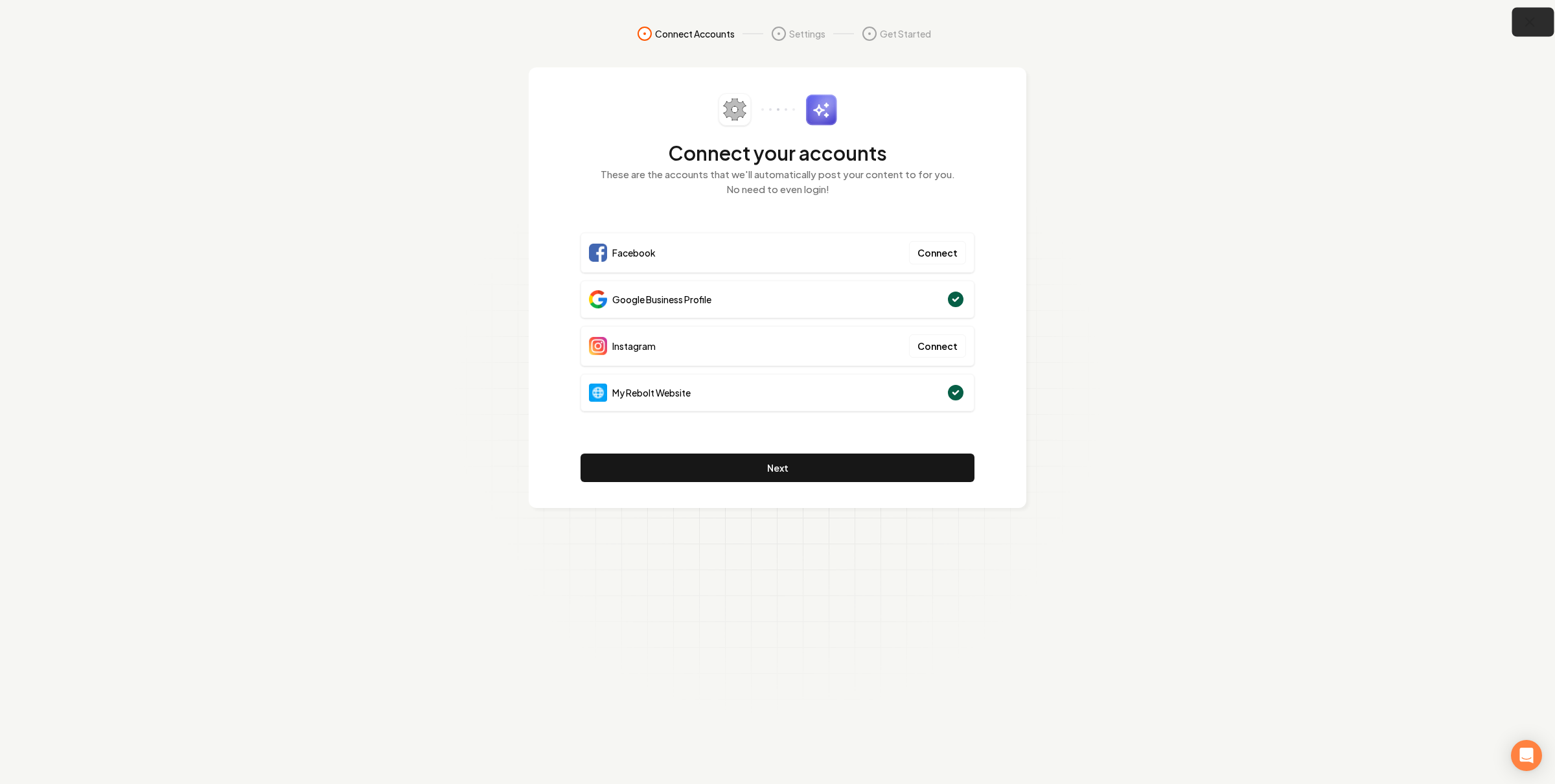
click at [1524, 24] on icon "button" at bounding box center [1530, 22] width 16 height 16
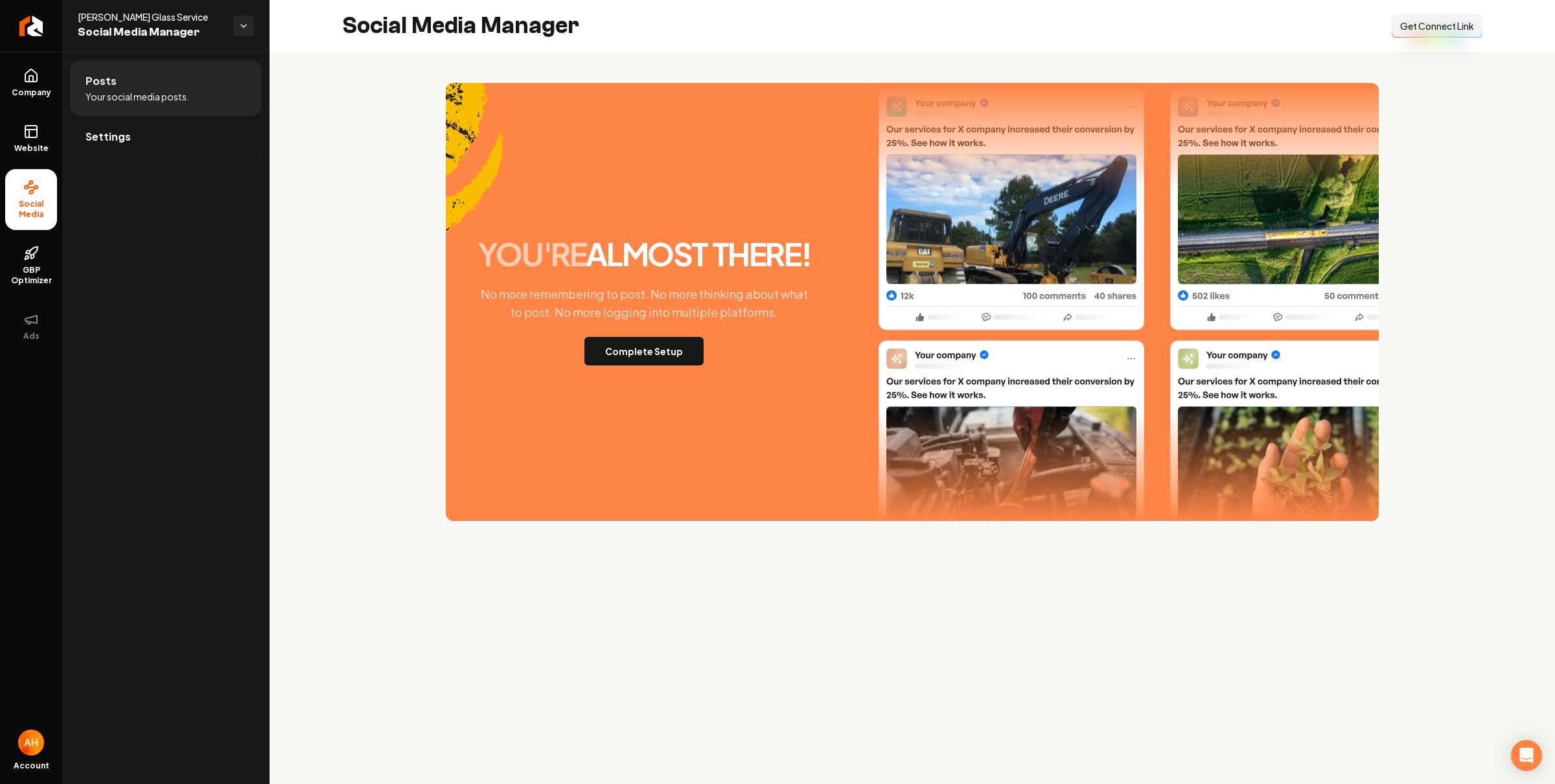
click at [658, 368] on div "you're almost there! No more remembering to post. No more thinking about what t…" at bounding box center [912, 302] width 933 height 438
click at [631, 341] on button "Complete Setup" at bounding box center [643, 351] width 119 height 29
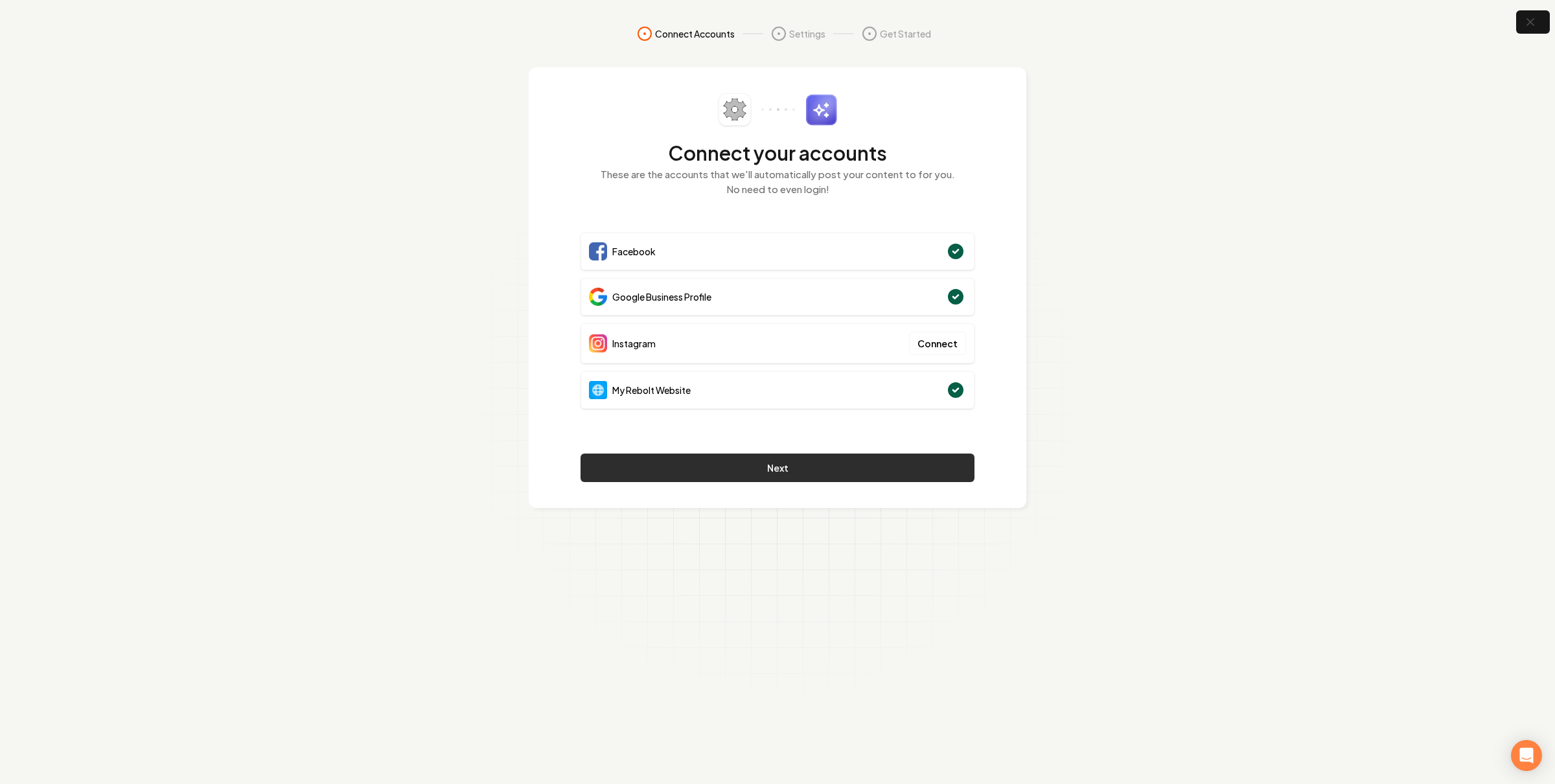
click at [799, 464] on button "Next" at bounding box center [777, 467] width 394 height 29
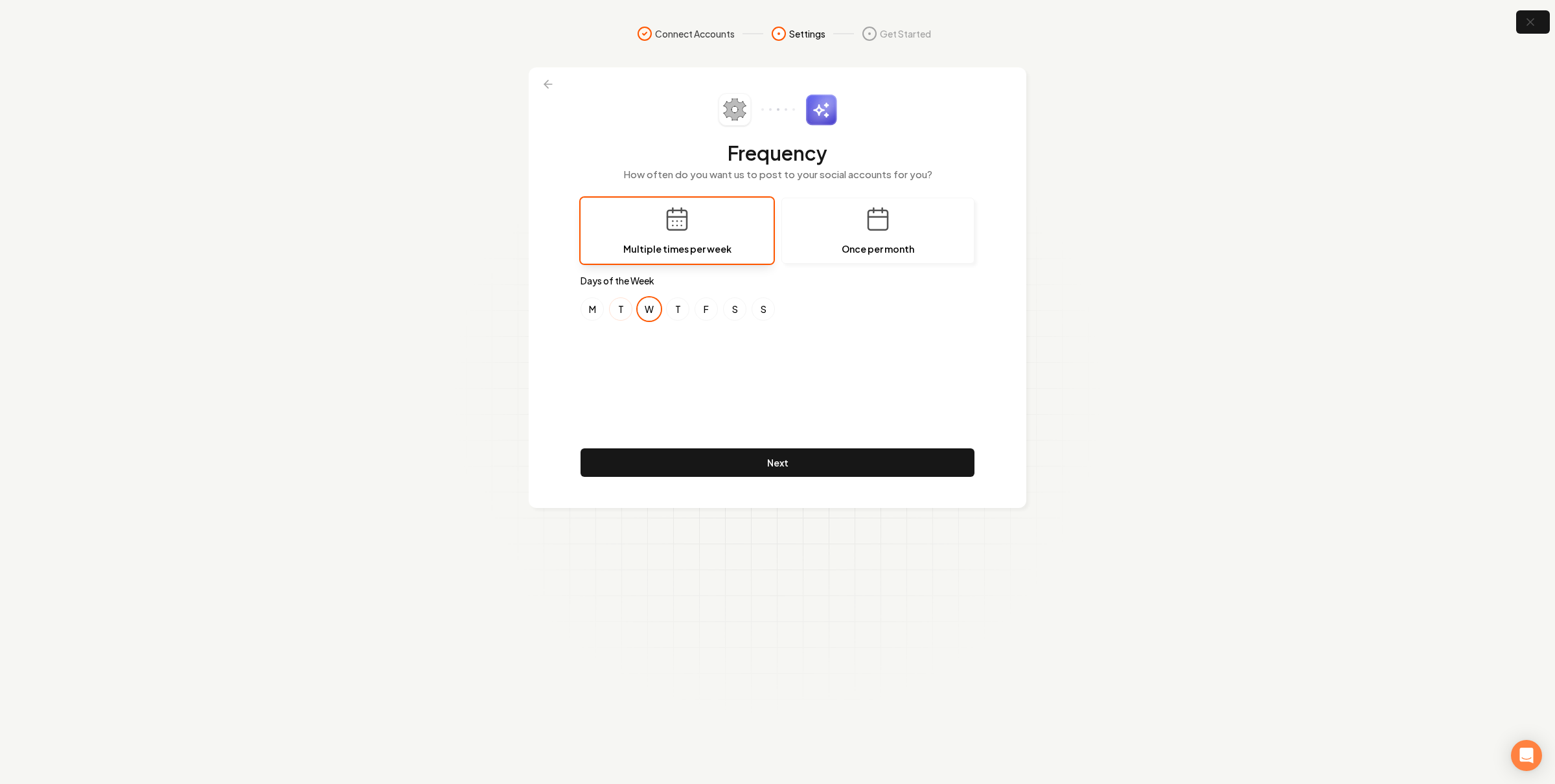
click at [611, 310] on button "T" at bounding box center [621, 309] width 24 height 24
click at [642, 312] on button "W" at bounding box center [649, 309] width 24 height 24
click at [710, 307] on button "F" at bounding box center [706, 309] width 24 height 24
click at [720, 460] on button "Next" at bounding box center [777, 462] width 394 height 29
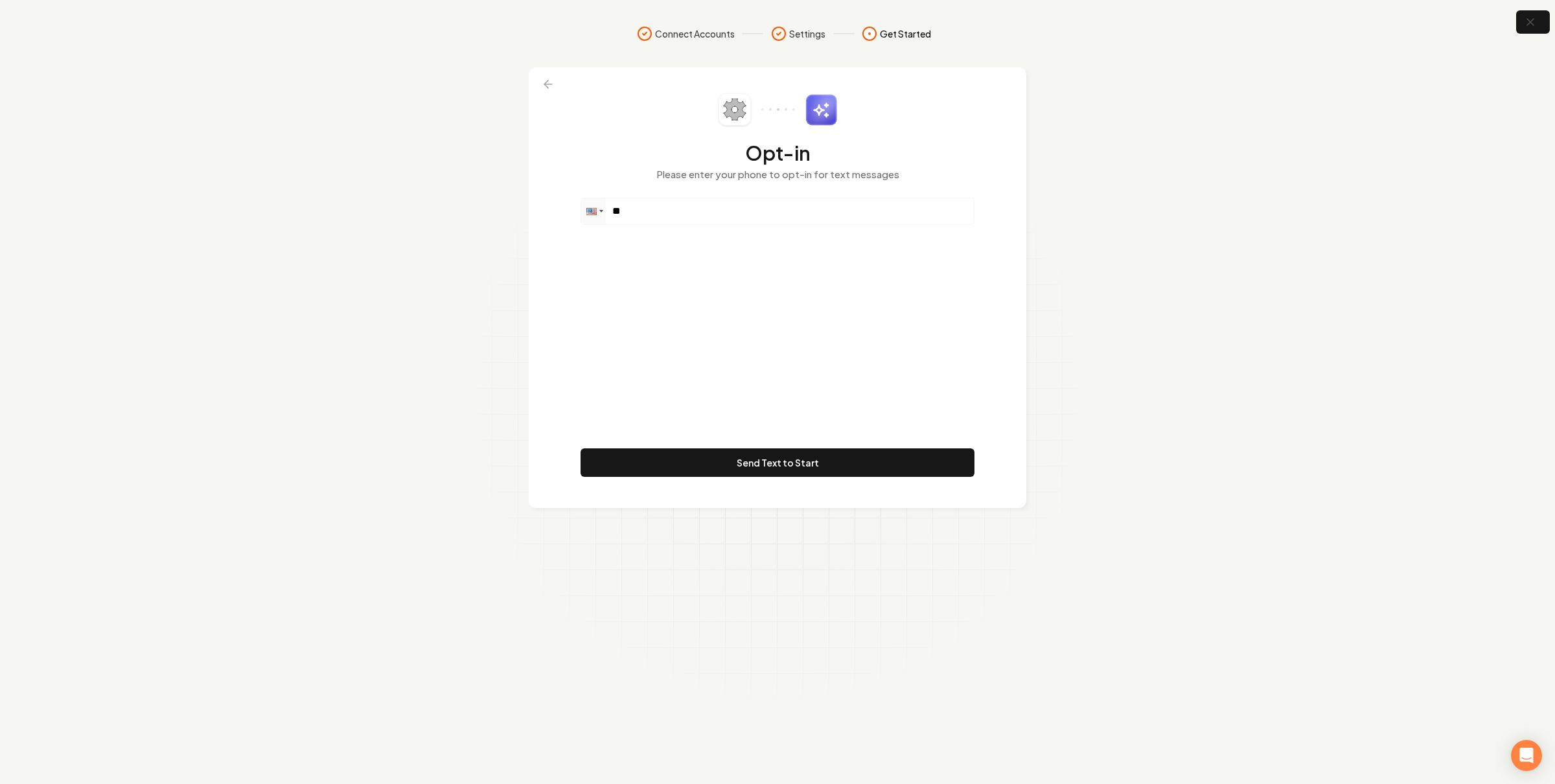
click at [750, 225] on div "Opt-in Please enter your phone to opt-in for text messages Phone ** Send Text t…" at bounding box center [777, 288] width 394 height 389
click at [763, 213] on input "**" at bounding box center [777, 211] width 393 height 26
paste input "**********"
drag, startPoint x: 656, startPoint y: 211, endPoint x: 676, endPoint y: 210, distance: 20.0
click at [676, 210] on input "**********" at bounding box center [777, 211] width 393 height 26
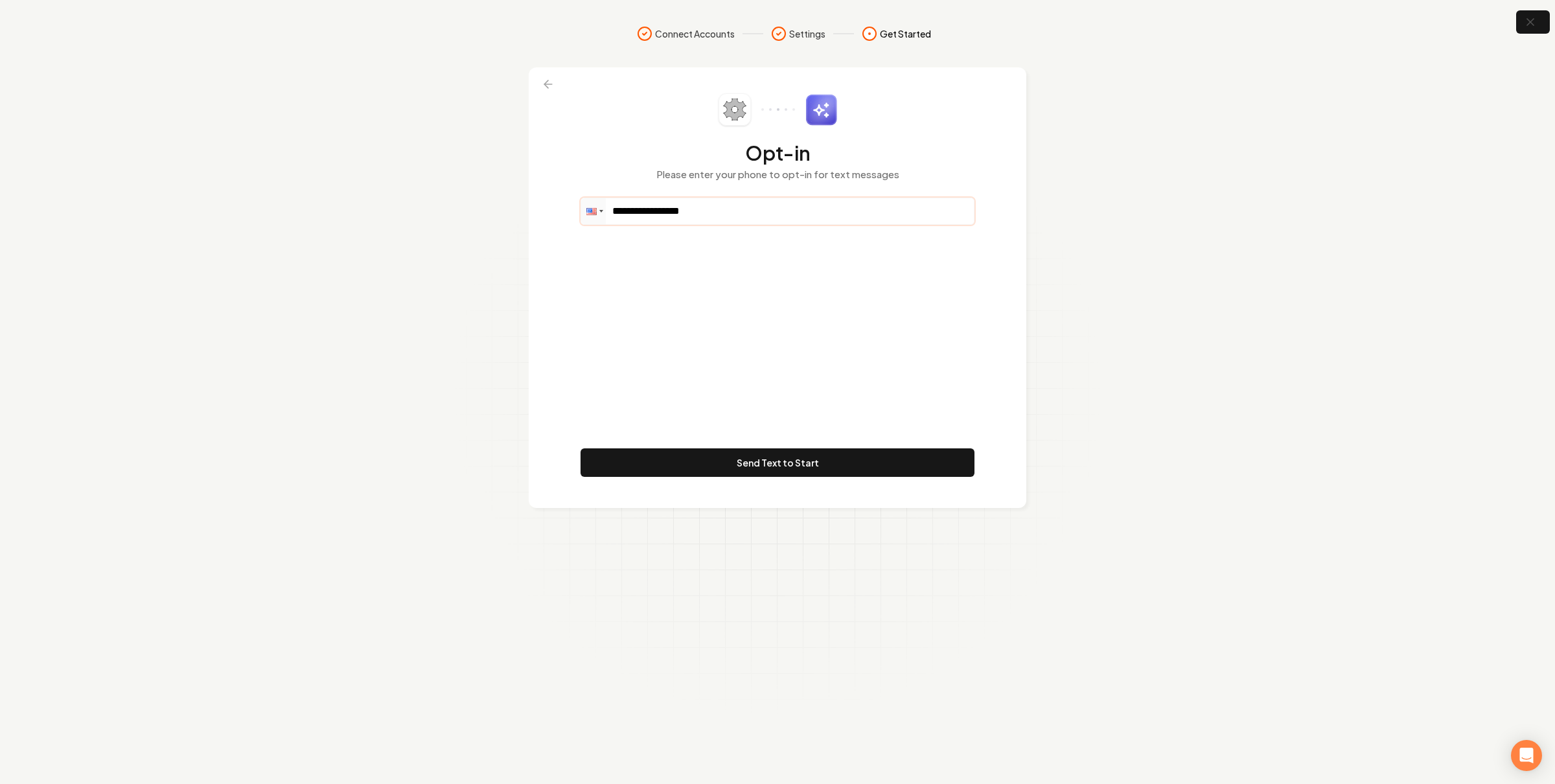
type input "**********"
click at [748, 242] on div "**********" at bounding box center [777, 288] width 394 height 389
click at [797, 460] on button "Send Text to Start" at bounding box center [777, 462] width 394 height 29
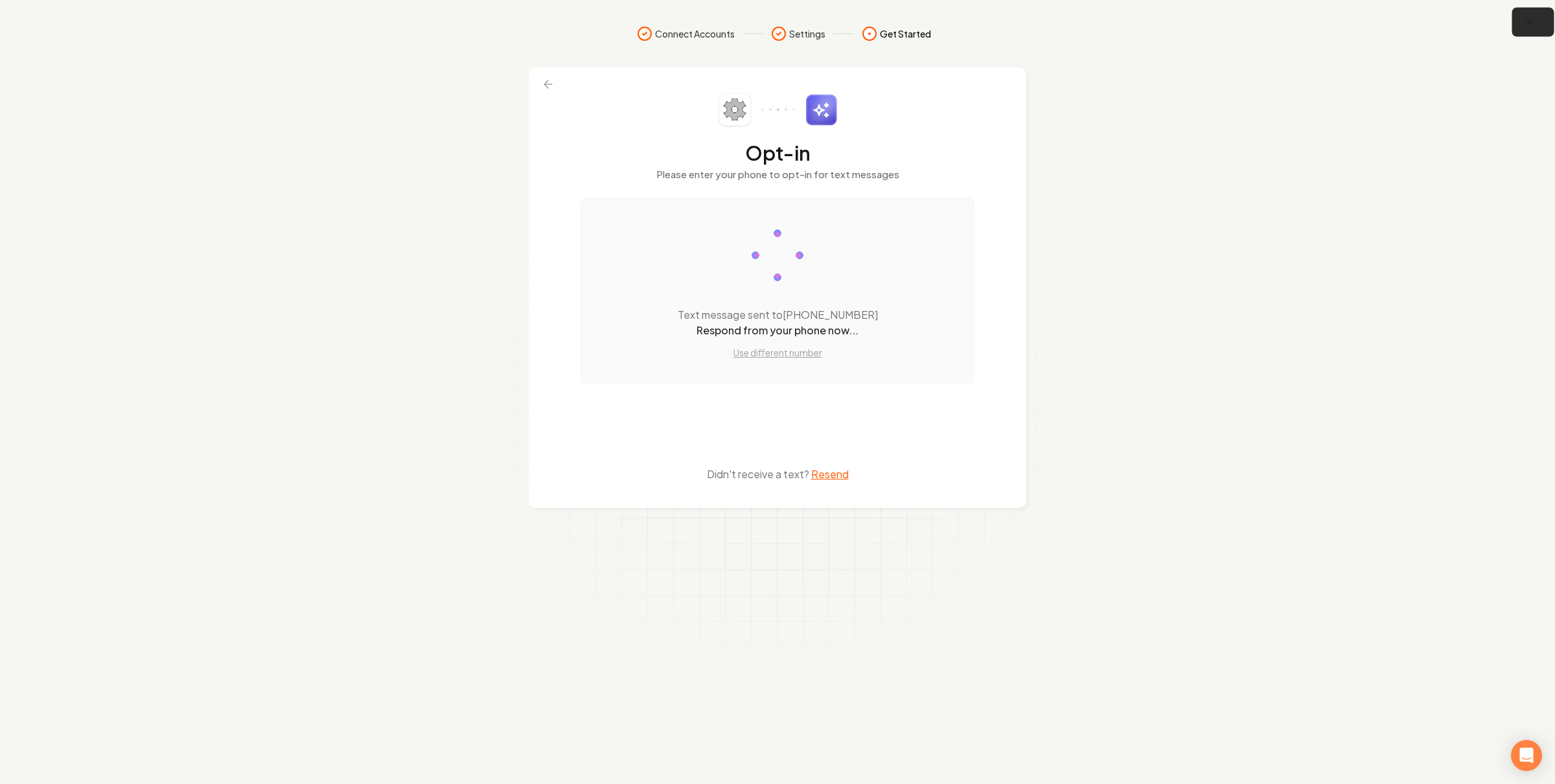
click at [1534, 24] on icon "button" at bounding box center [1530, 22] width 16 height 16
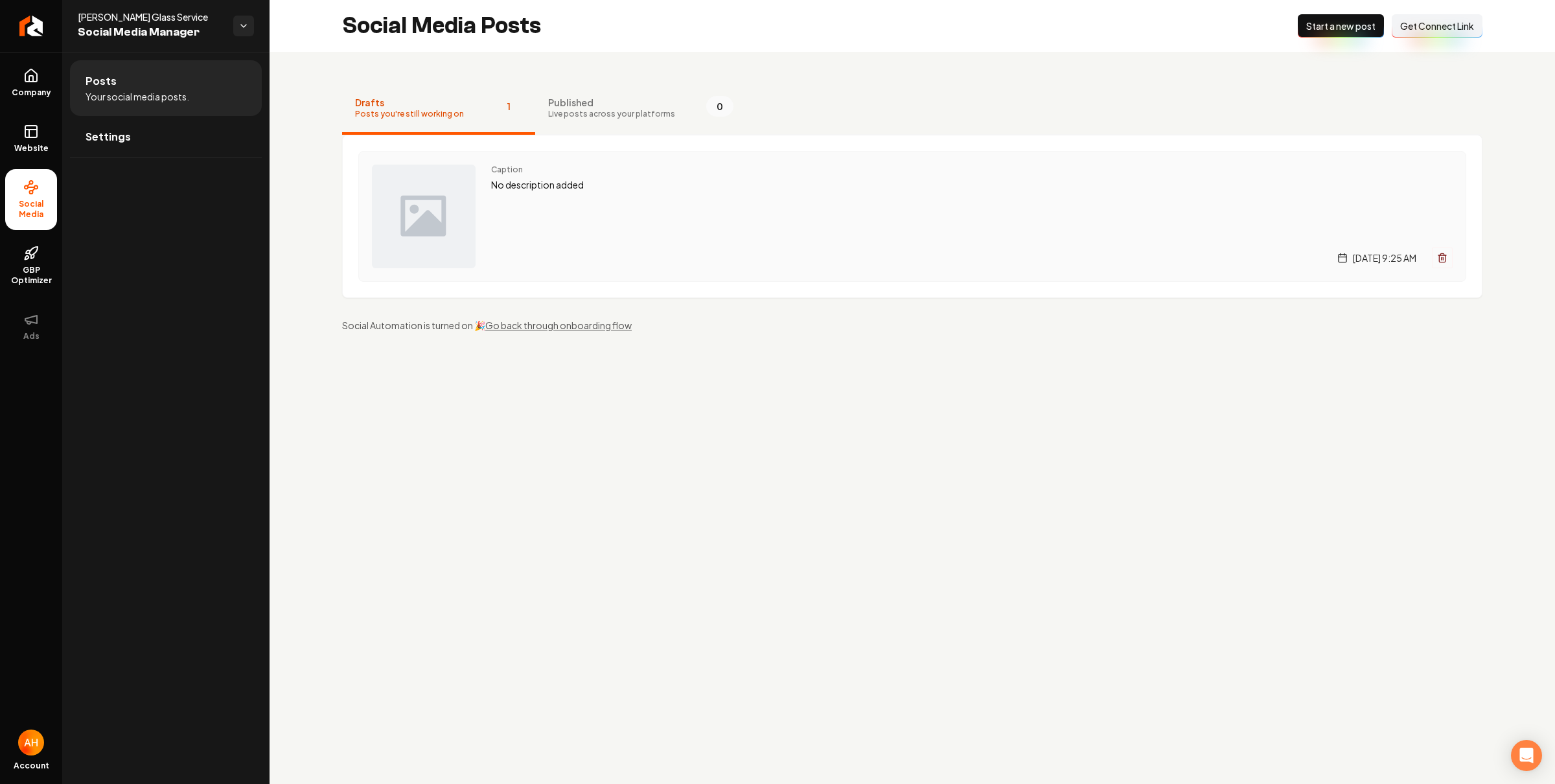
click at [726, 186] on p "No description added" at bounding box center [972, 184] width 962 height 15
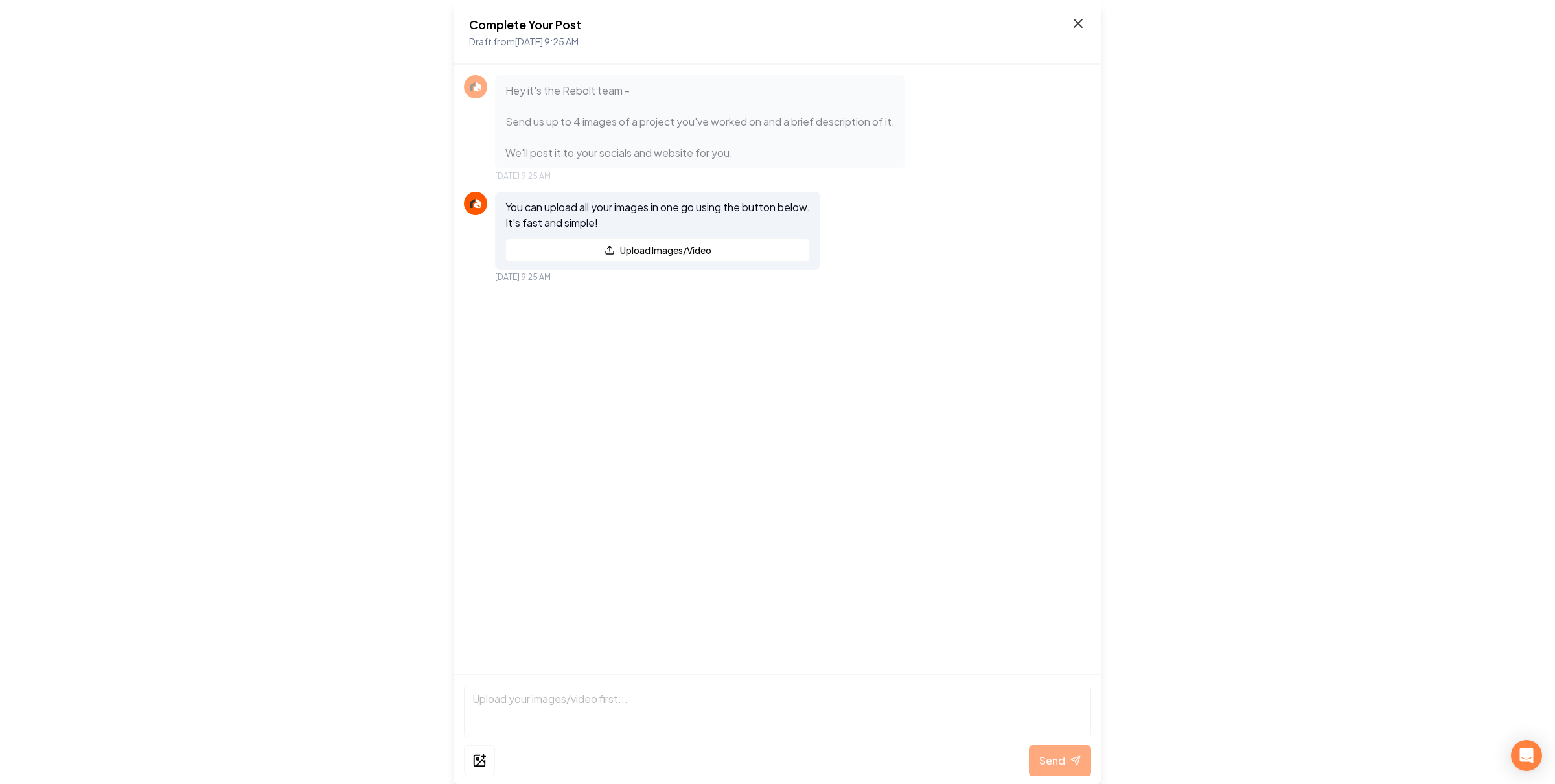
click at [1082, 26] on icon at bounding box center [1078, 23] width 8 height 8
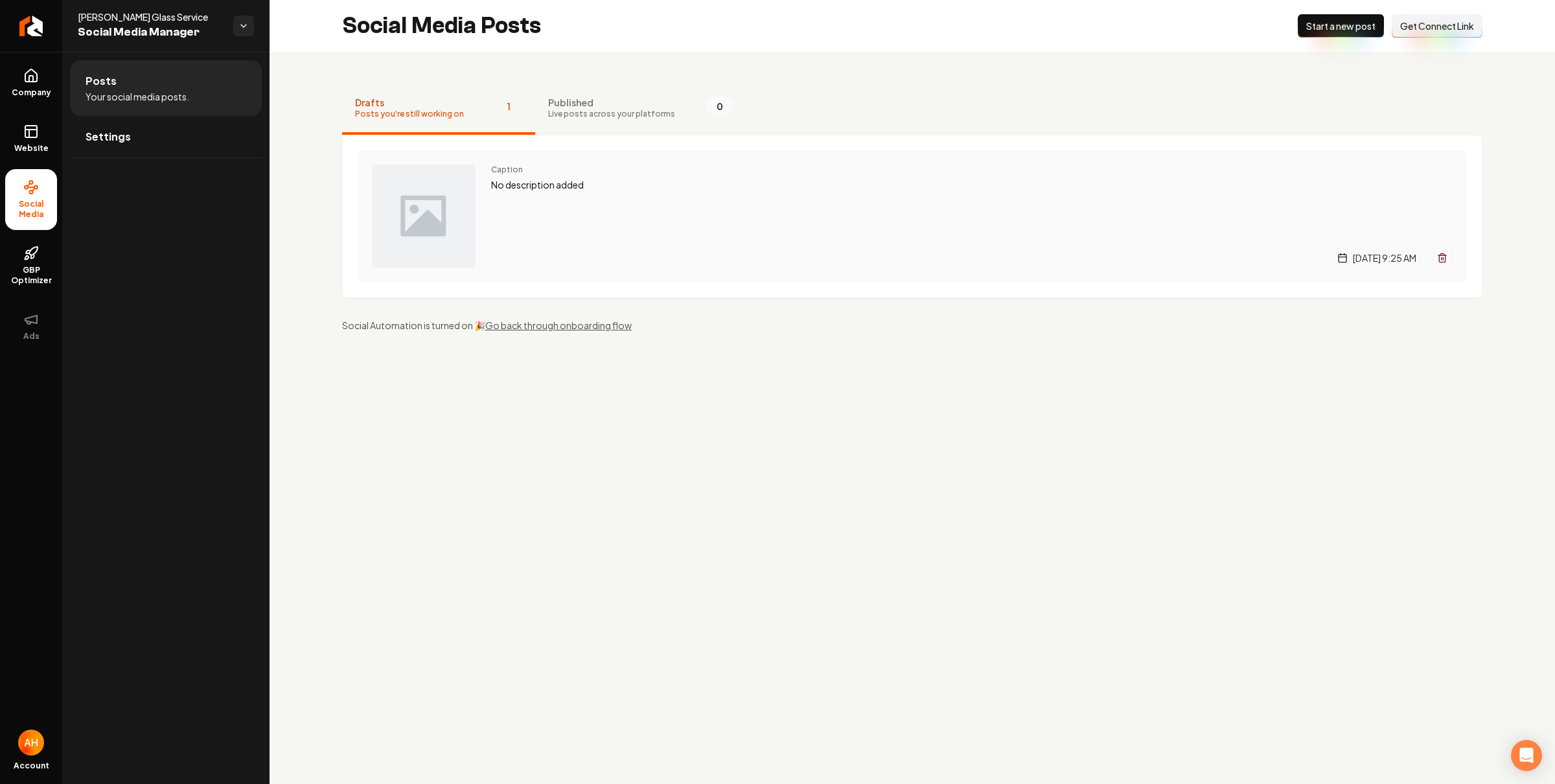
click at [600, 190] on p "No description added" at bounding box center [972, 184] width 962 height 15
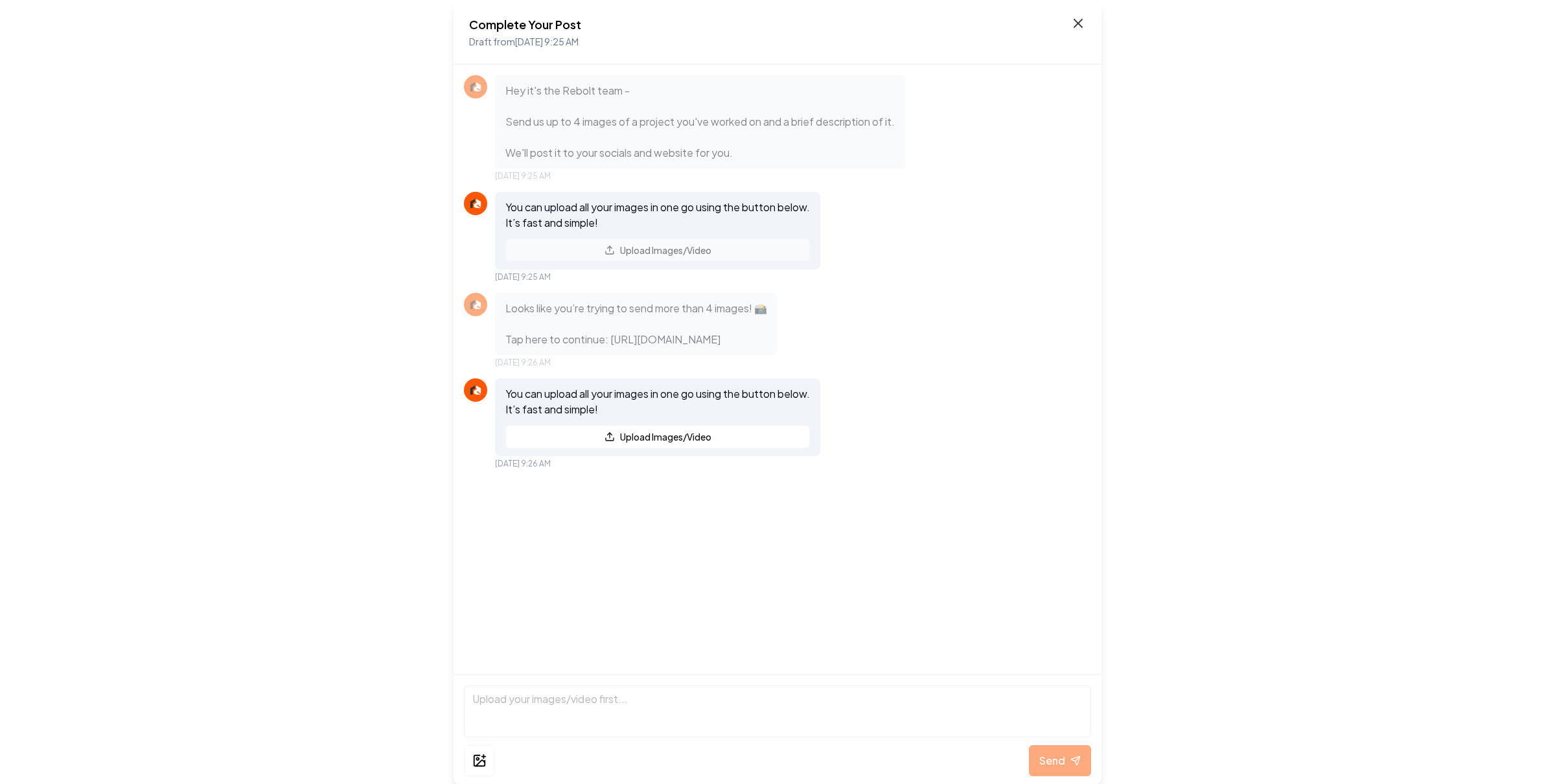
click at [1079, 24] on icon at bounding box center [1078, 23] width 8 height 8
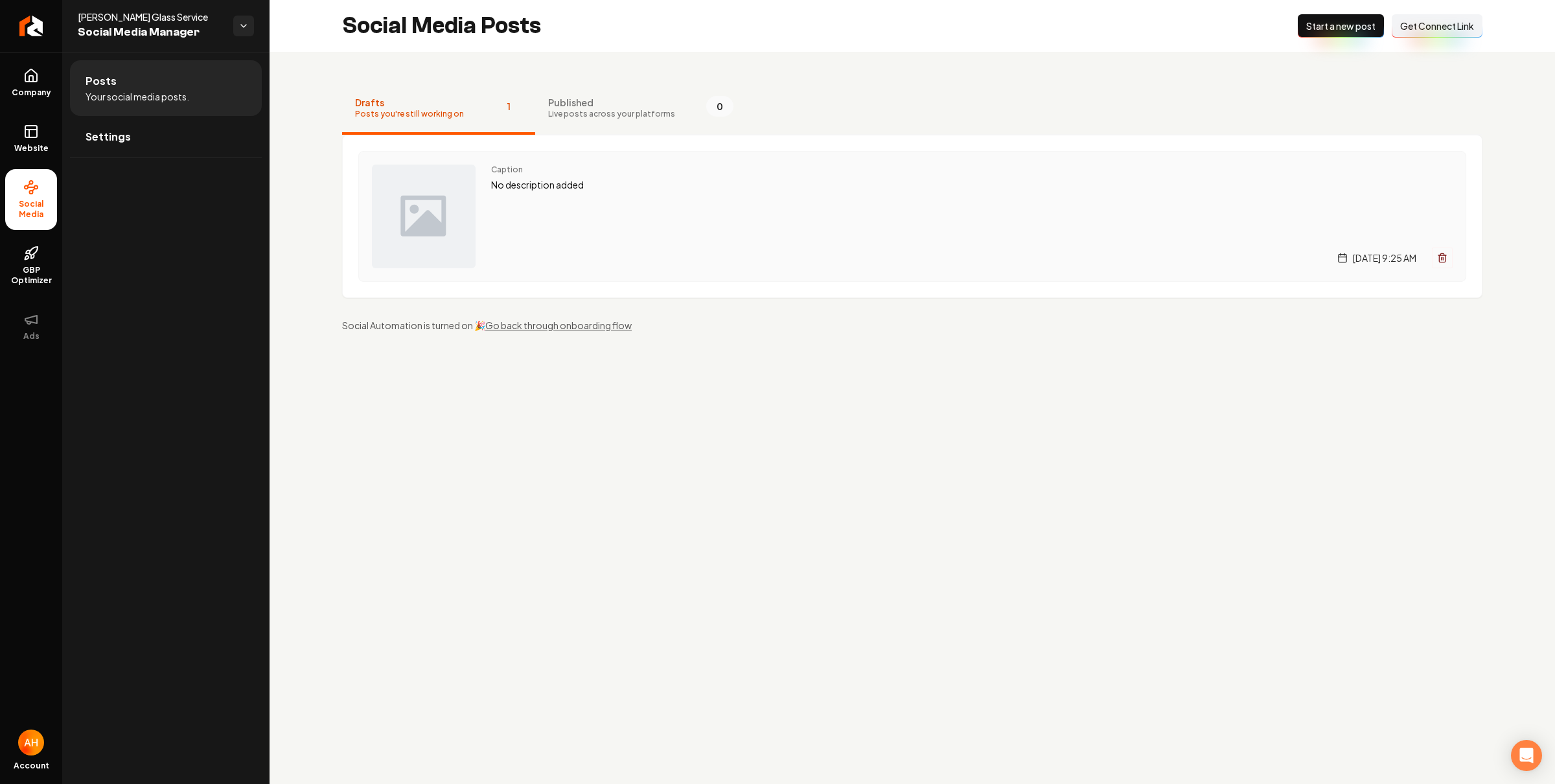
click at [1446, 257] on icon "Main content area" at bounding box center [1442, 257] width 11 height 11
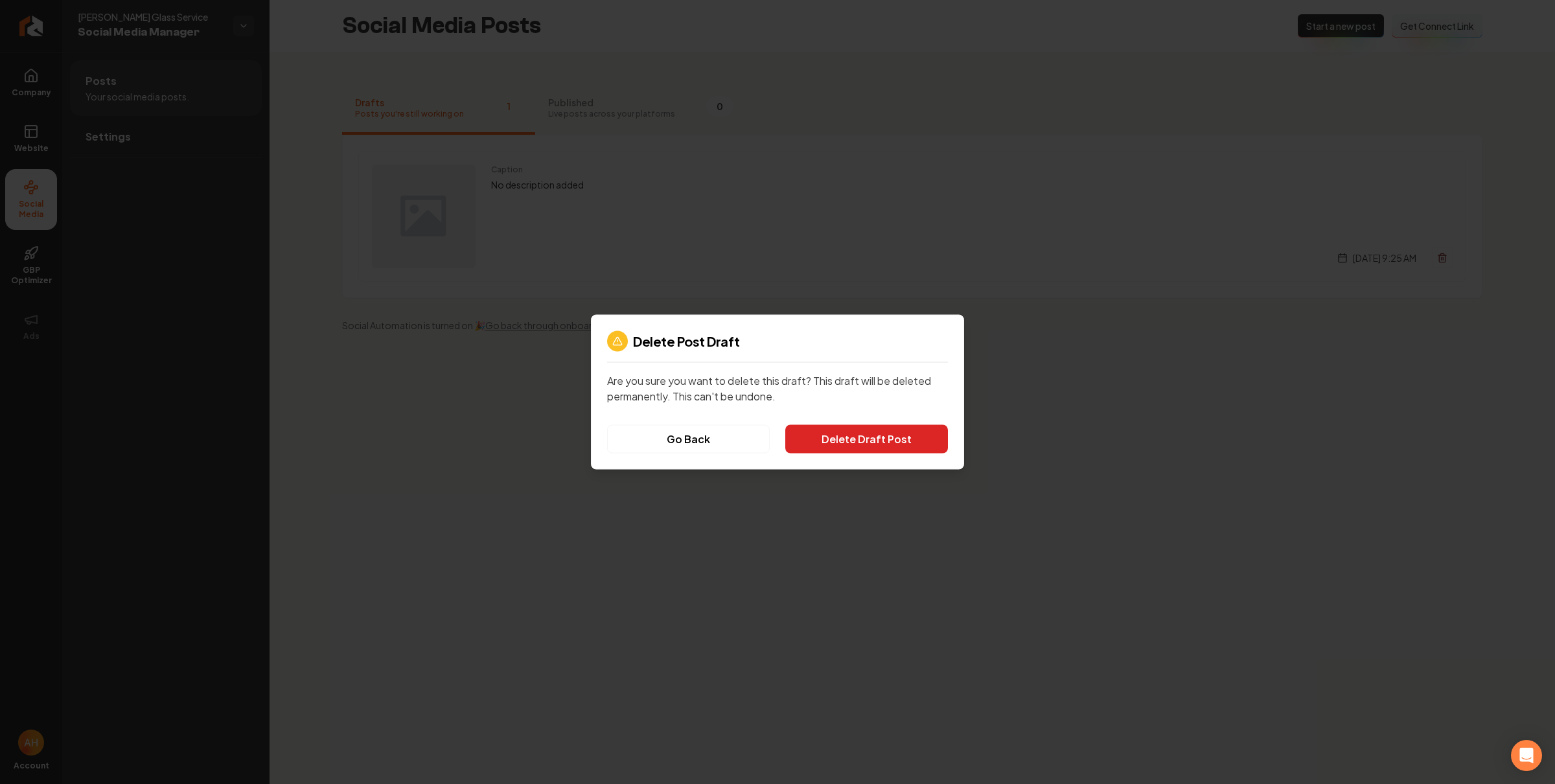
click at [864, 437] on button "Delete Draft Post" at bounding box center [866, 440] width 162 height 29
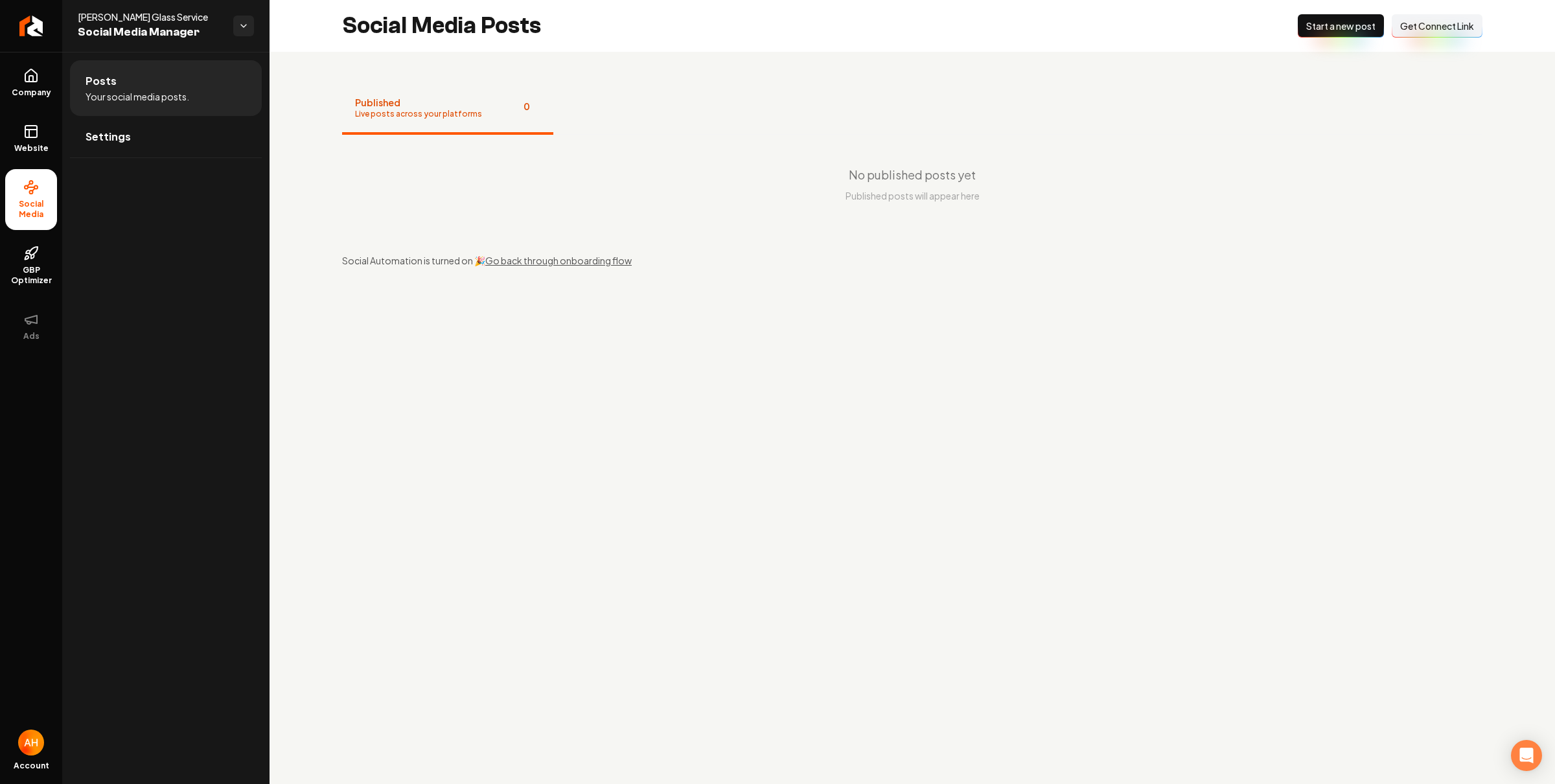
click at [1323, 25] on span "Start a new post" at bounding box center [1341, 26] width 69 height 13
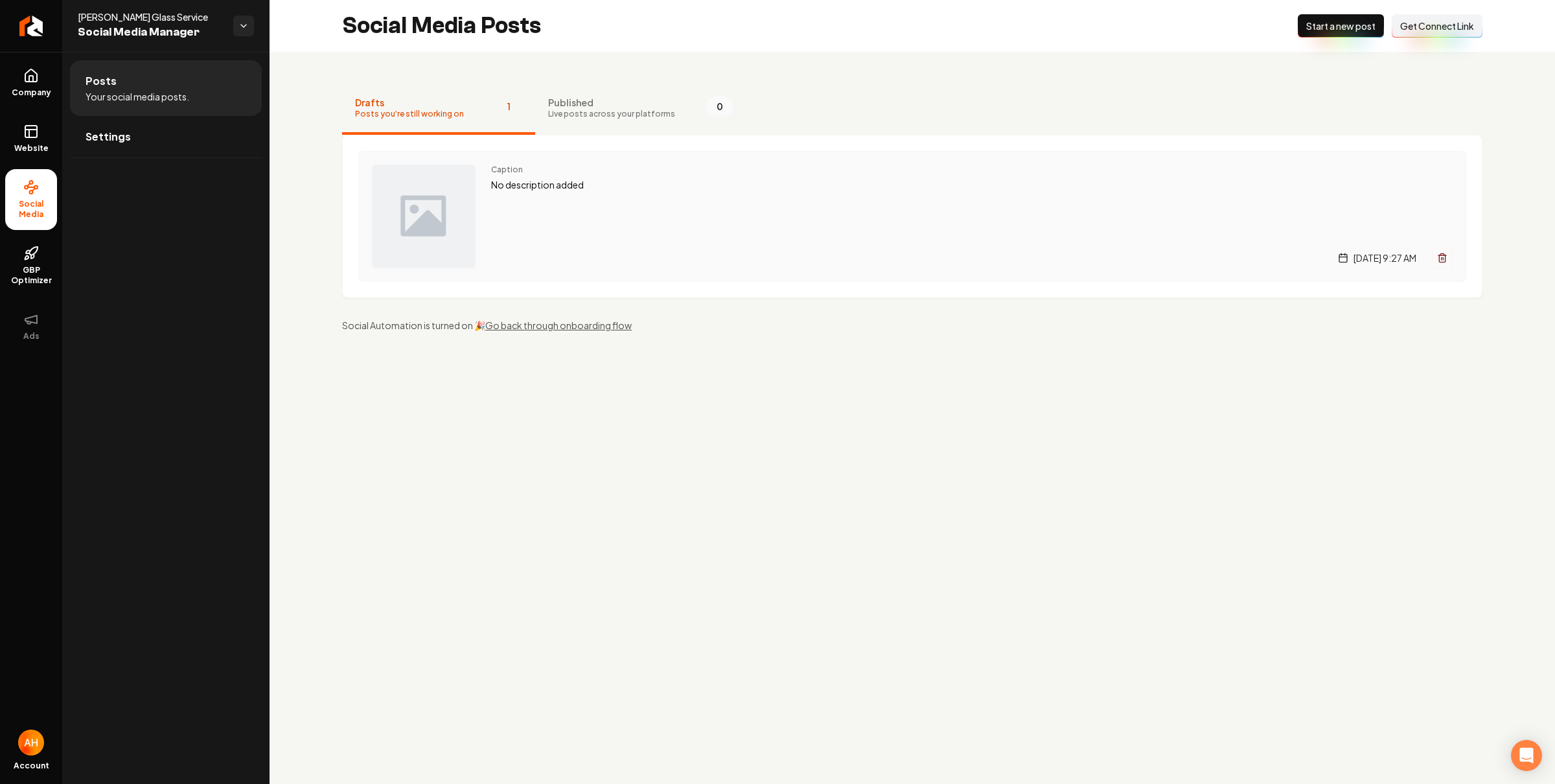
click at [736, 242] on div "Caption No description added Tuesday, October 7, 2025 | 9:27 AM" at bounding box center [972, 216] width 962 height 104
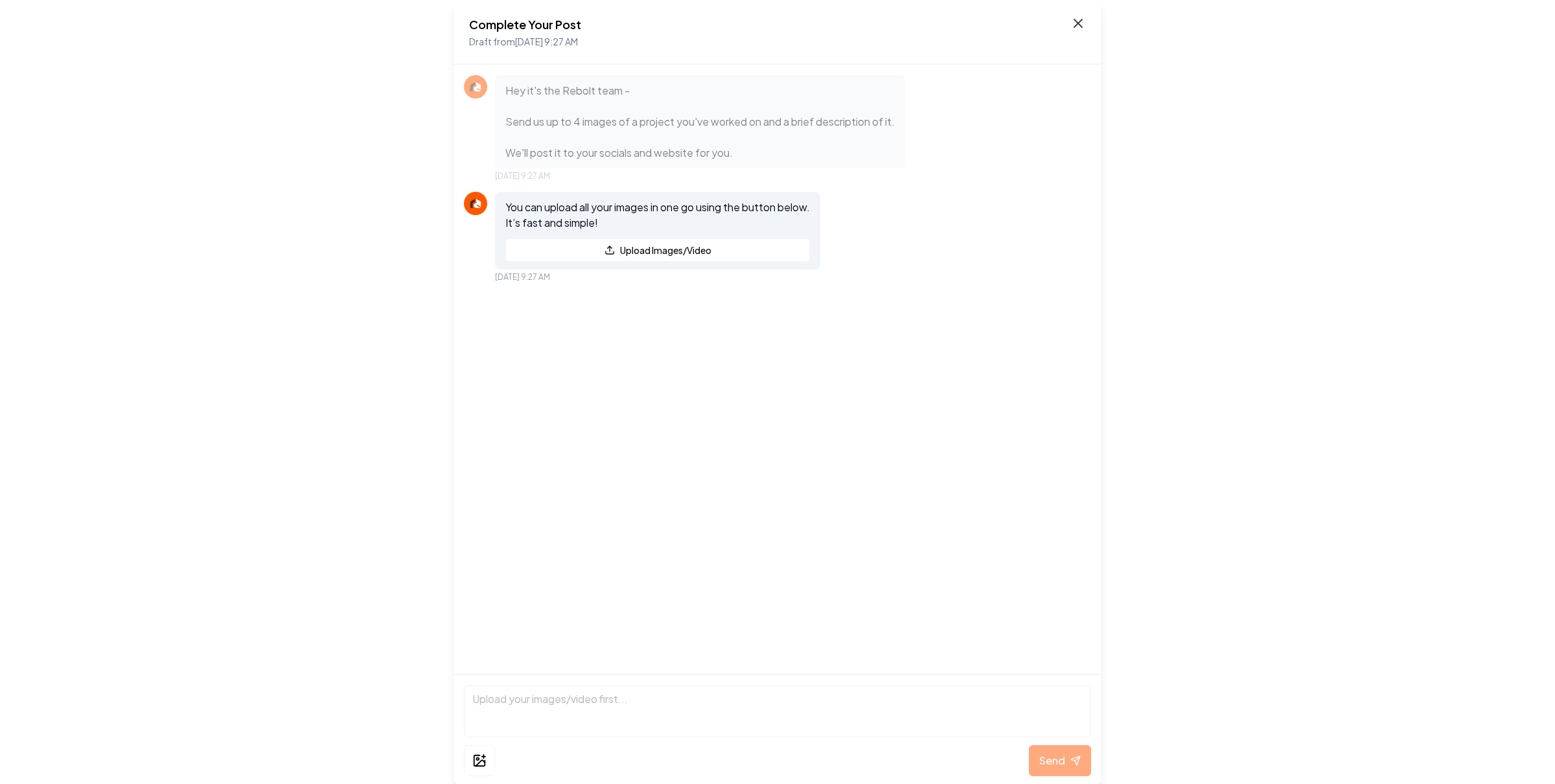
click at [1073, 19] on icon at bounding box center [1078, 24] width 16 height 16
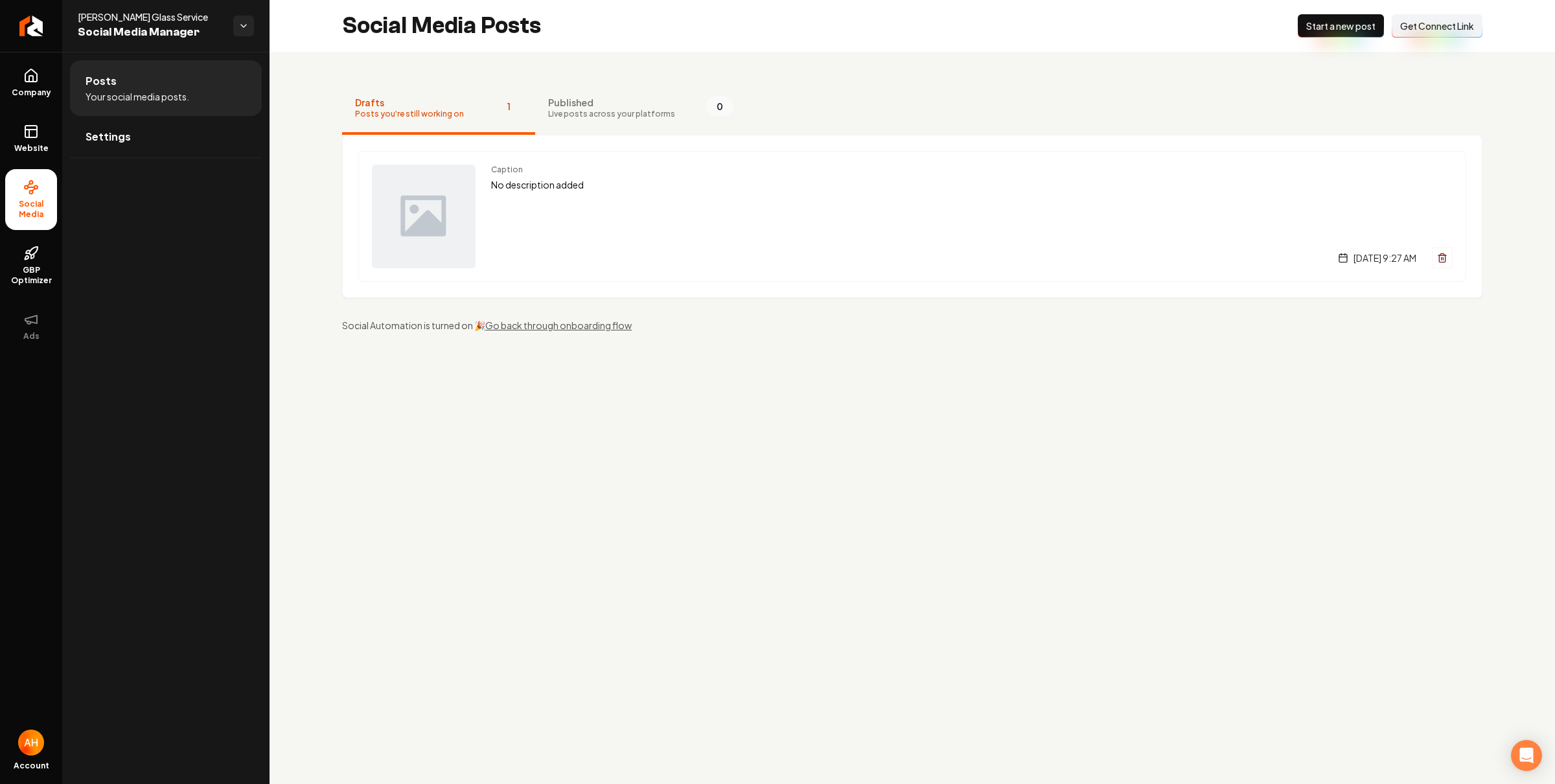
click at [576, 84] on button "Published Live posts across your platforms 0" at bounding box center [641, 109] width 211 height 52
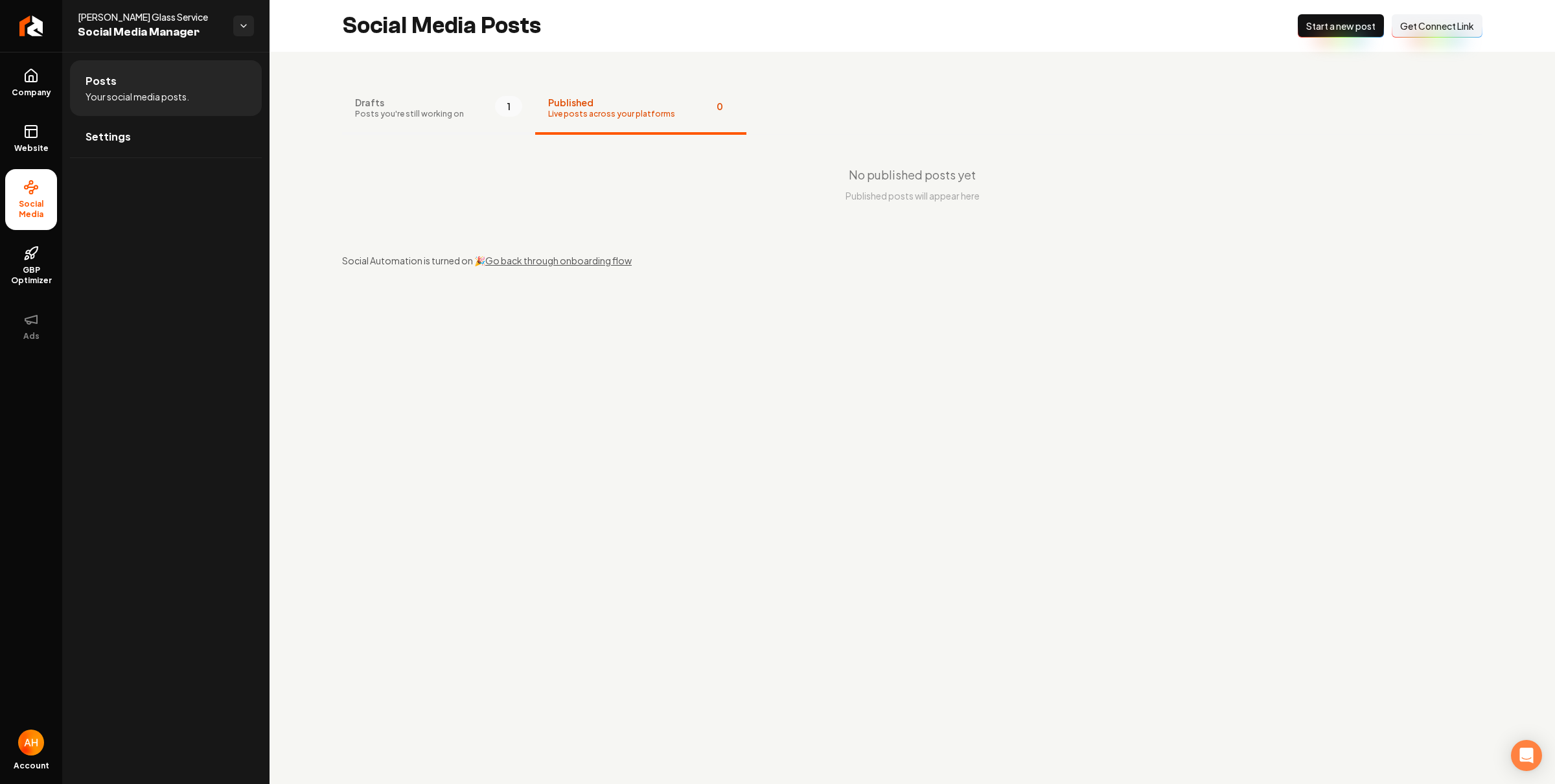
click at [485, 100] on button "Drafts Posts you're still working on 1" at bounding box center [439, 109] width 193 height 52
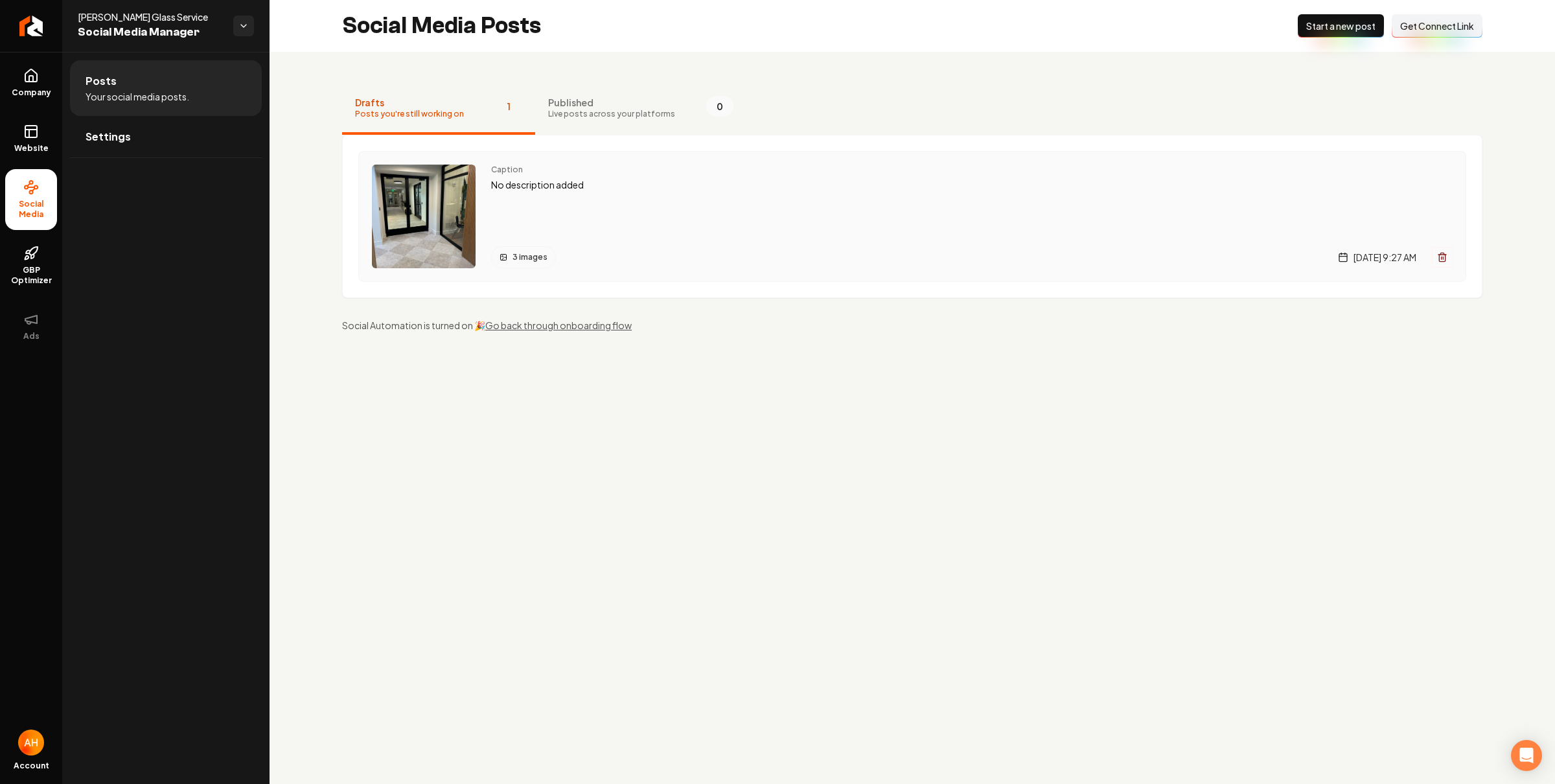
click at [665, 210] on div "Caption No description added 3 images [DATE] 9:27 AM" at bounding box center [972, 216] width 962 height 104
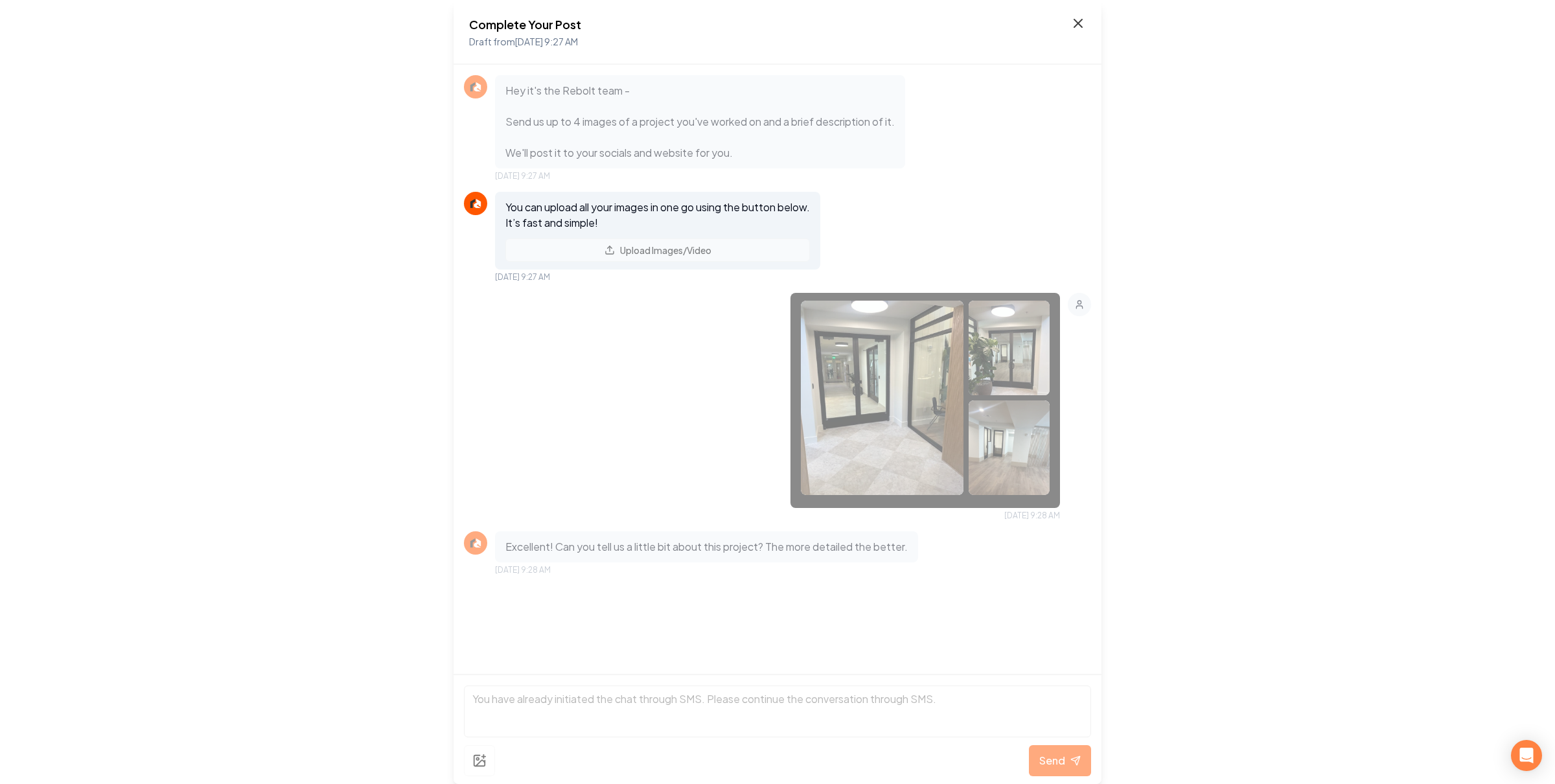
click at [1080, 24] on icon at bounding box center [1078, 23] width 8 height 8
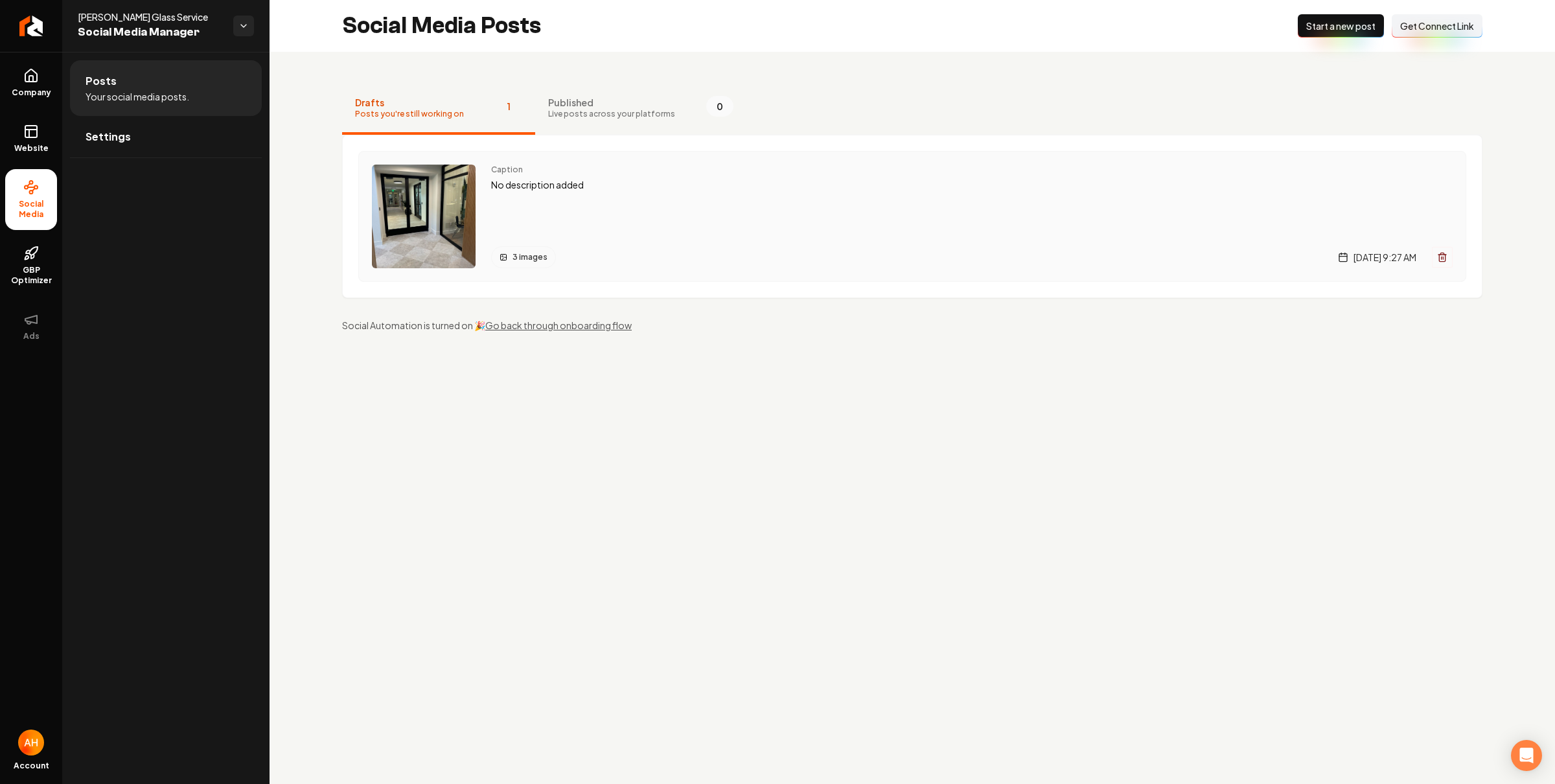
click at [814, 194] on div "Caption No description added 3 images Tuesday, October 7, 2025 | 9:27 AM" at bounding box center [972, 216] width 962 height 104
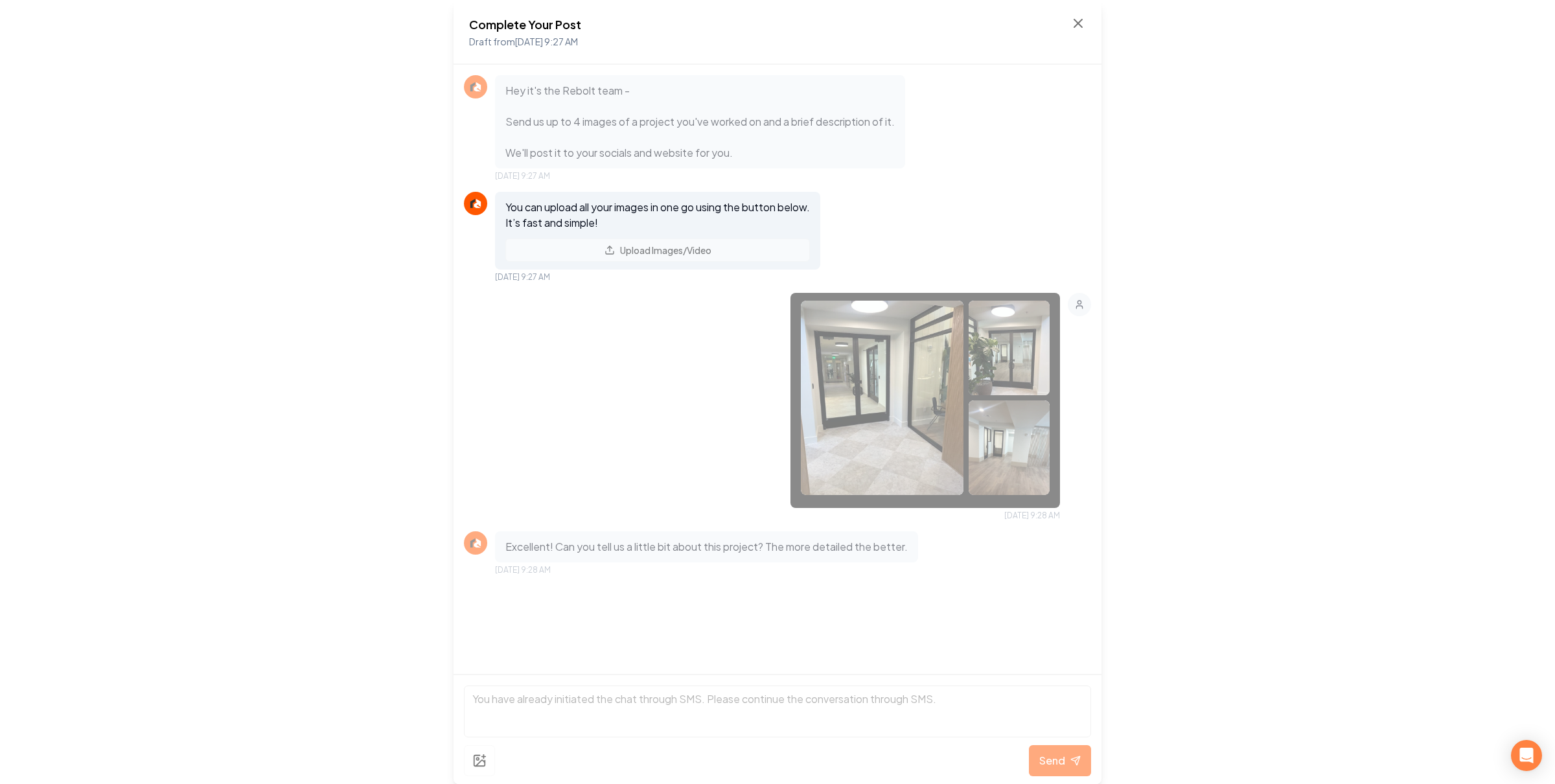
click at [758, 550] on p "Excellent! Can you tell us a little bit about this project? The more detailed t…" at bounding box center [706, 547] width 403 height 16
click at [756, 547] on p "Excellent! Can you tell us a little bit about this project? The more detailed t…" at bounding box center [706, 547] width 403 height 16
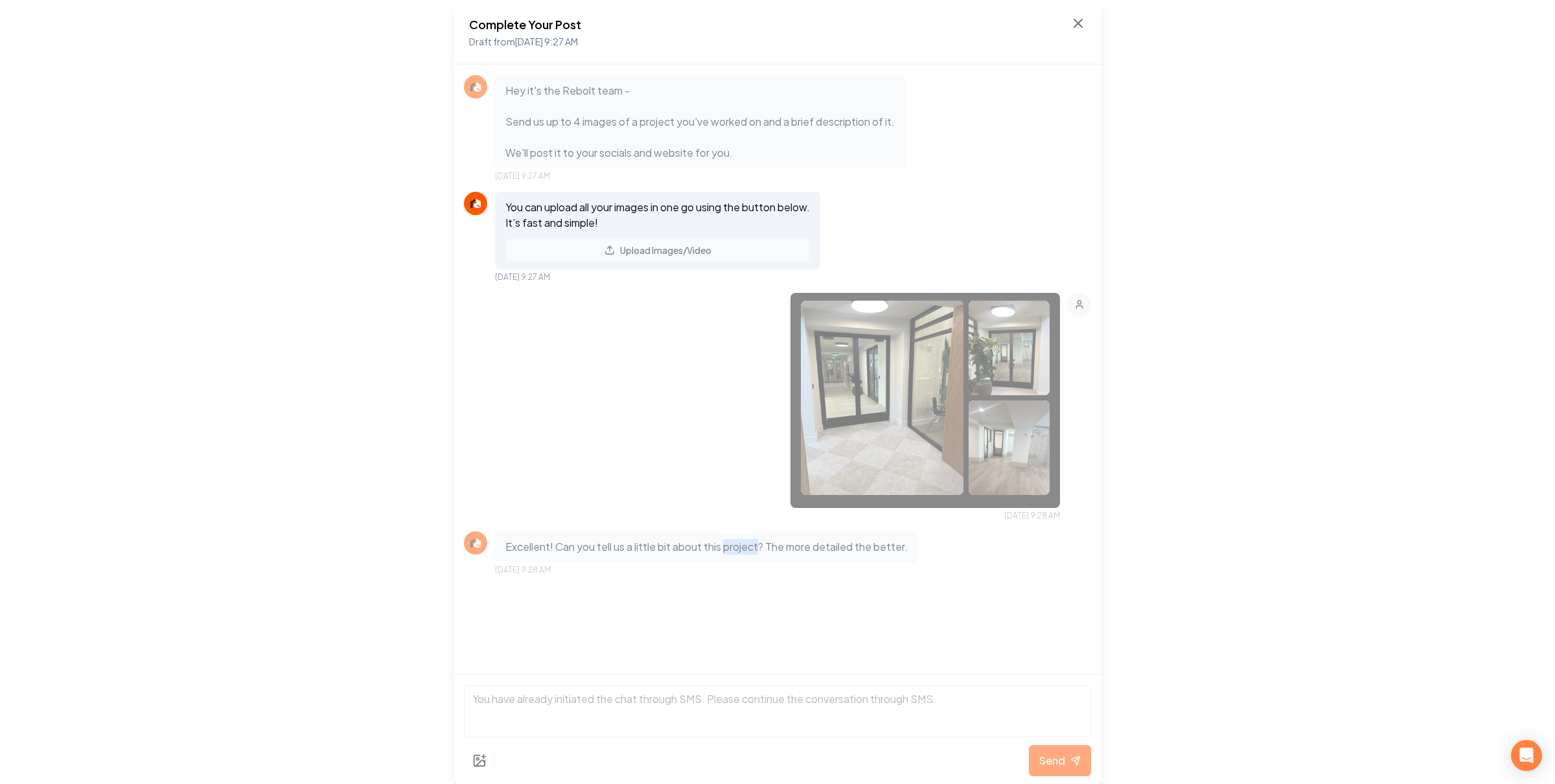
click at [756, 547] on p "Excellent! Can you tell us a little bit about this project? The more detailed t…" at bounding box center [706, 547] width 403 height 16
click at [638, 357] on div "Oct 7, 2025 9:28 AM" at bounding box center [777, 407] width 627 height 228
click at [1075, 21] on icon at bounding box center [1078, 23] width 8 height 8
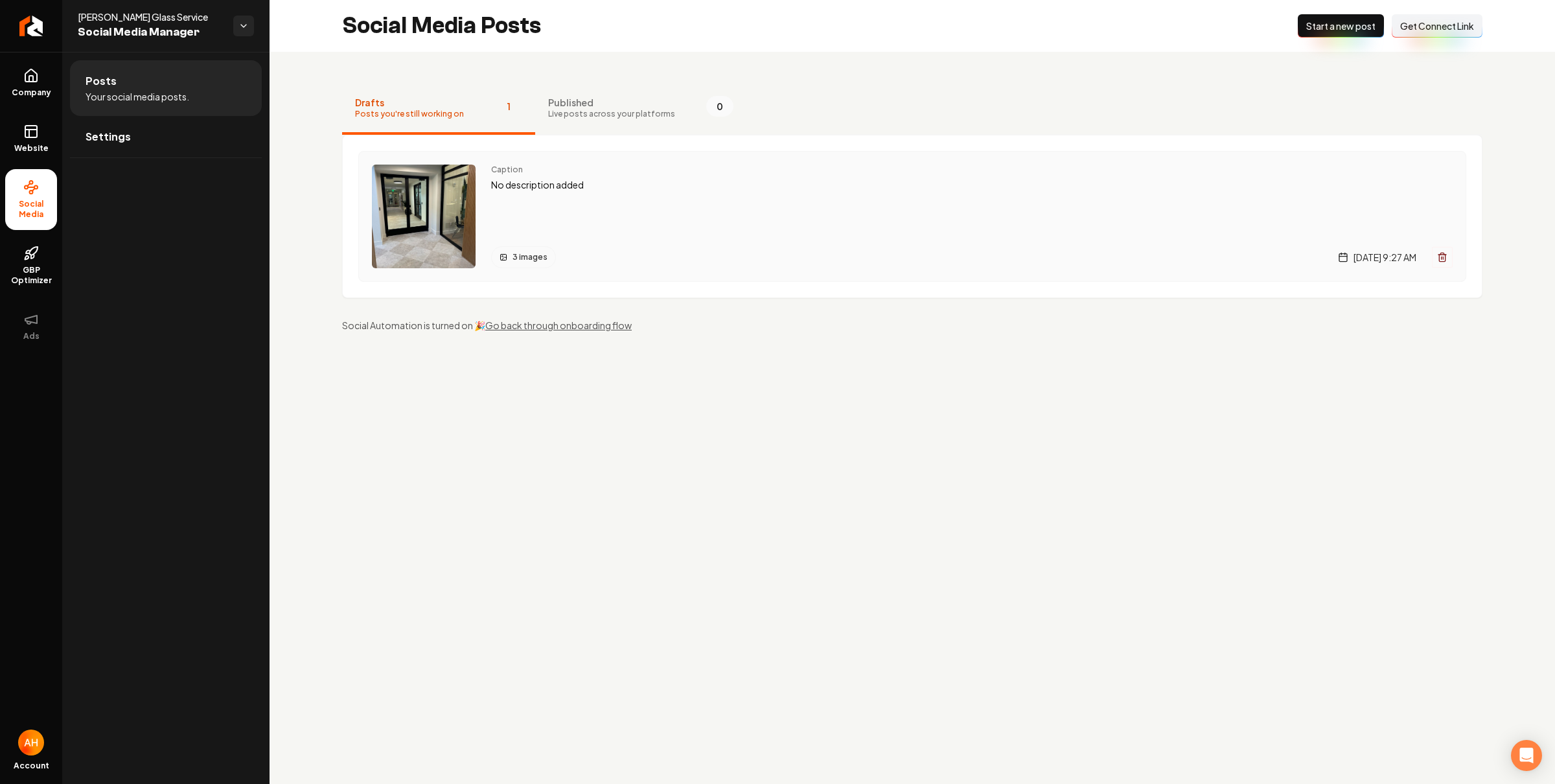
click at [723, 192] on div "Caption No description added 3 images [DATE] 9:27 AM" at bounding box center [972, 216] width 962 height 104
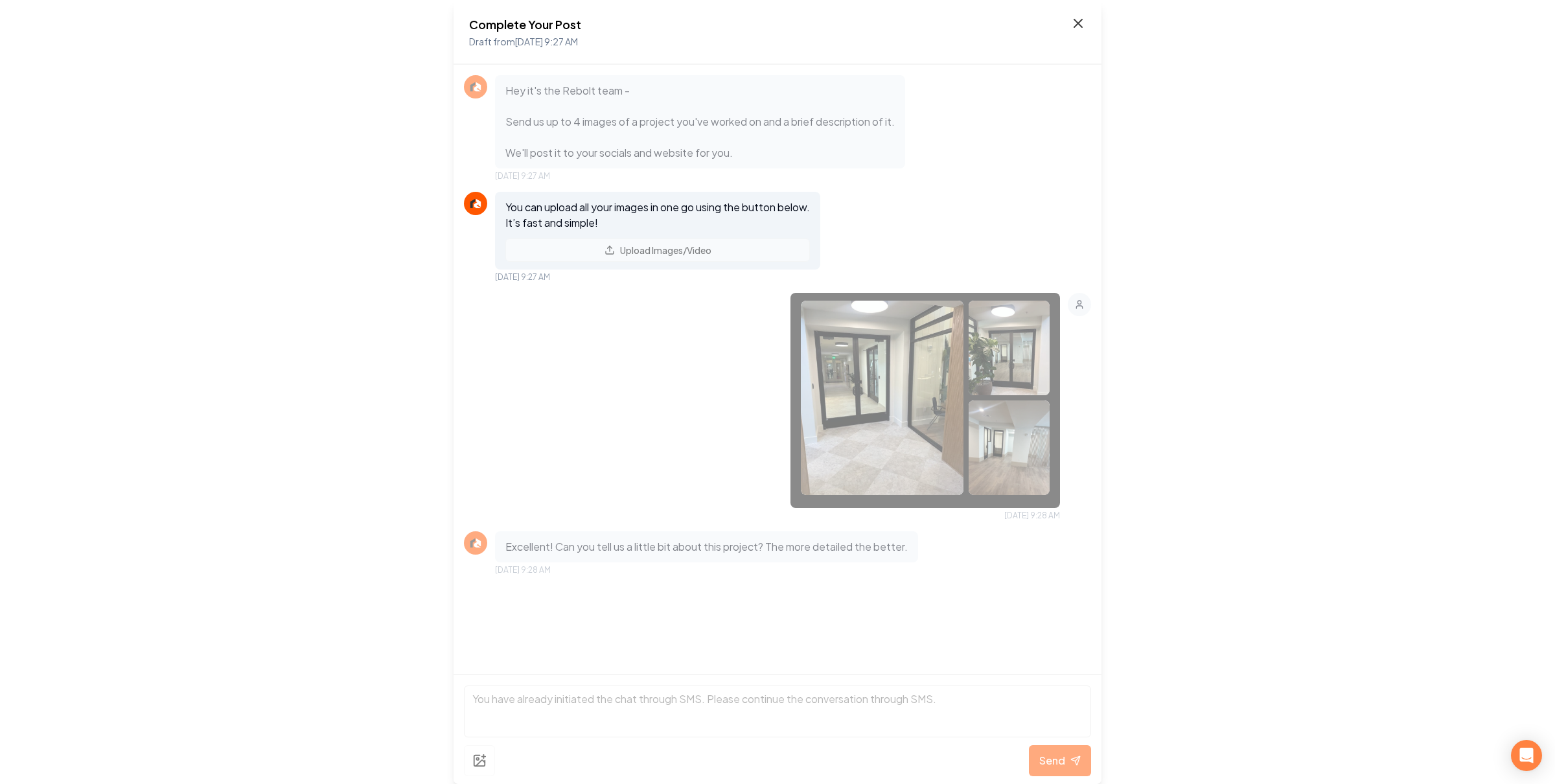
click at [1074, 21] on icon at bounding box center [1078, 24] width 16 height 16
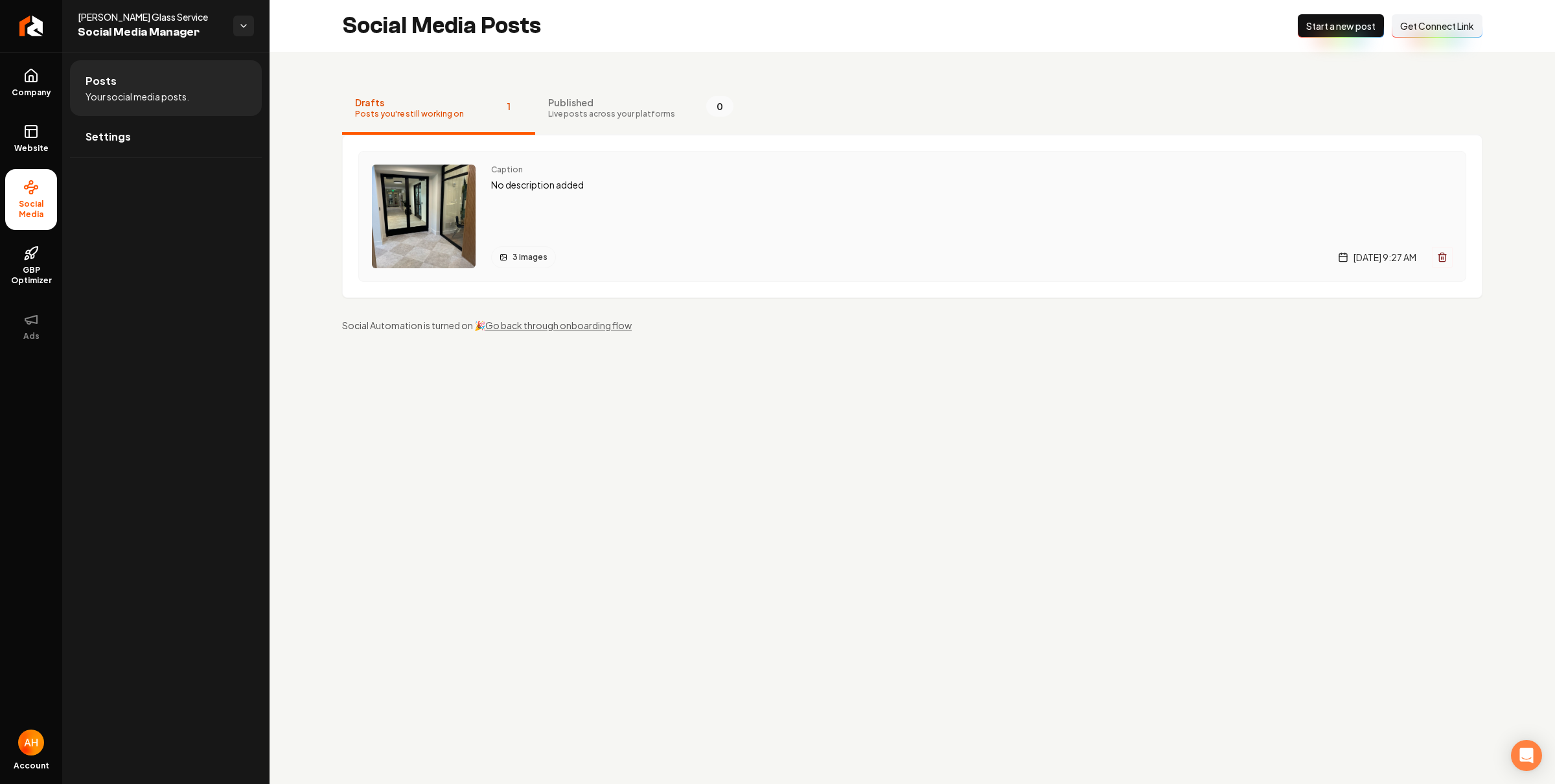
click at [609, 179] on p "No description added" at bounding box center [972, 184] width 962 height 15
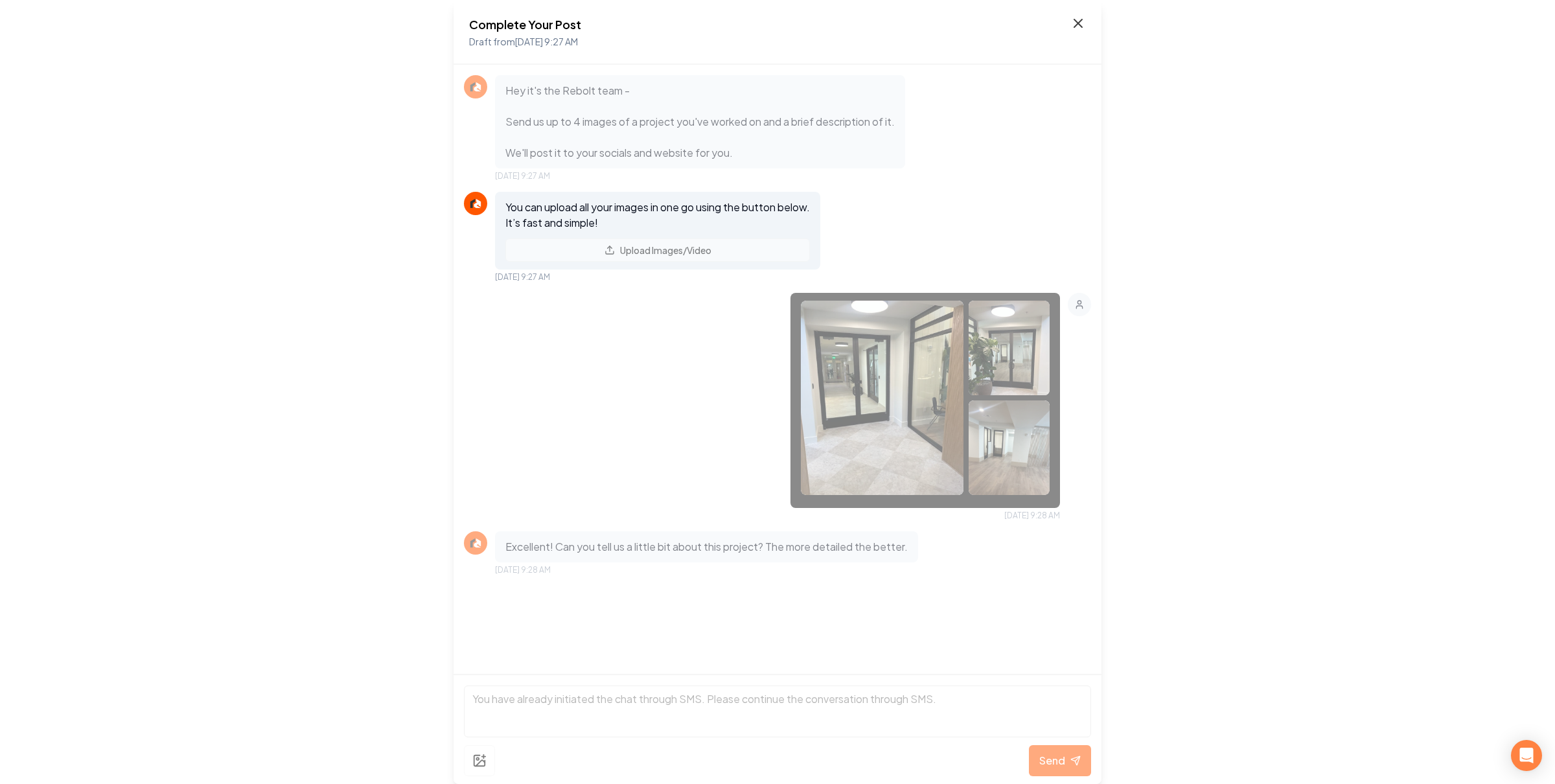
click at [1073, 20] on icon at bounding box center [1078, 24] width 16 height 16
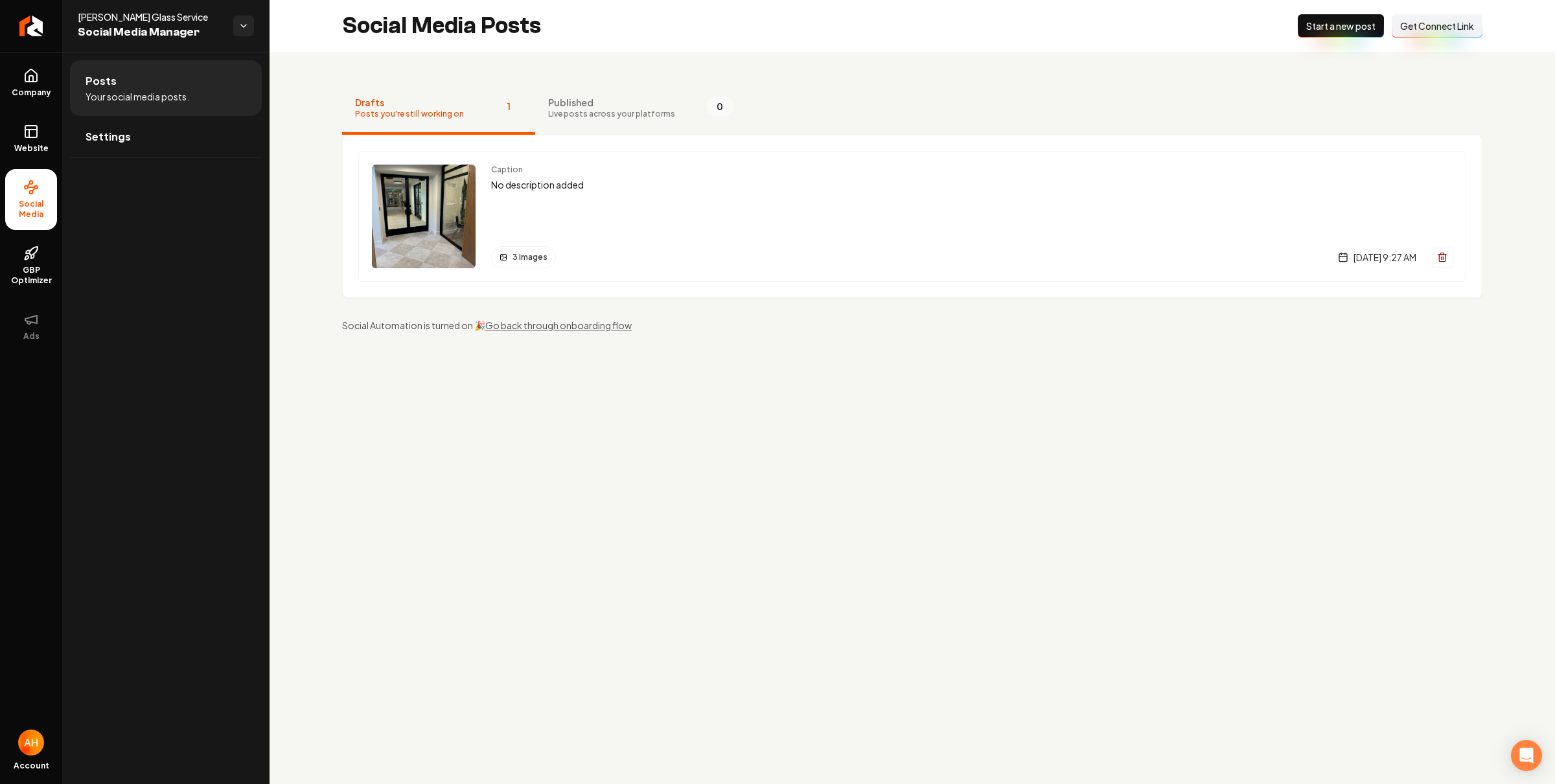
click at [859, 384] on main "Social Media Posts New Post Start a new post Connect Link Get Connect Link Draf…" at bounding box center [912, 392] width 1285 height 784
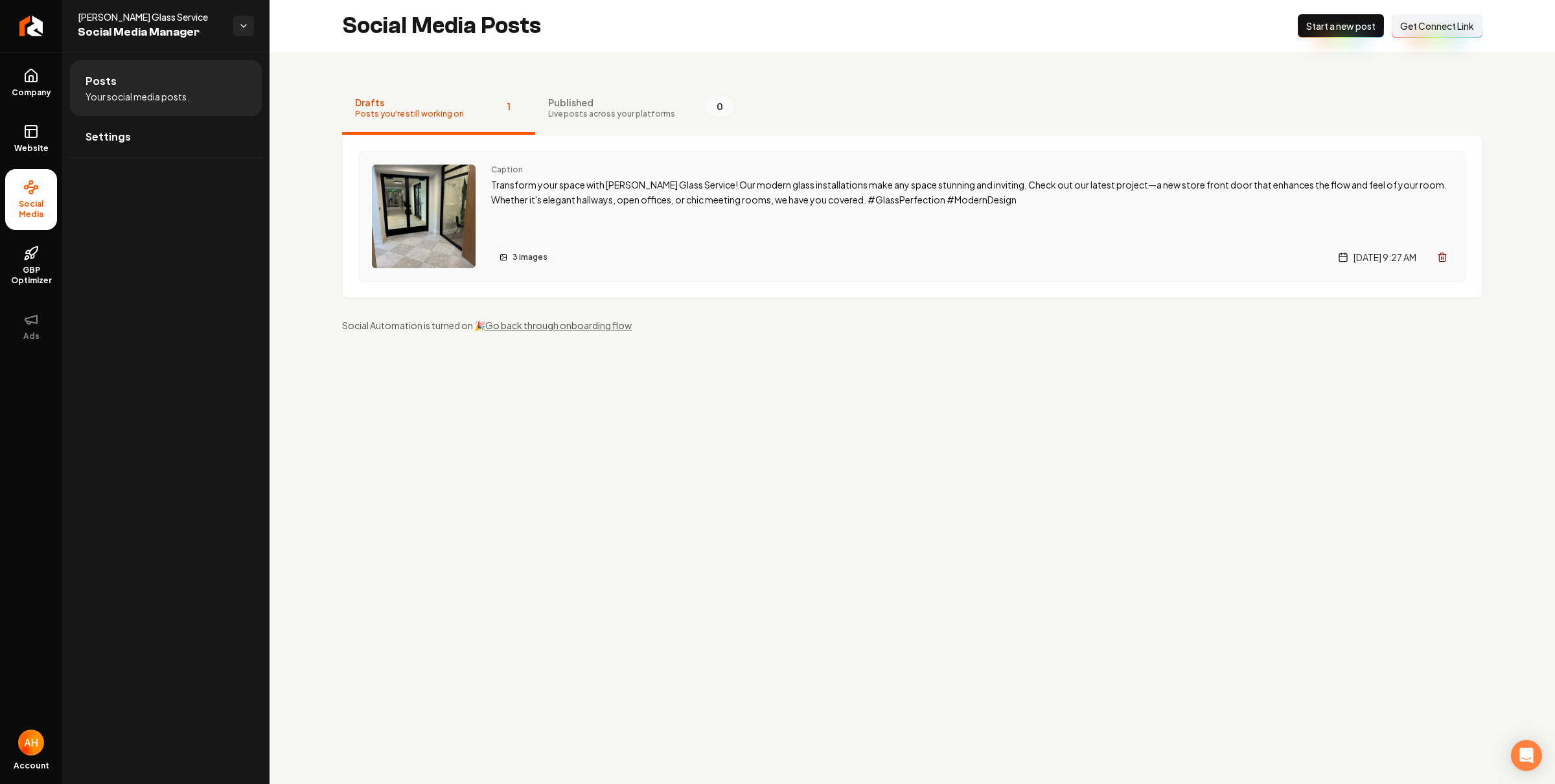
click at [902, 200] on p "Transform your space with [PERSON_NAME] Glass Service! Our modern glass install…" at bounding box center [972, 192] width 962 height 30
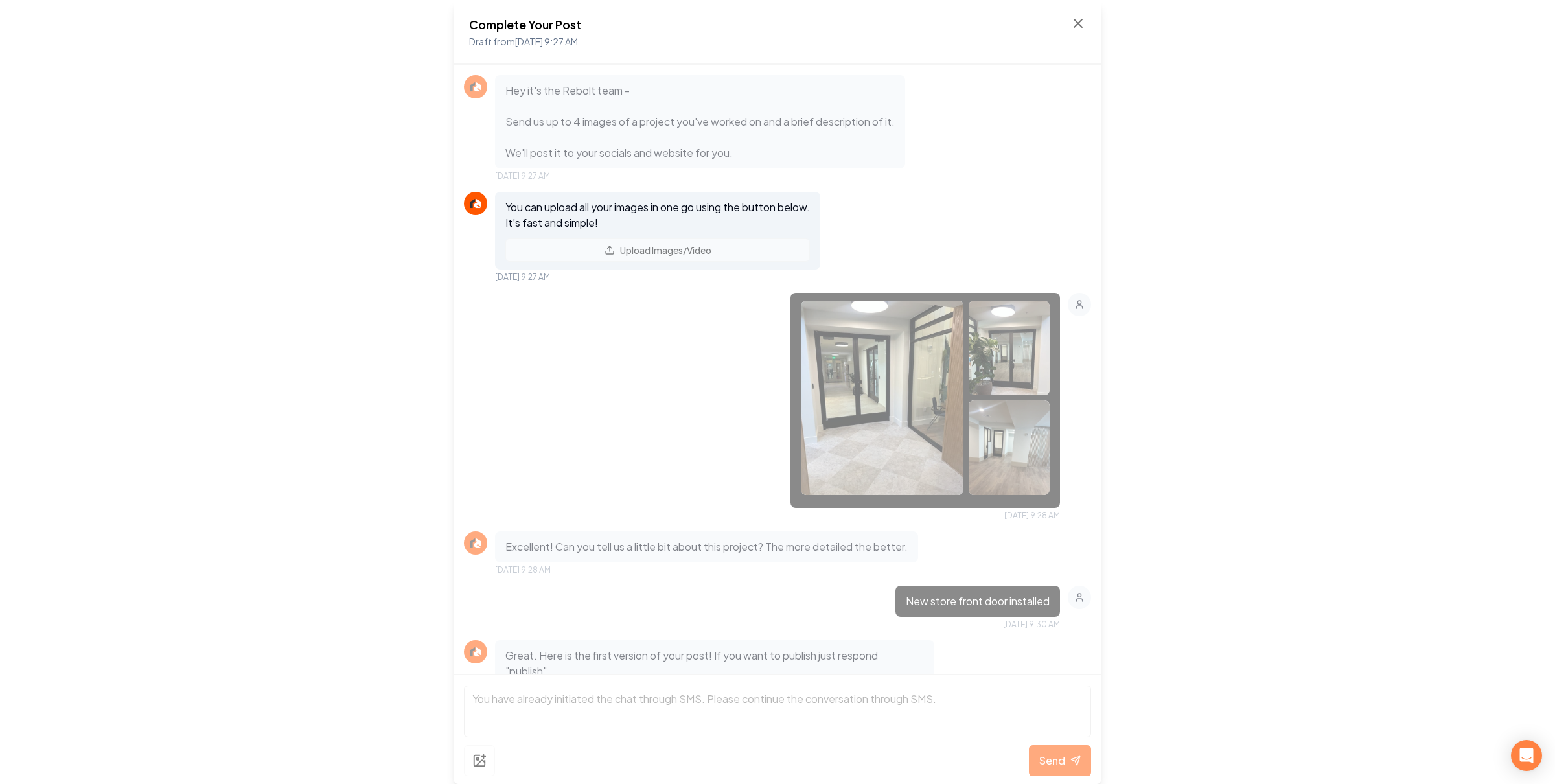
scroll to position [207, 0]
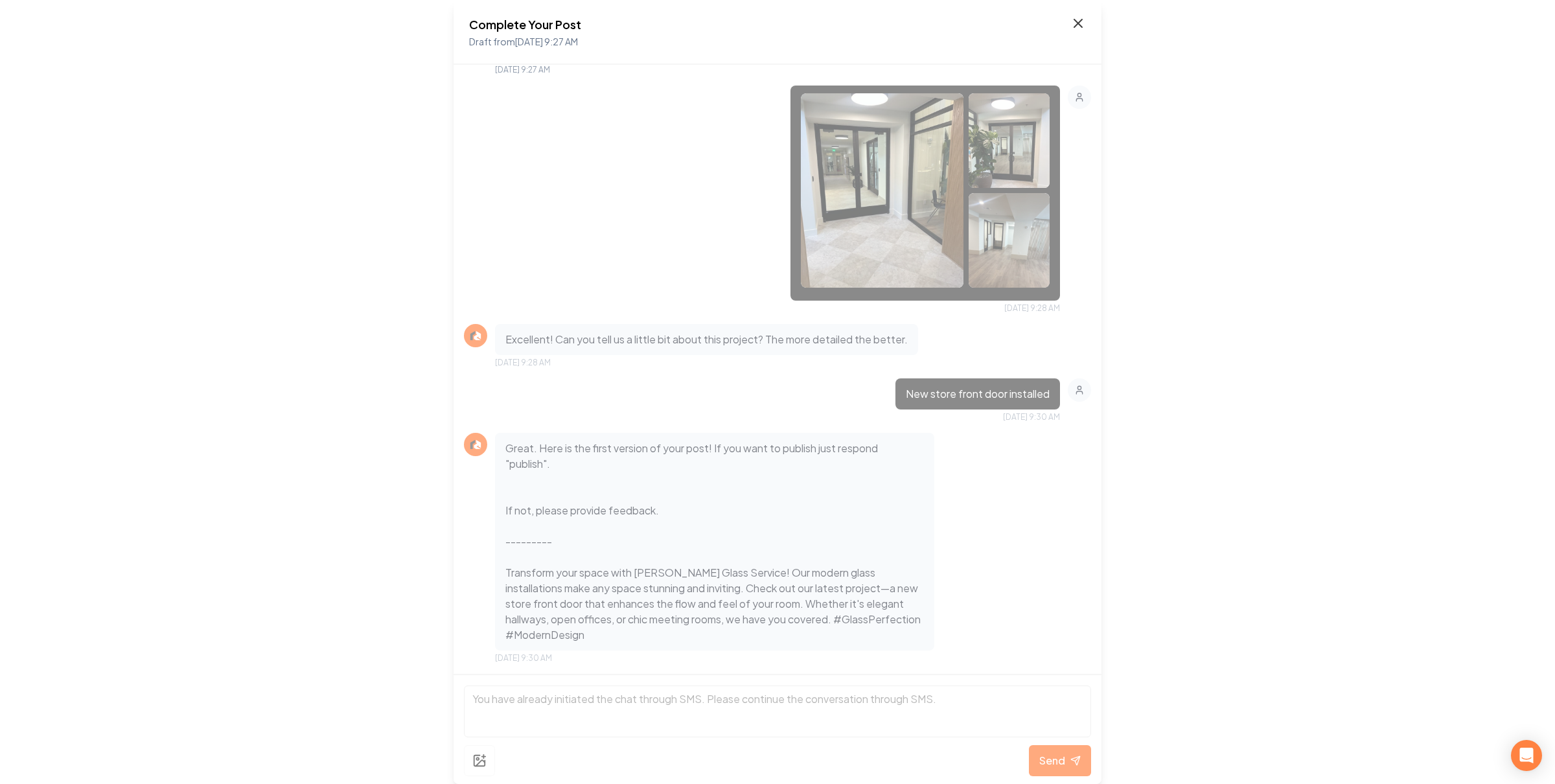
click at [1082, 21] on icon at bounding box center [1078, 24] width 16 height 16
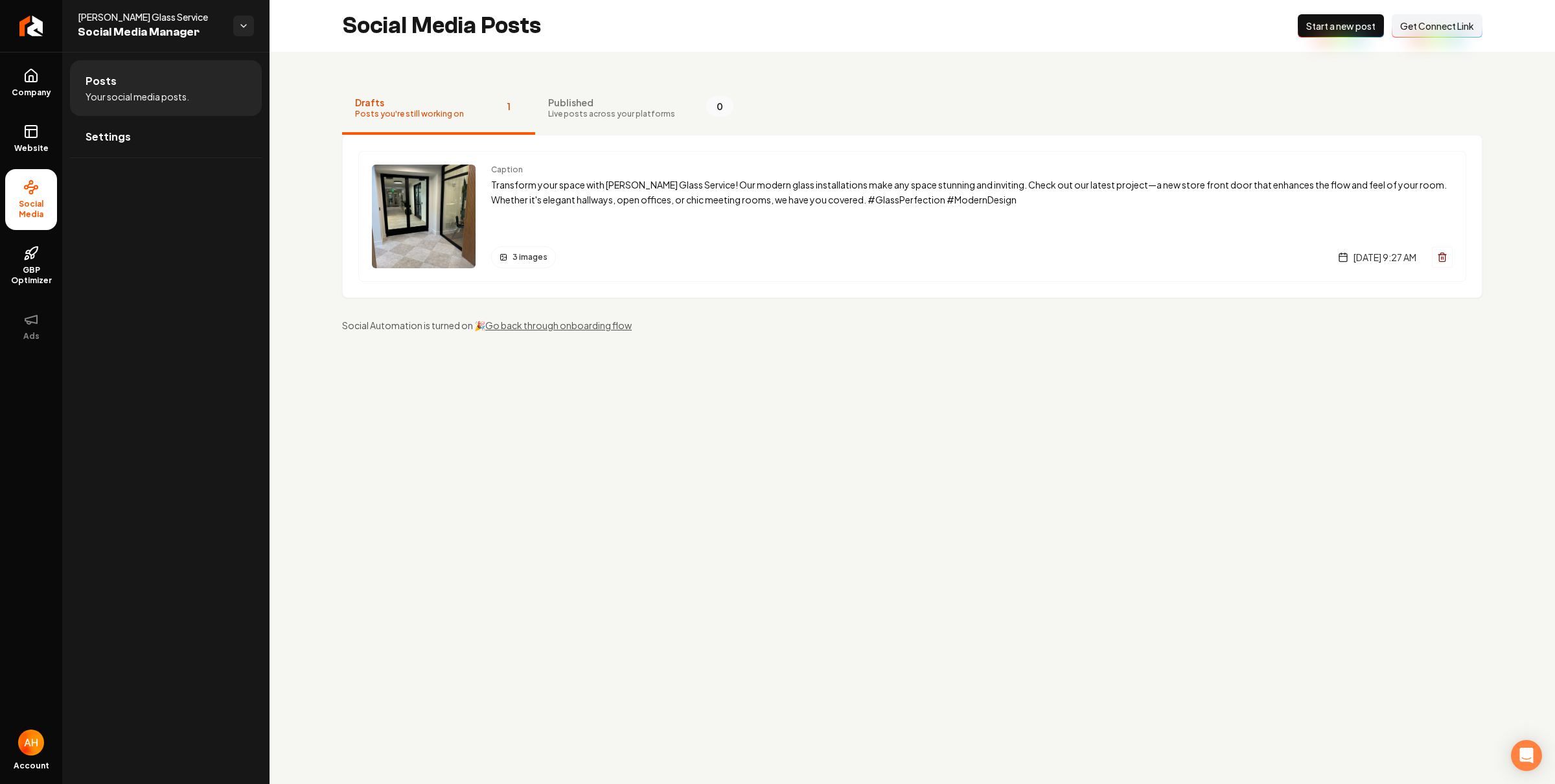
click at [919, 411] on main "Social Media Posts New Post Start a new post Connect Link Get Connect Link Draf…" at bounding box center [912, 392] width 1285 height 784
click at [981, 209] on div "Caption Transform your space with [PERSON_NAME] Glass Service! Our modern glass…" at bounding box center [972, 216] width 962 height 104
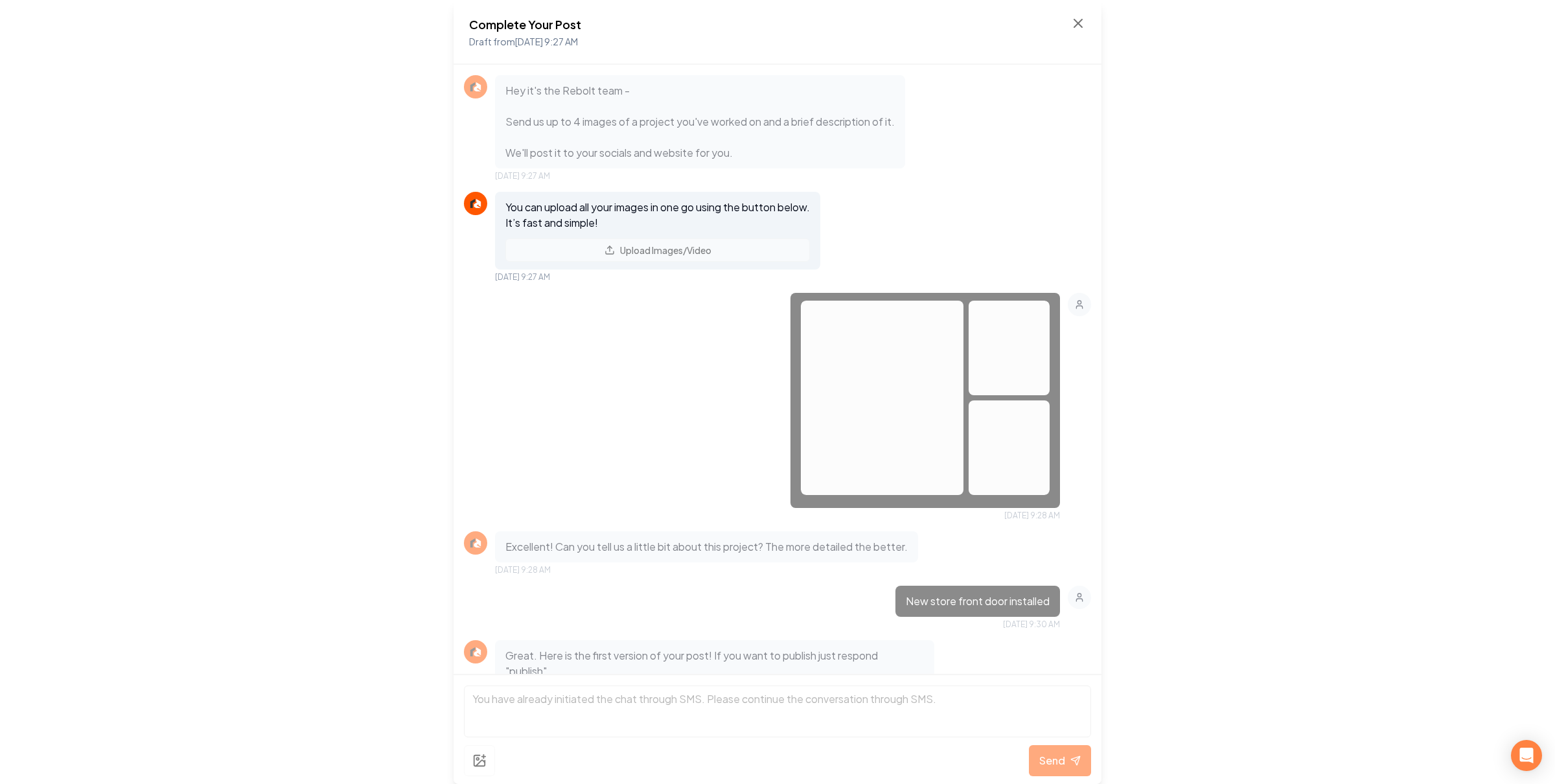
scroll to position [207, 0]
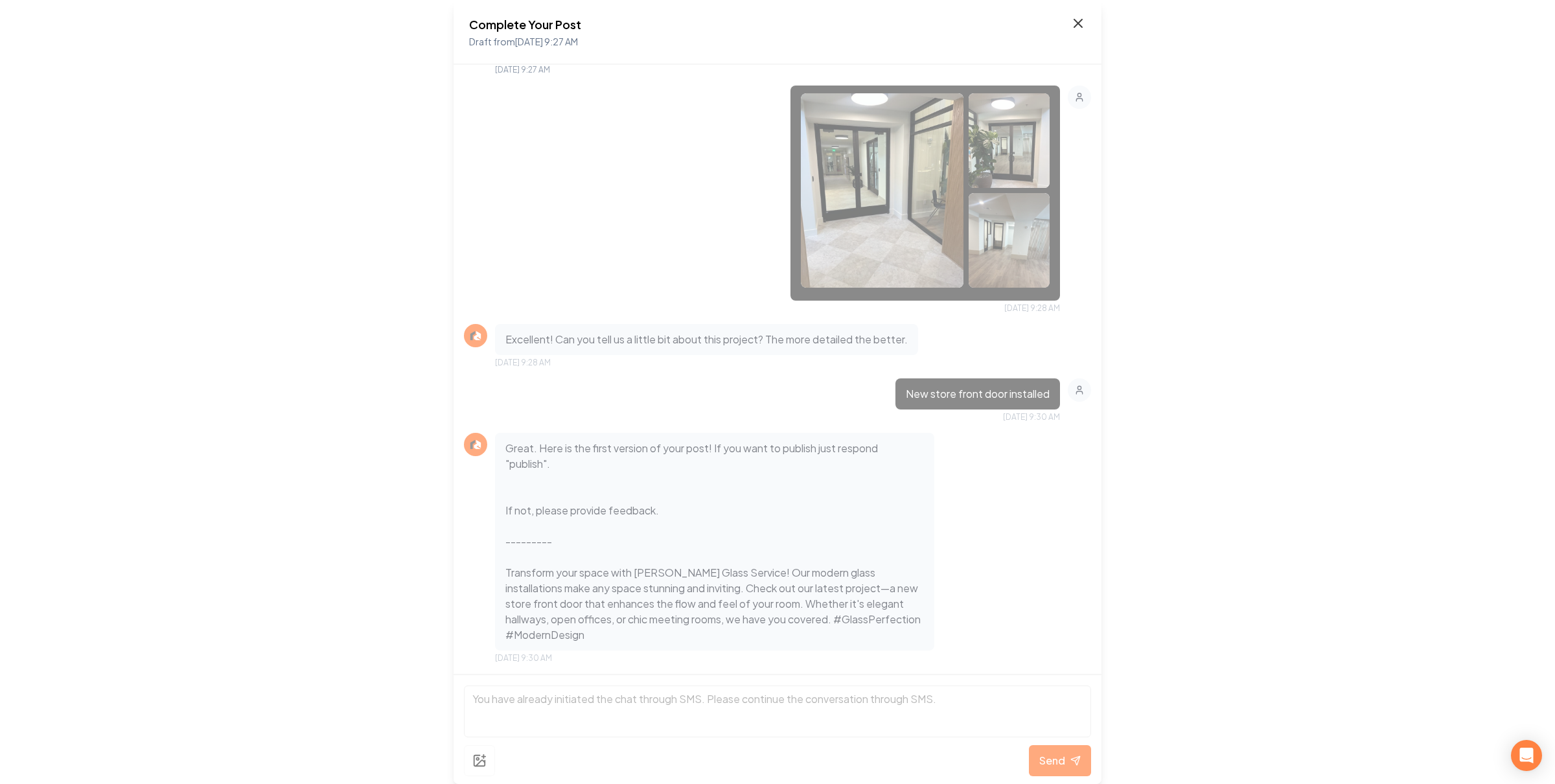
click at [1079, 31] on icon at bounding box center [1078, 24] width 16 height 16
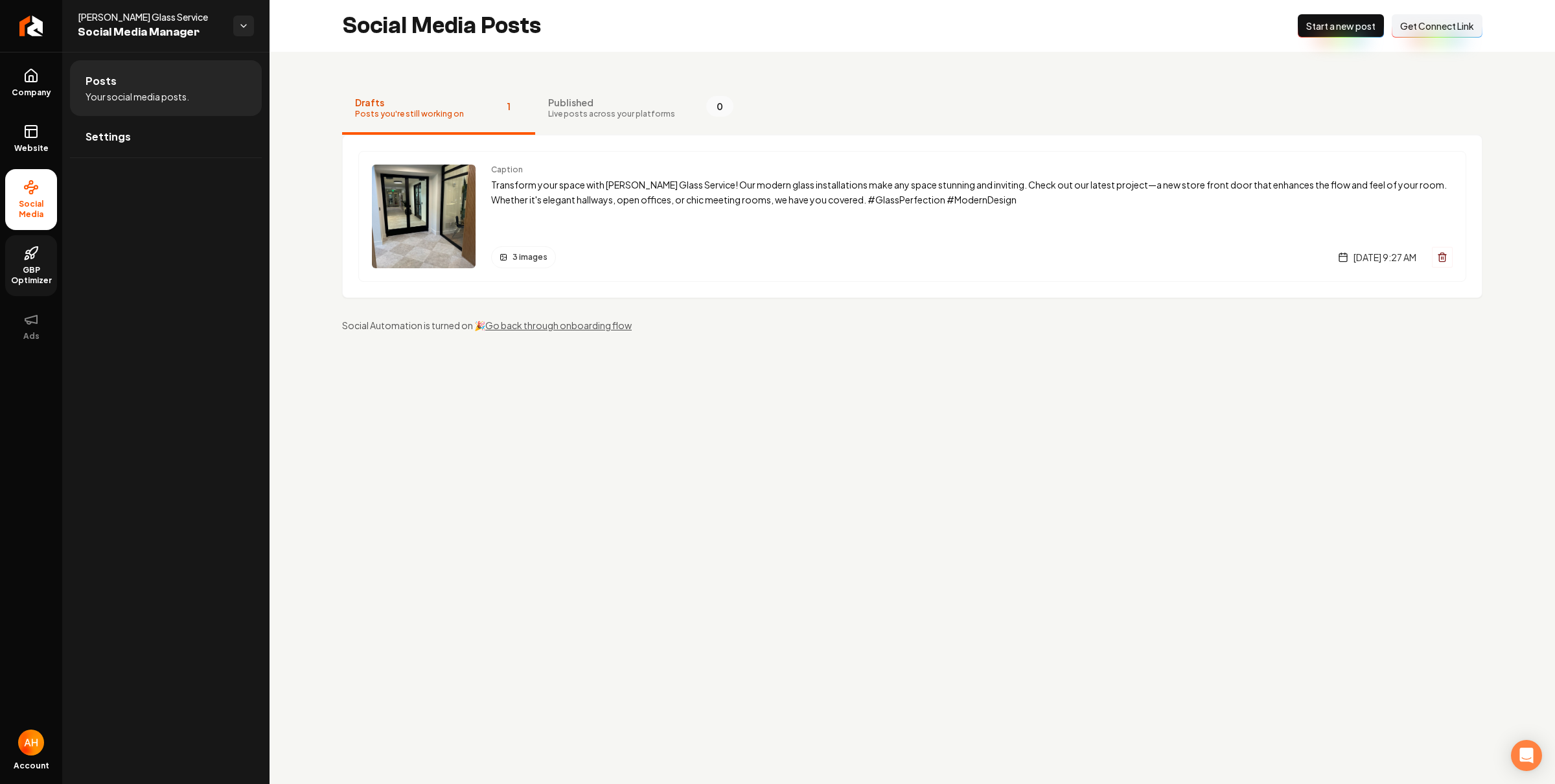
click at [36, 269] on span "GBP Optimizer" at bounding box center [31, 275] width 52 height 21
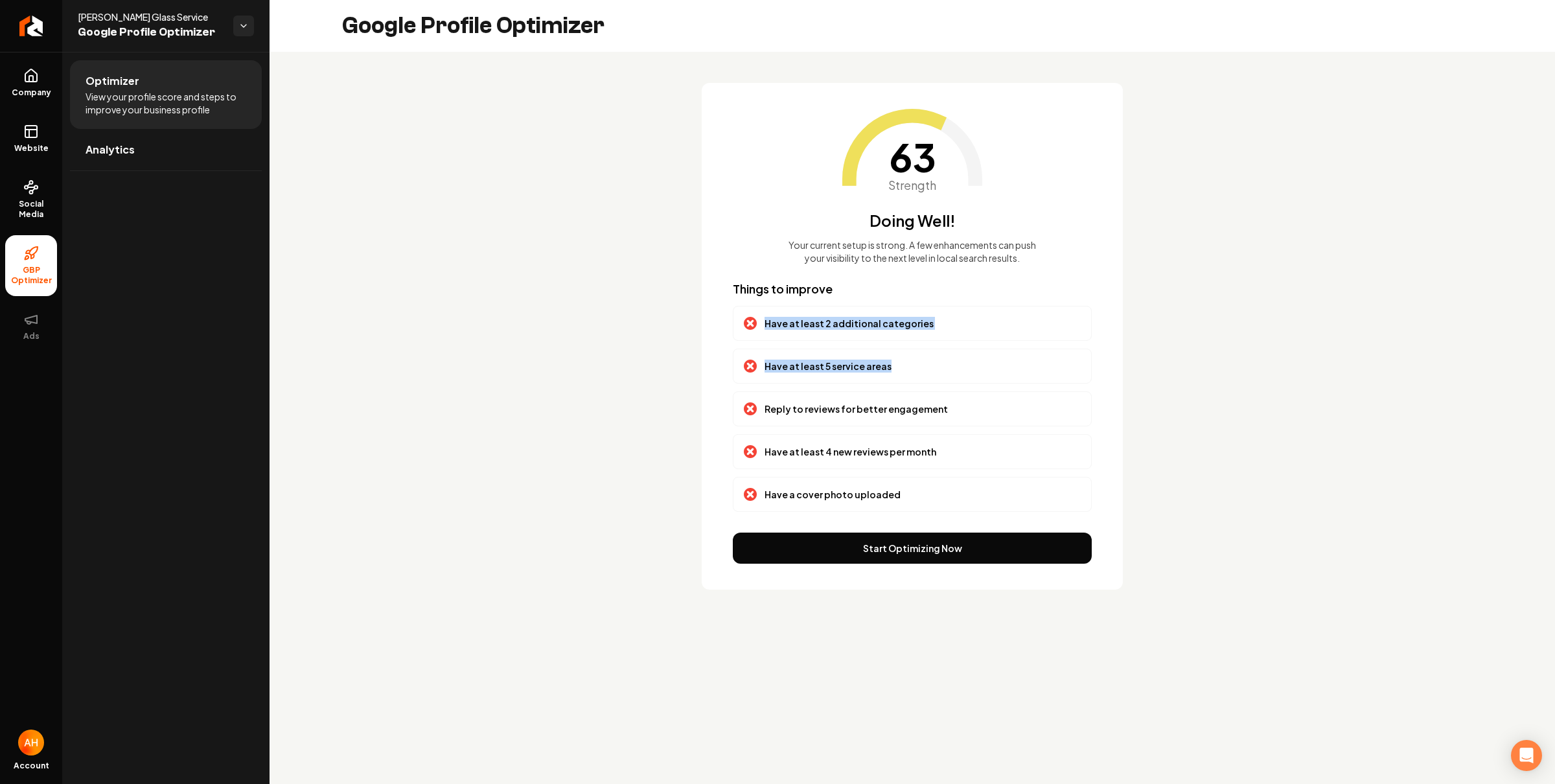
drag, startPoint x: 929, startPoint y: 371, endPoint x: 749, endPoint y: 312, distance: 189.4
click at [749, 312] on div "Things to improve Have at least 2 additional categories Have at least 5 service…" at bounding box center [912, 396] width 359 height 232
click at [849, 327] on p "Have at least 2 additional categories" at bounding box center [849, 323] width 169 height 13
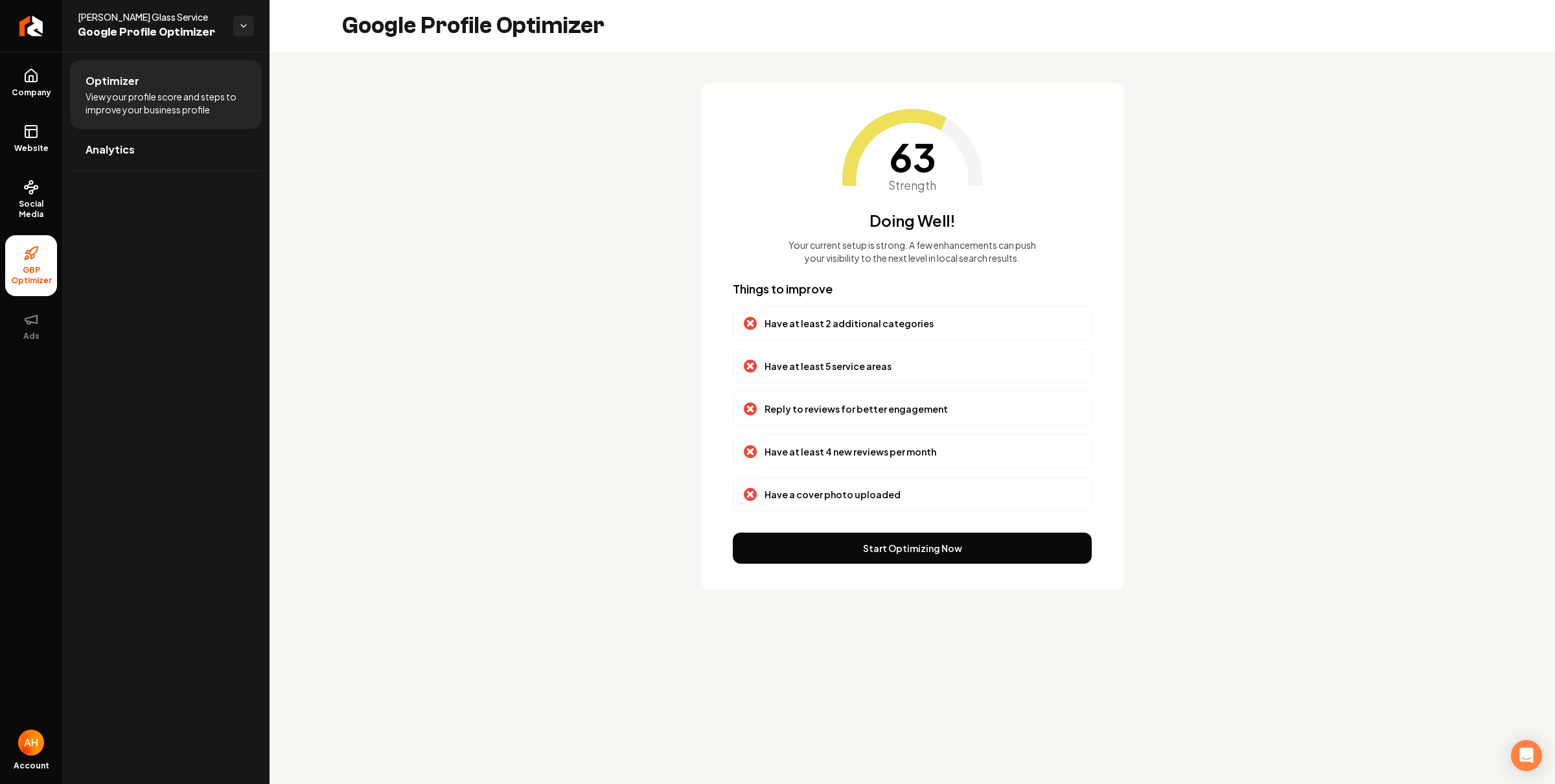
click at [846, 369] on p "Have at least 5 service areas" at bounding box center [828, 366] width 127 height 13
click at [806, 368] on p "Have at least 5 service areas" at bounding box center [828, 366] width 127 height 13
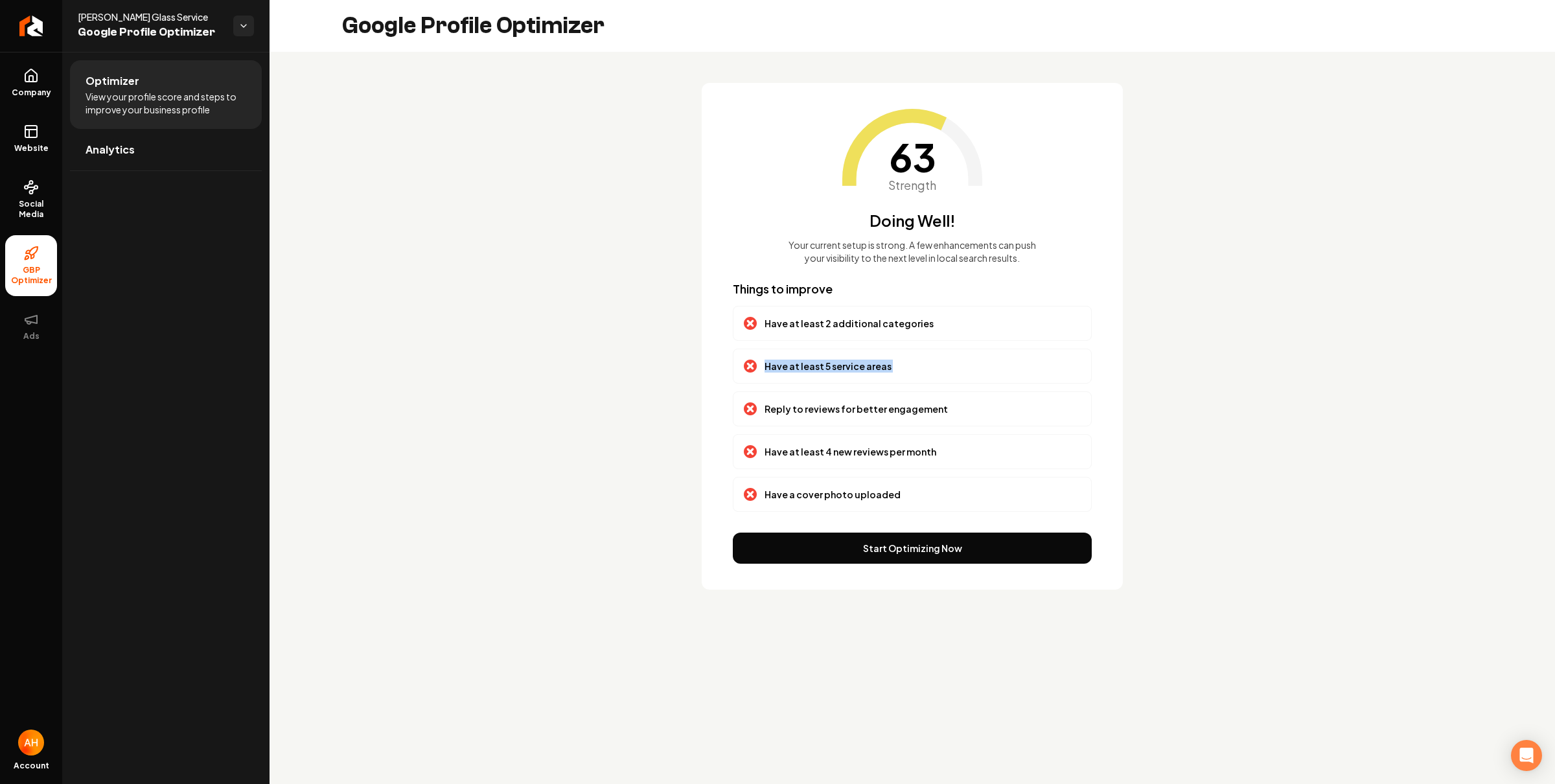
click at [806, 368] on p "Have at least 5 service areas" at bounding box center [828, 366] width 127 height 13
click at [842, 379] on div "Have at least 5 service areas" at bounding box center [912, 366] width 359 height 35
click at [857, 366] on p "Have at least 5 service areas" at bounding box center [828, 366] width 127 height 13
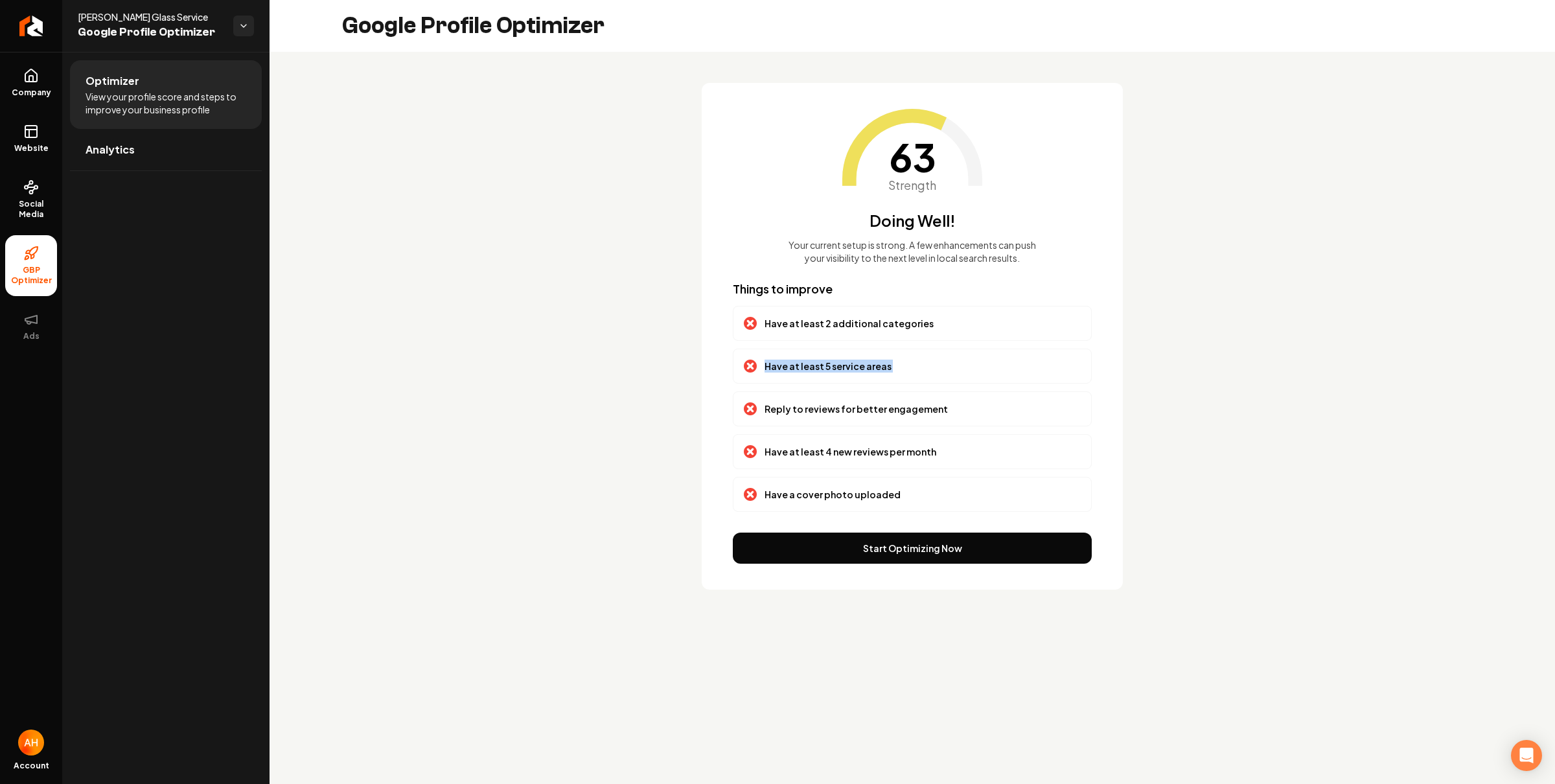
click at [836, 364] on p "Have at least 5 service areas" at bounding box center [828, 366] width 127 height 13
click at [849, 320] on p "Have at least 2 additional categories" at bounding box center [849, 323] width 169 height 13
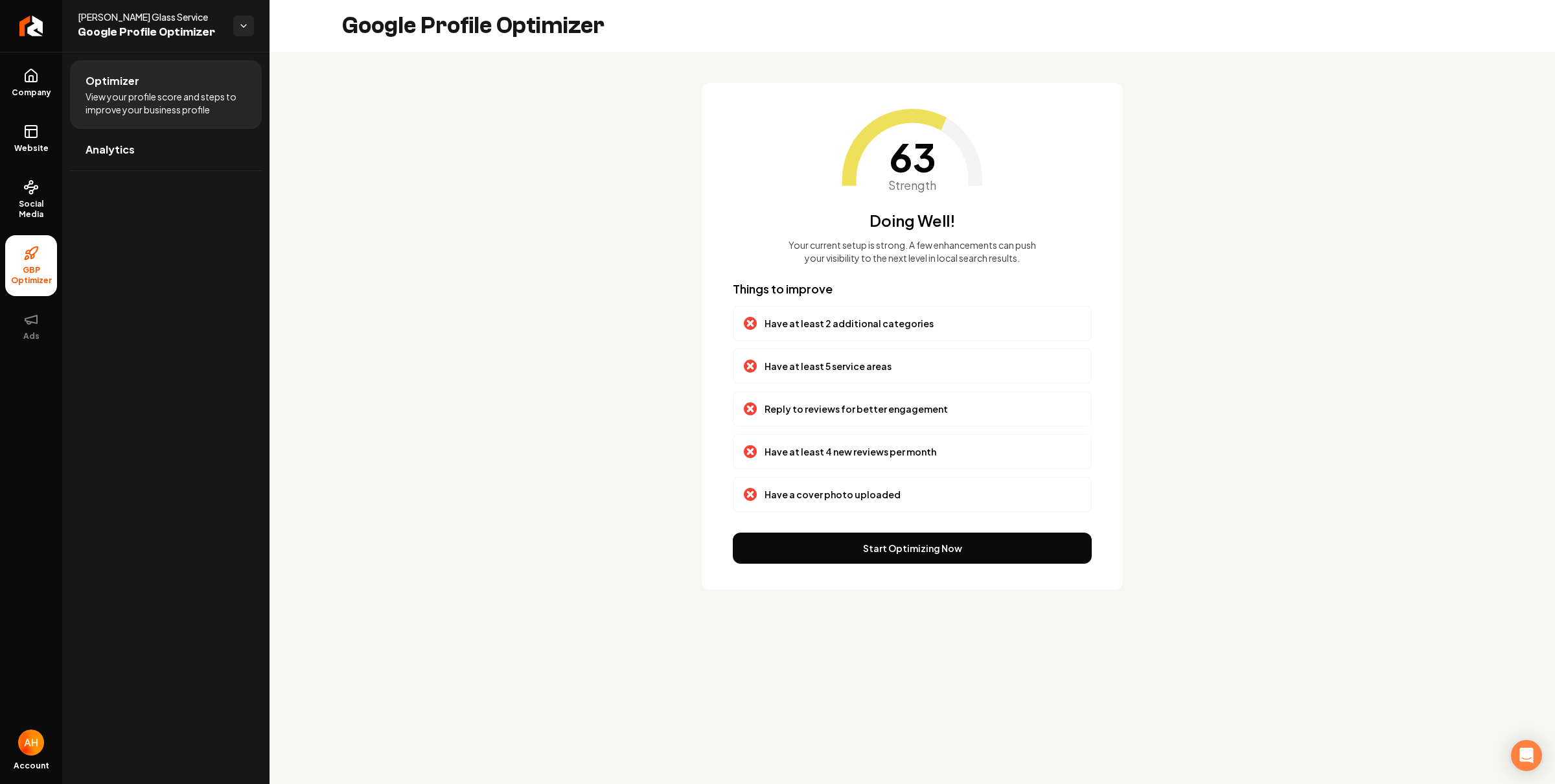
click at [861, 367] on p "Have at least 5 service areas" at bounding box center [828, 366] width 127 height 13
click at [868, 357] on div "Have at least 5 service areas" at bounding box center [912, 366] width 359 height 35
click at [865, 360] on p "Have at least 5 service areas" at bounding box center [828, 366] width 127 height 13
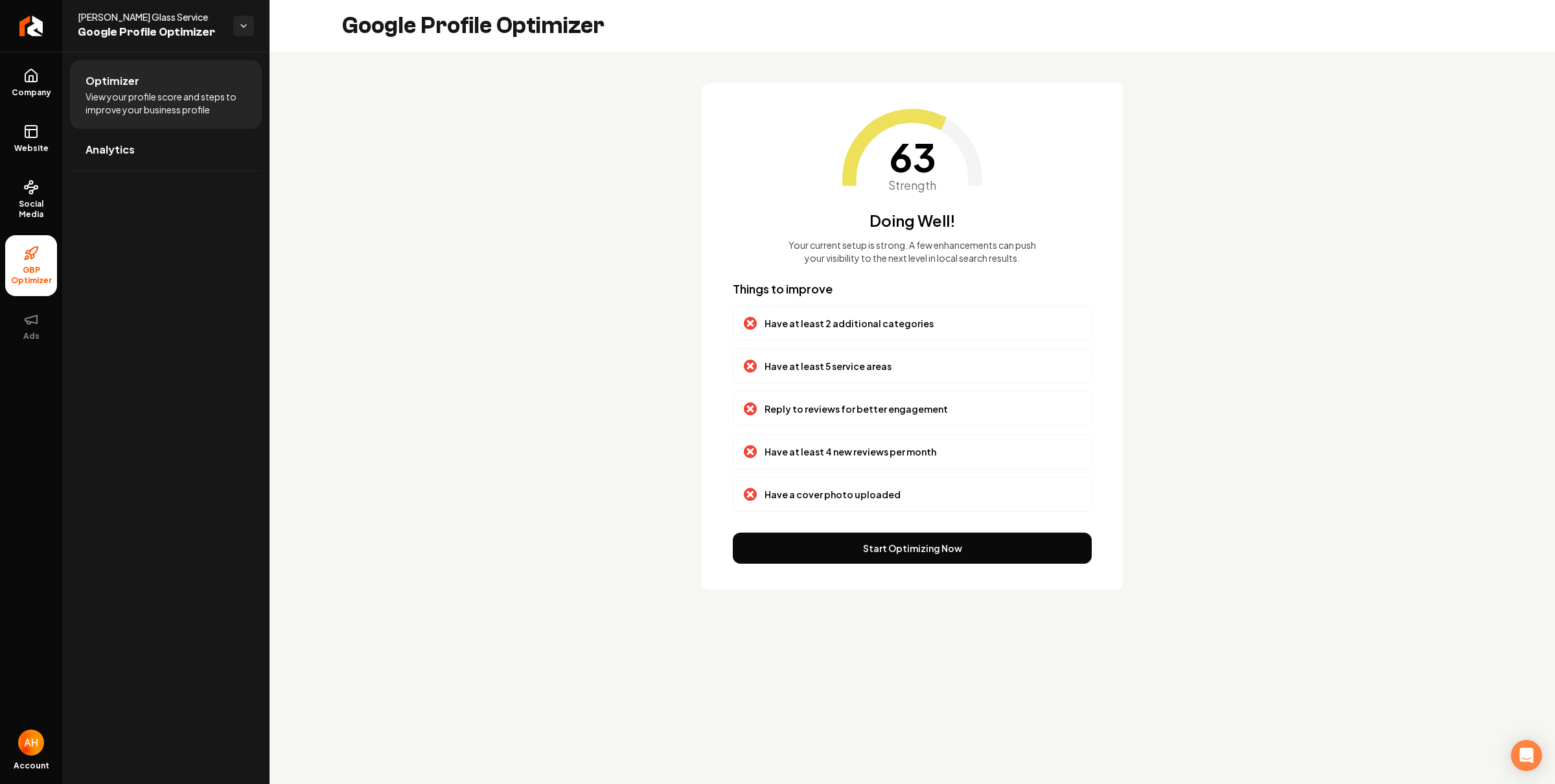
click at [813, 369] on p "Have at least 5 service areas" at bounding box center [828, 366] width 127 height 13
drag, startPoint x: 780, startPoint y: 369, endPoint x: 881, endPoint y: 369, distance: 101.0
click at [881, 369] on p "Have at least 5 service areas" at bounding box center [828, 366] width 127 height 13
drag, startPoint x: 871, startPoint y: 364, endPoint x: 764, endPoint y: 314, distance: 118.1
click at [763, 314] on div "Things to improve Have at least 2 additional categories Have at least 5 service…" at bounding box center [912, 396] width 359 height 232
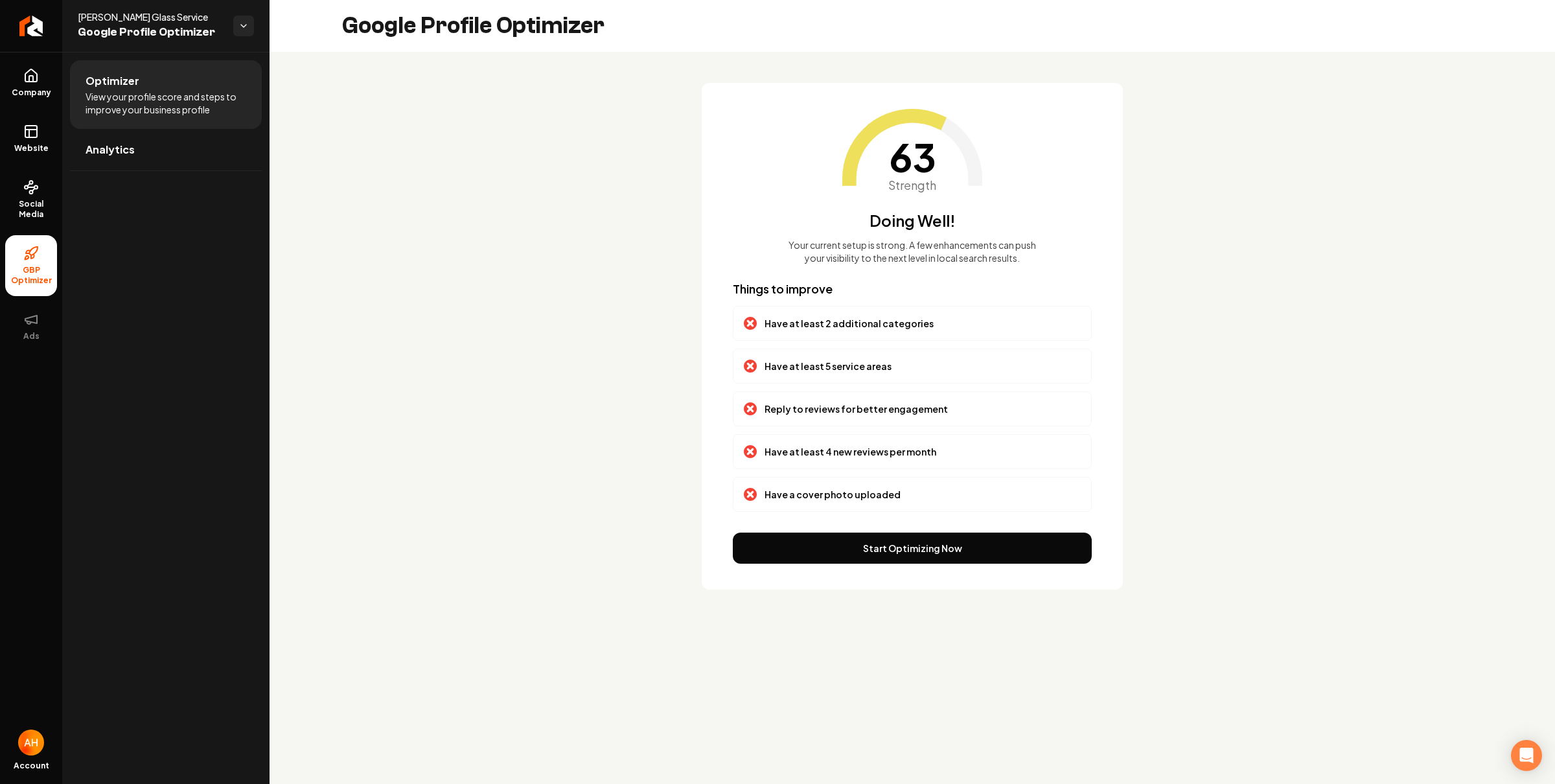
click at [862, 349] on div "Have at least 5 service areas" at bounding box center [912, 366] width 359 height 35
drag, startPoint x: 759, startPoint y: 399, endPoint x: 713, endPoint y: 391, distance: 46.7
click at [665, 390] on div "63 Strength Doing Well! Your current setup is strong. A few enhancements can pu…" at bounding box center [912, 337] width 1285 height 569
click at [867, 413] on p "Reply to reviews for better engagement" at bounding box center [856, 409] width 183 height 13
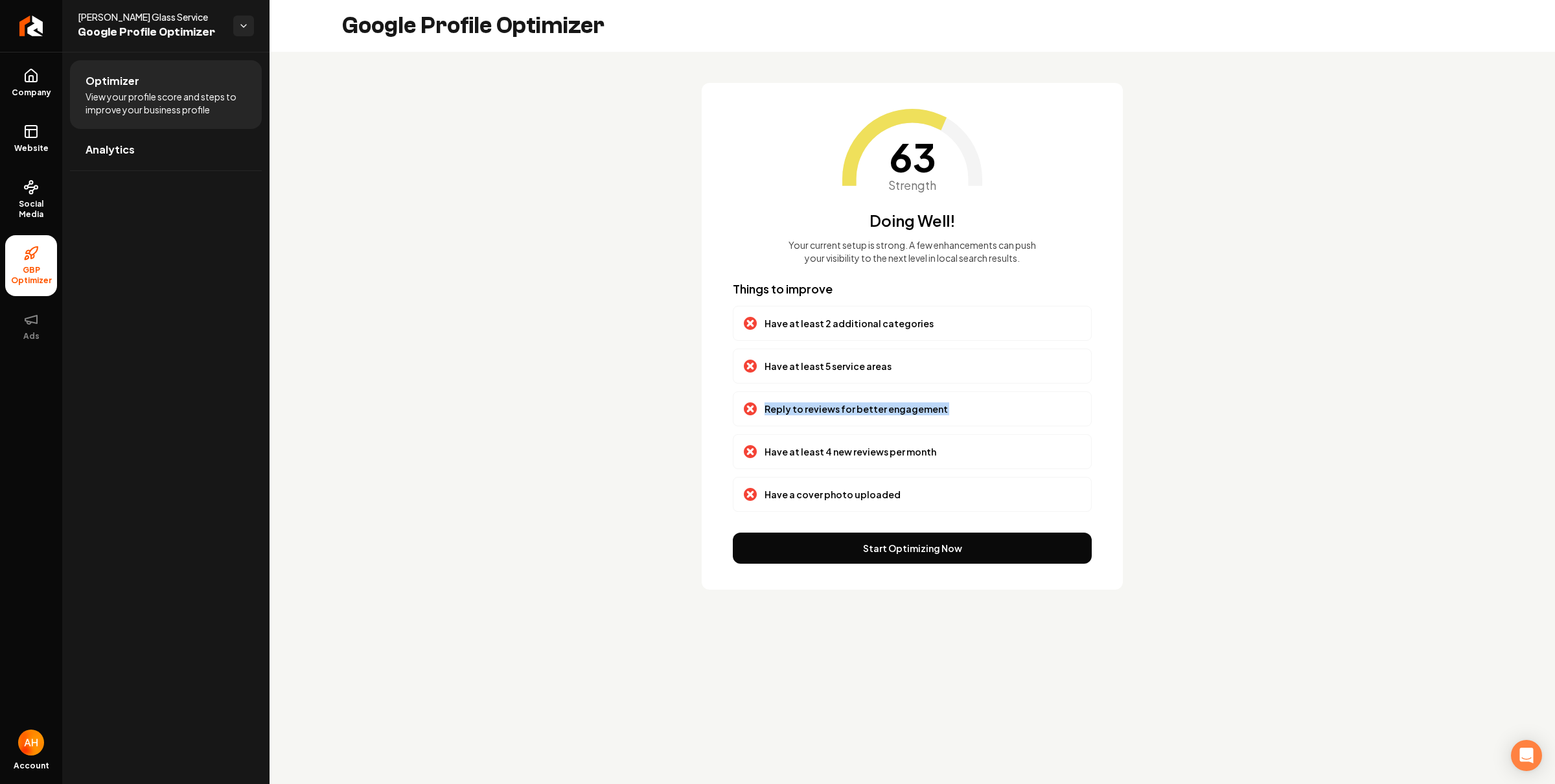
click at [867, 413] on p "Reply to reviews for better engagement" at bounding box center [856, 409] width 183 height 13
click at [854, 456] on p "Have at least 4 new reviews per month" at bounding box center [850, 452] width 172 height 13
click at [846, 405] on p "Reply to reviews for better engagement" at bounding box center [856, 409] width 183 height 13
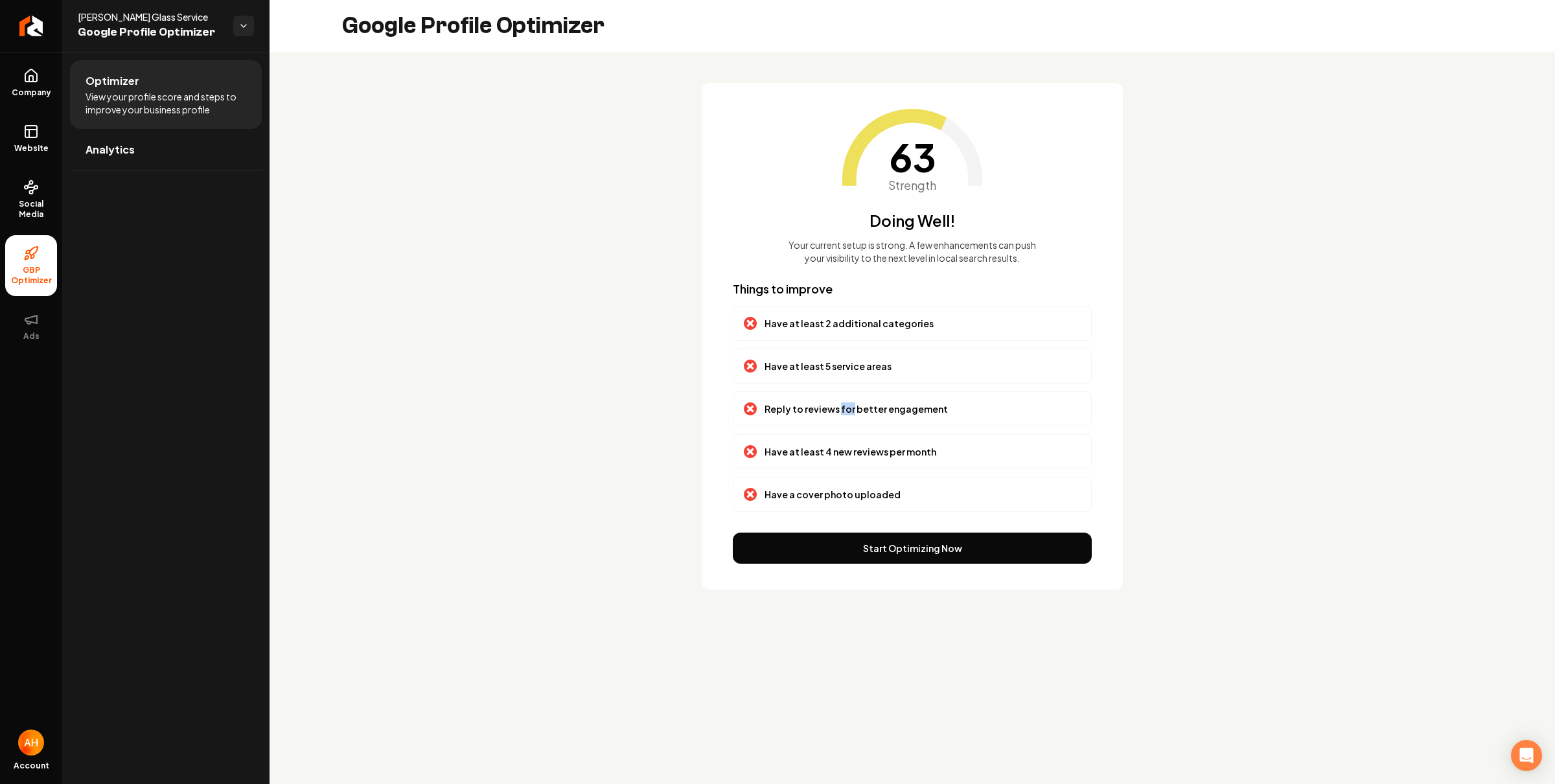
click at [846, 405] on p "Reply to reviews for better engagement" at bounding box center [856, 409] width 183 height 13
click at [836, 445] on div "Have at least 4 new reviews per month" at bounding box center [912, 451] width 359 height 35
click at [824, 407] on p "Reply to reviews for better engagement" at bounding box center [856, 409] width 183 height 13
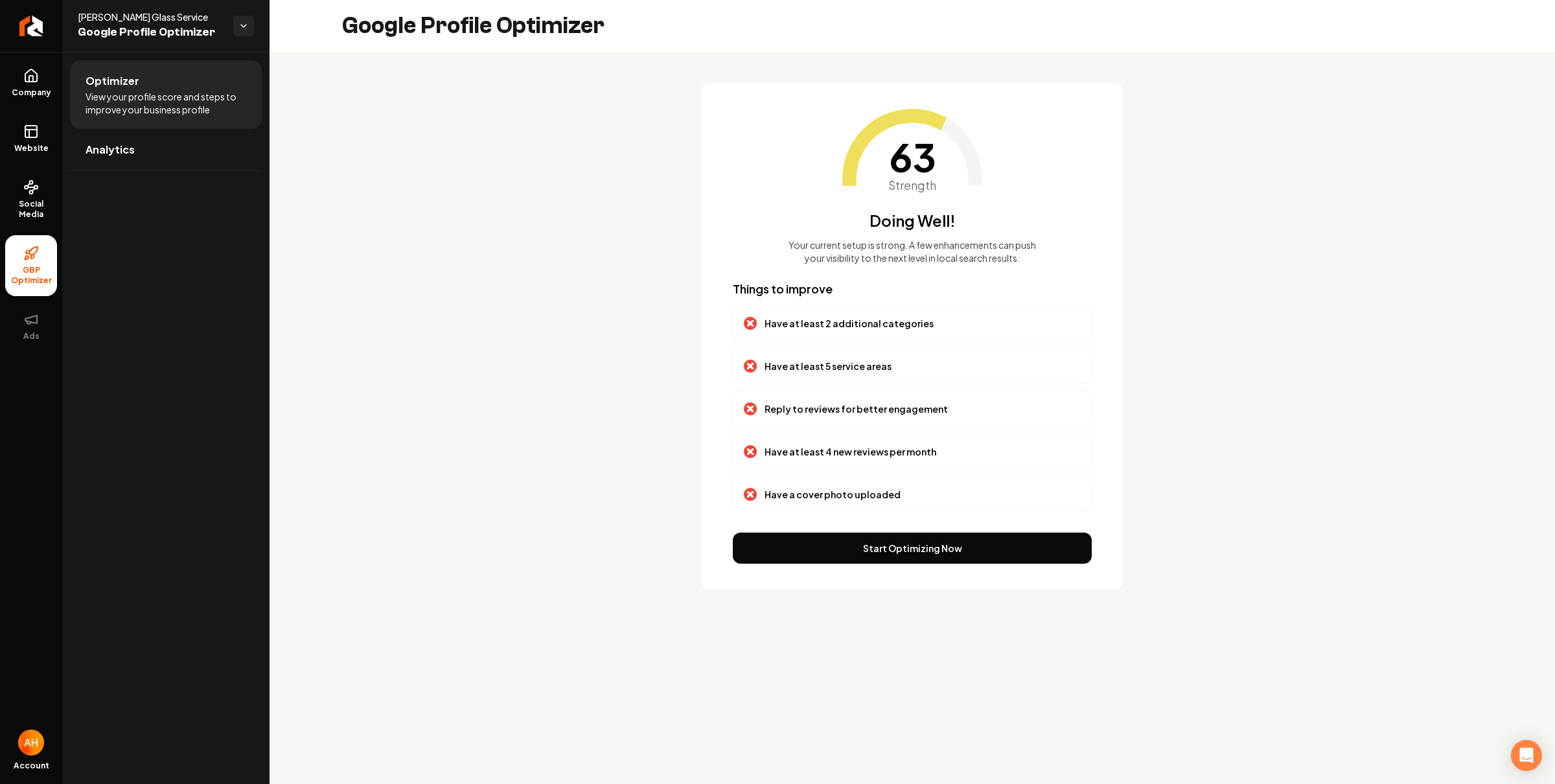
click at [574, 341] on div "63 Strength Doing Well! Your current setup is strong. A few enhancements can pu…" at bounding box center [912, 337] width 1285 height 569
click at [41, 212] on span "Social Media" at bounding box center [31, 209] width 52 height 21
